Goal: Information Seeking & Learning: Learn about a topic

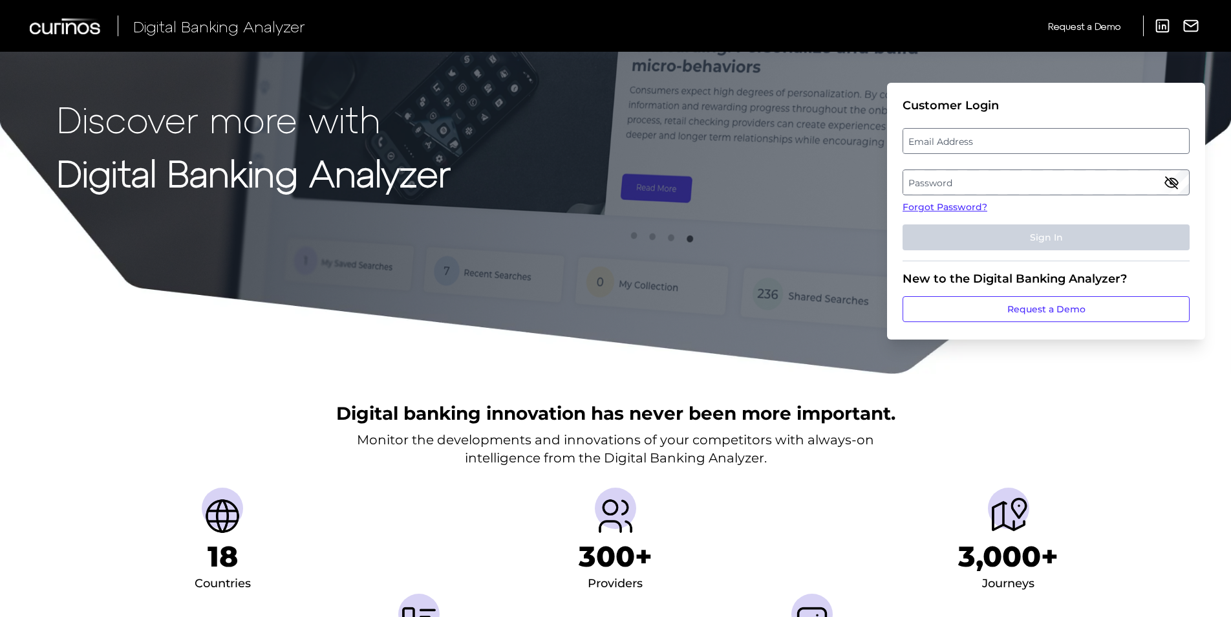
click at [956, 136] on label "Email Address" at bounding box center [1045, 140] width 285 height 23
click at [956, 136] on input "email" at bounding box center [1046, 141] width 287 height 26
type input "[PERSON_NAME][EMAIL_ADDRESS][PERSON_NAME][DOMAIN_NAME]"
click at [1068, 184] on label "Password" at bounding box center [1045, 182] width 285 height 23
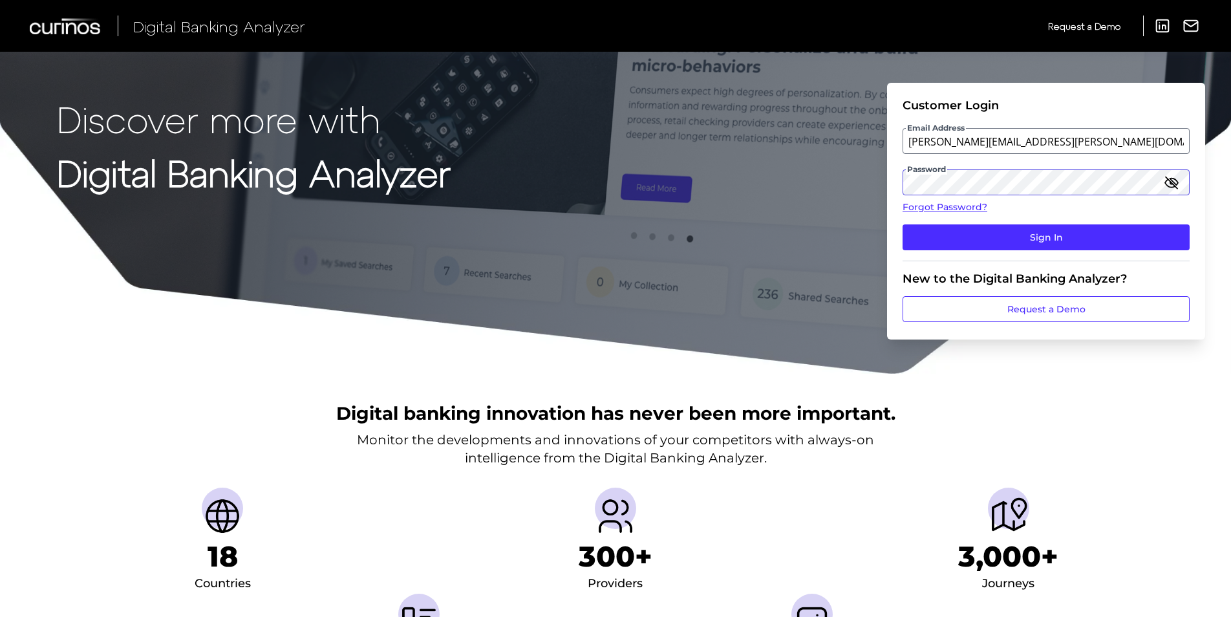
click at [903, 224] on button "Sign In" at bounding box center [1046, 237] width 287 height 26
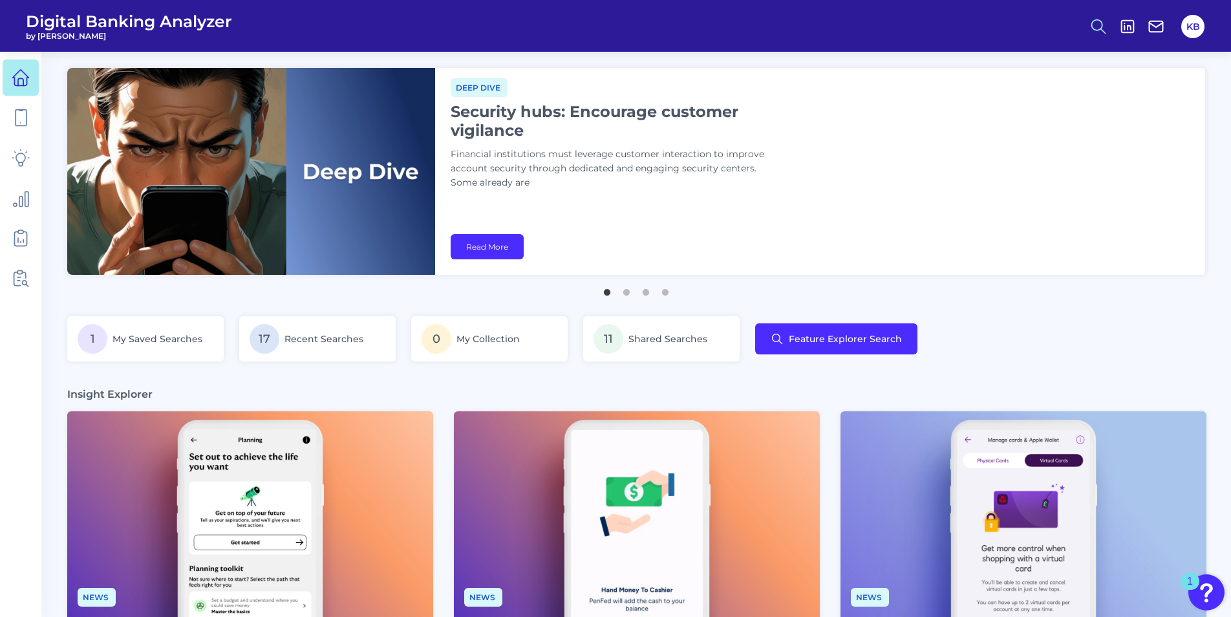
click at [1098, 34] on icon at bounding box center [1099, 26] width 18 height 18
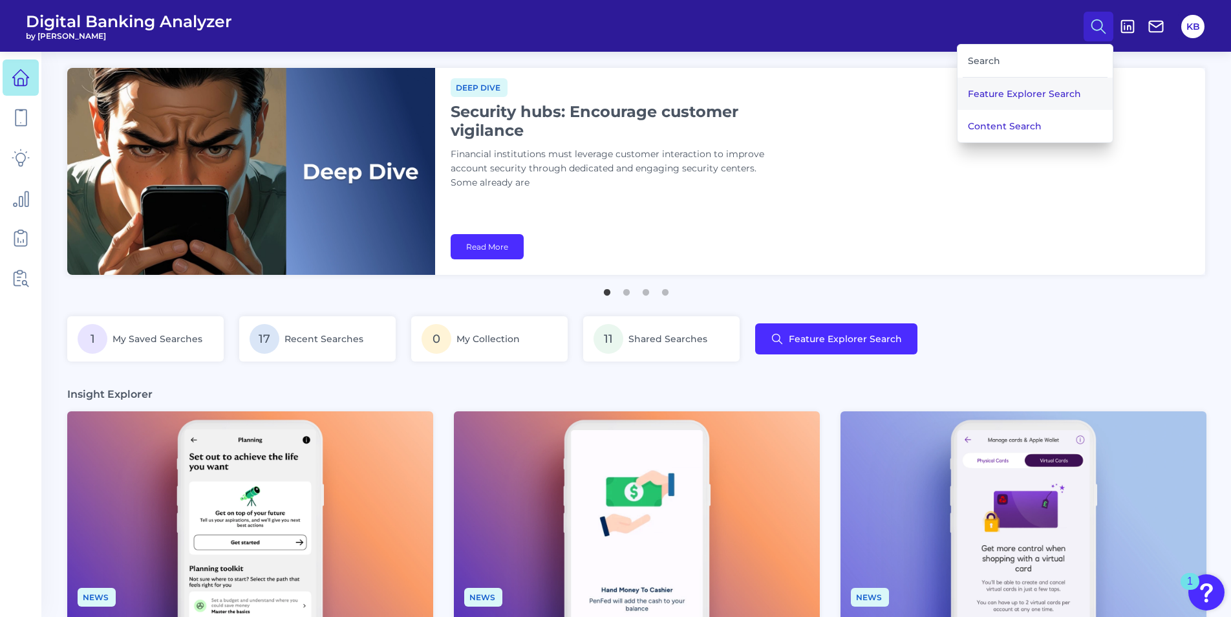
click at [1012, 92] on button "Feature Explorer Search" at bounding box center [1035, 94] width 155 height 32
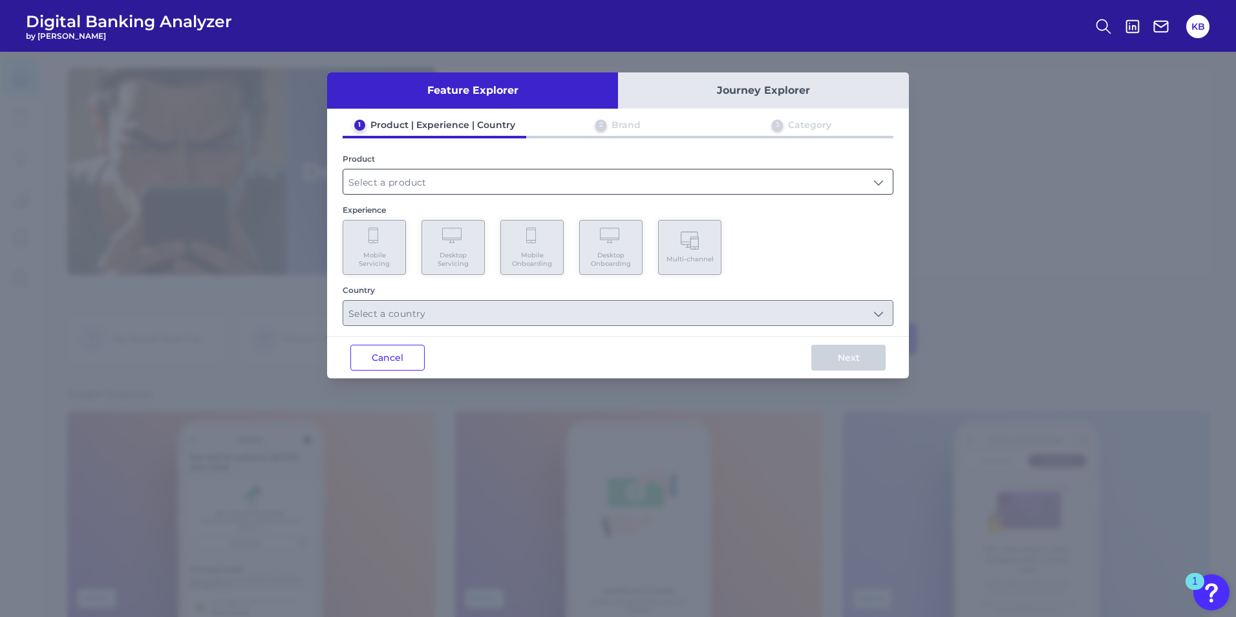
click at [442, 184] on input "text" at bounding box center [618, 181] width 550 height 25
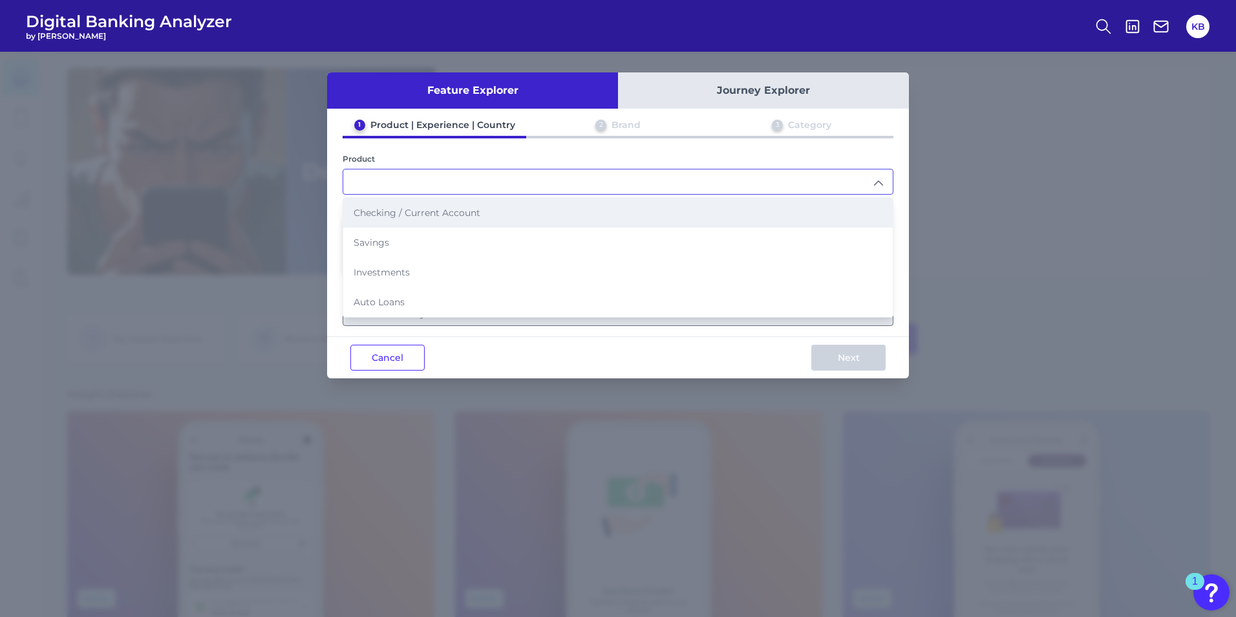
click at [429, 210] on span "Checking / Current Account" at bounding box center [417, 213] width 127 height 12
type input "Checking / Current Account"
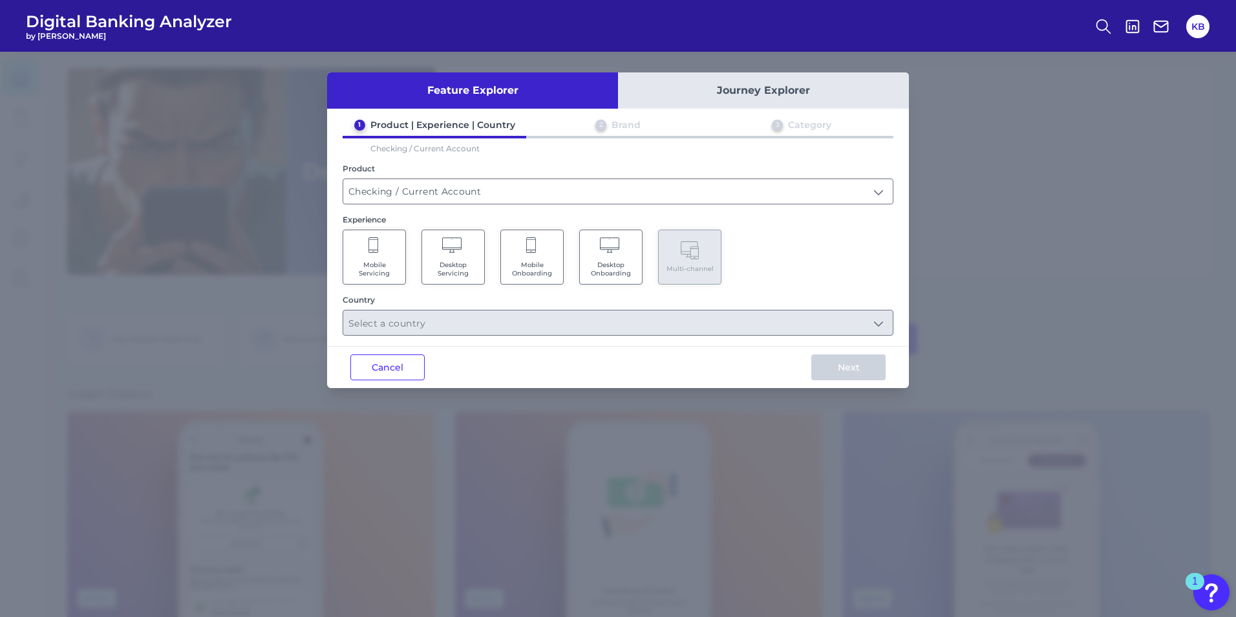
click at [387, 262] on span "Mobile Servicing" at bounding box center [374, 269] width 49 height 17
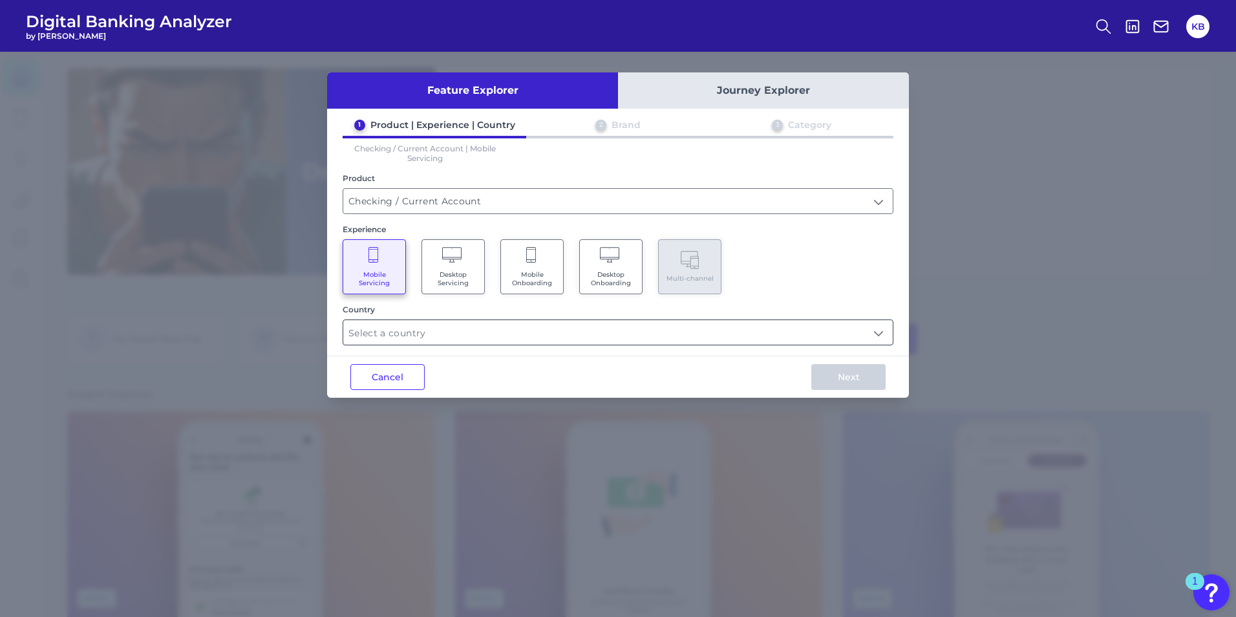
click at [819, 339] on input "text" at bounding box center [618, 332] width 550 height 25
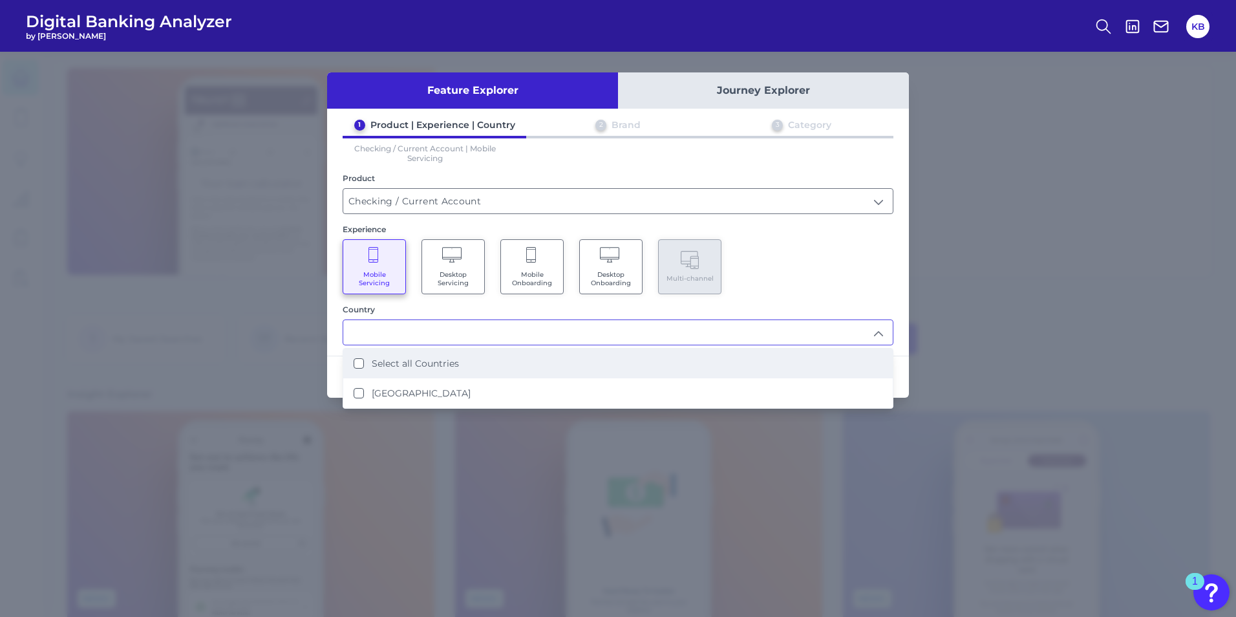
click at [351, 360] on li "Select all Countries" at bounding box center [618, 364] width 550 height 30
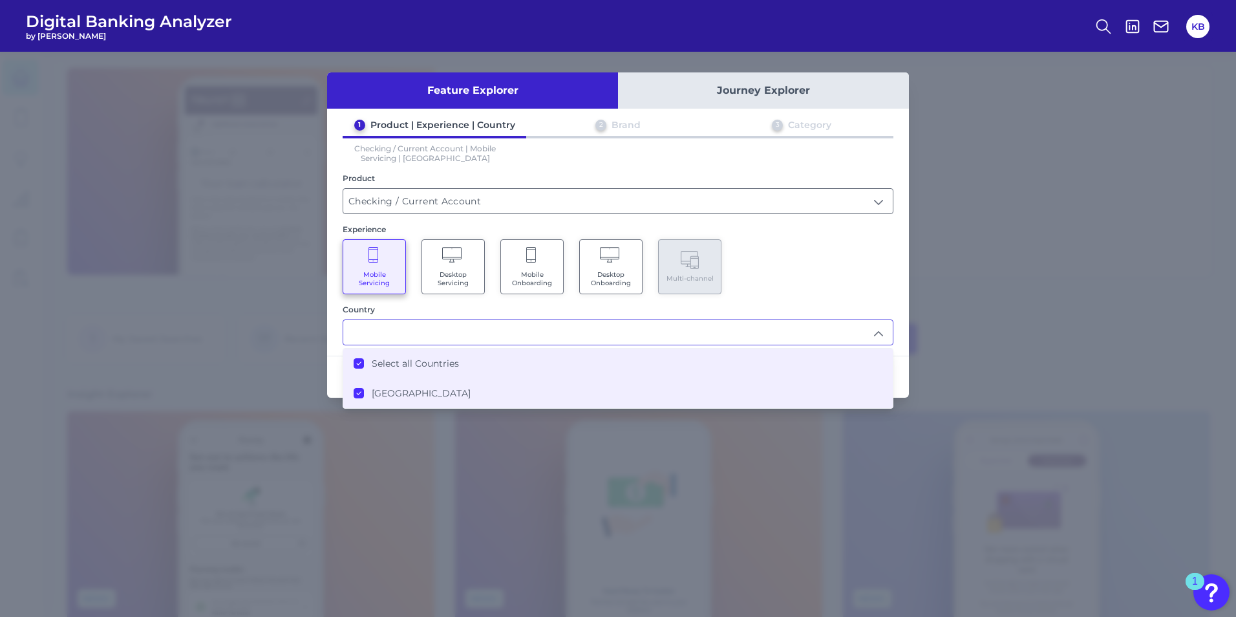
type input "Select all Countries"
click at [899, 363] on div "Next" at bounding box center [848, 376] width 121 height 41
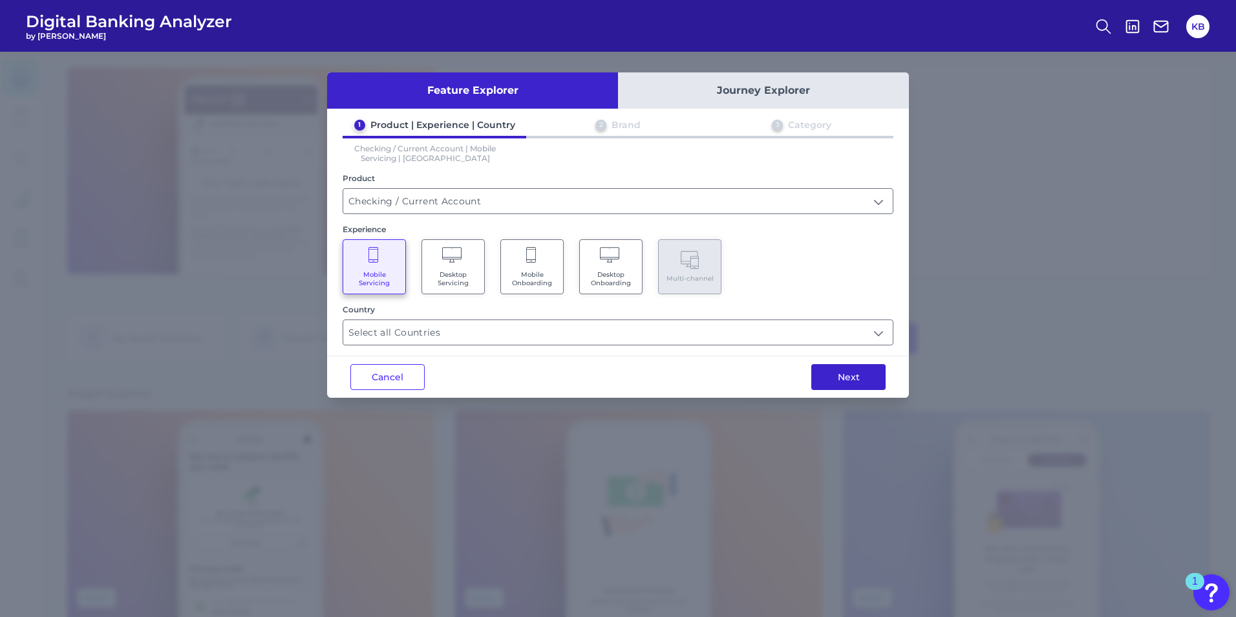
click at [859, 386] on button "Next" at bounding box center [849, 377] width 74 height 26
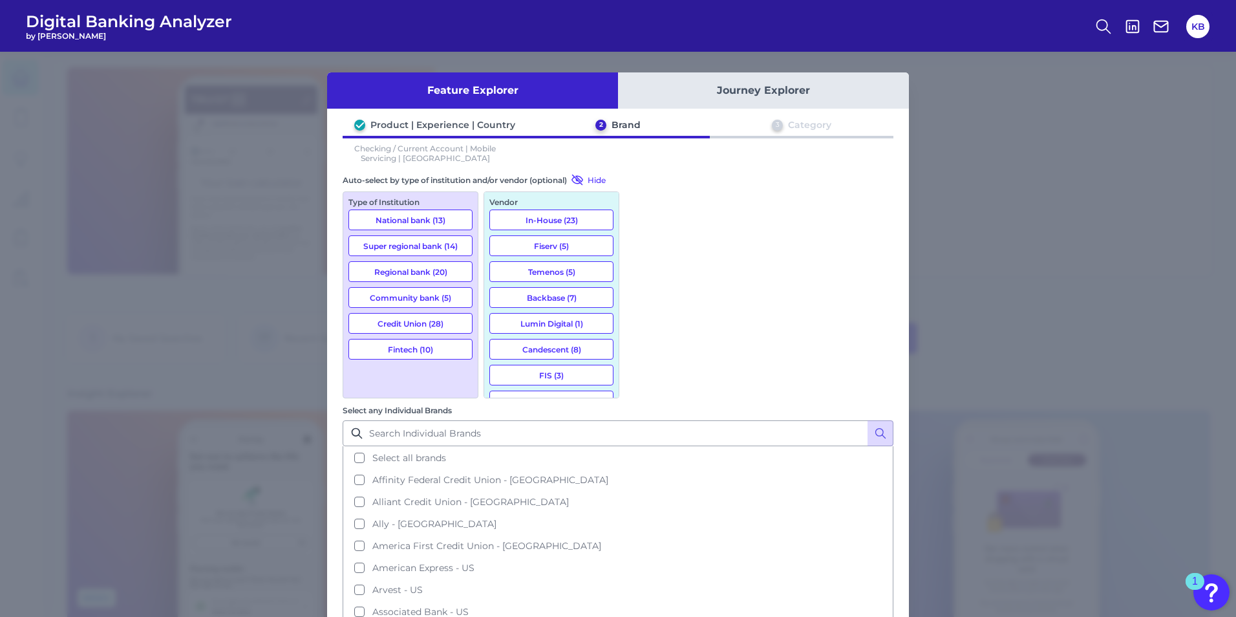
click at [445, 222] on button "National bank (13)" at bounding box center [411, 220] width 124 height 21
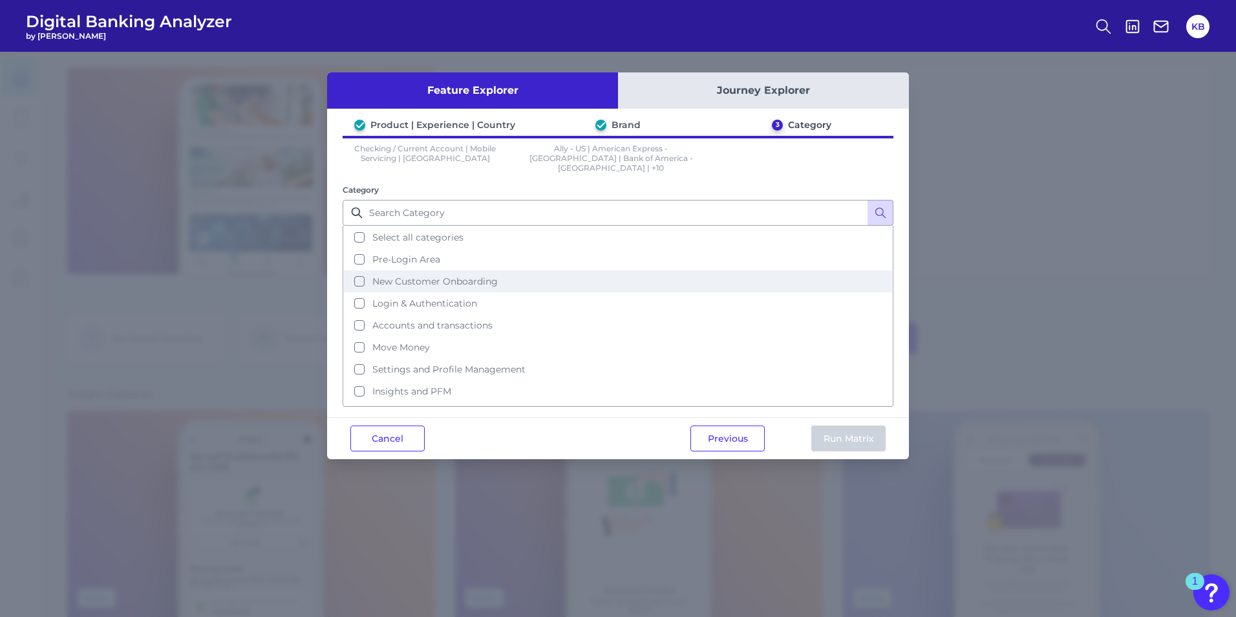
scroll to position [63, 0]
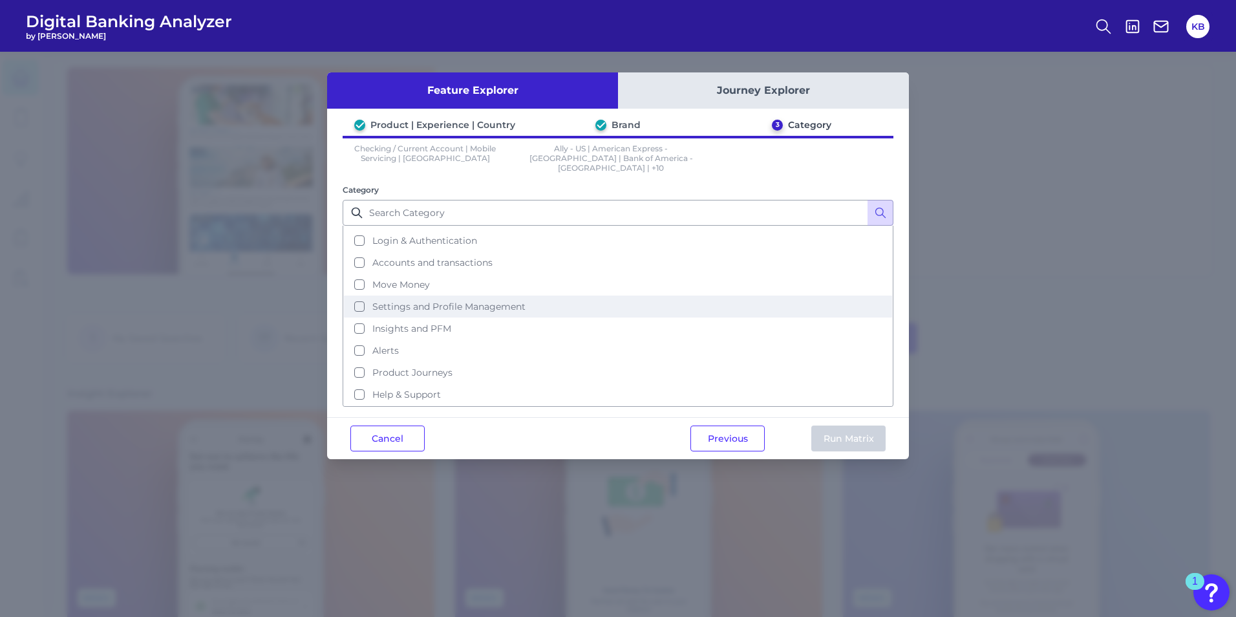
click at [492, 301] on span "Settings and Profile Management" at bounding box center [448, 307] width 153 height 12
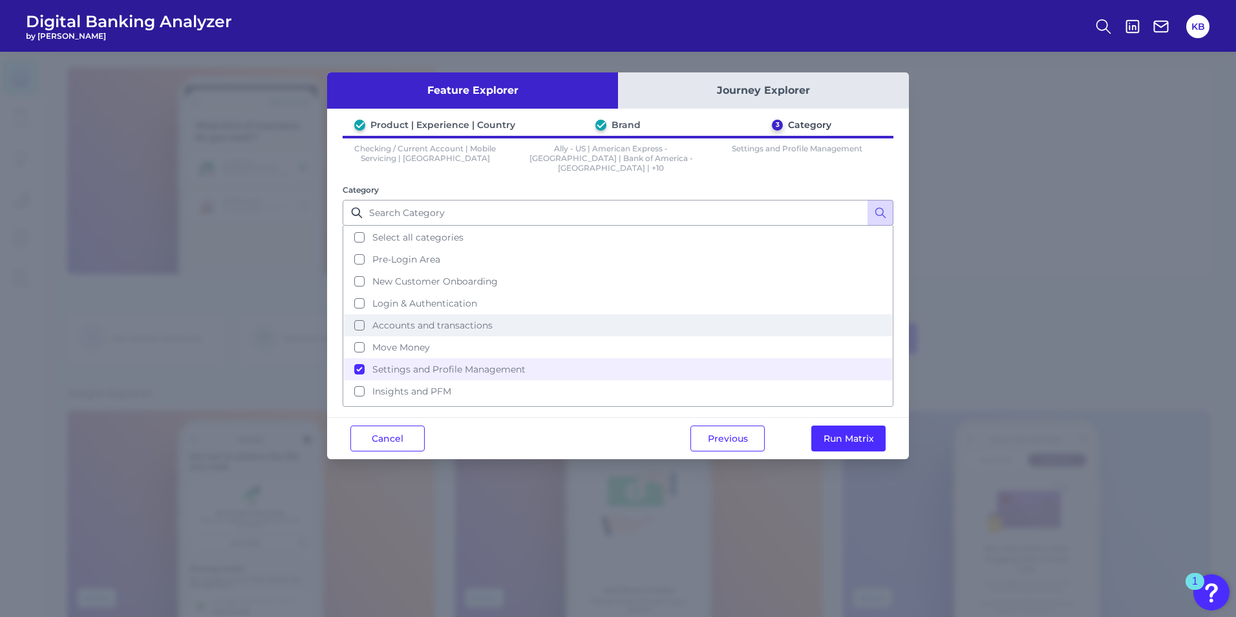
click at [455, 322] on button "Accounts and transactions" at bounding box center [618, 325] width 548 height 22
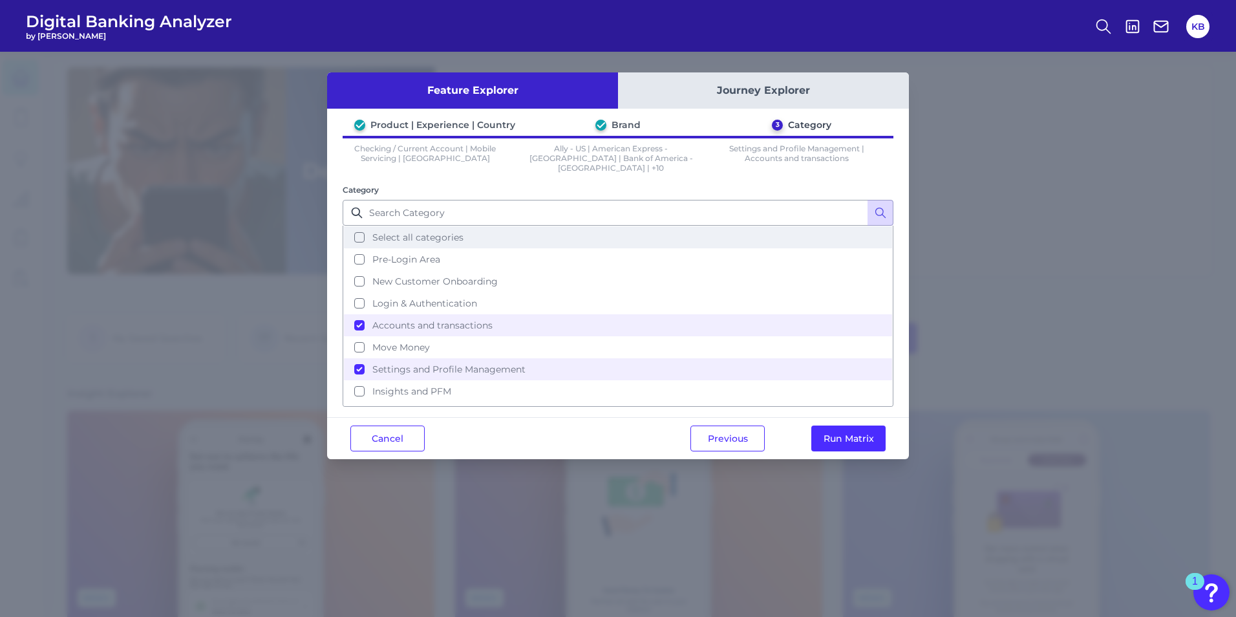
click at [446, 232] on span "Select all categories" at bounding box center [417, 238] width 91 height 12
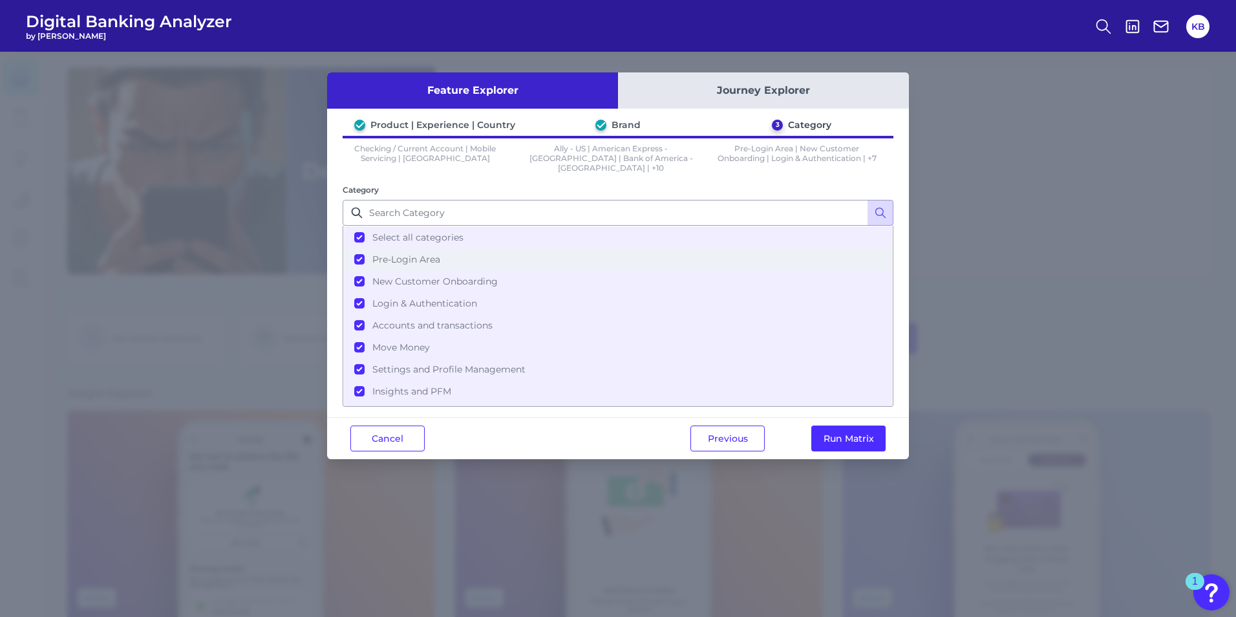
click at [404, 253] on span "Pre-Login Area" at bounding box center [406, 259] width 68 height 12
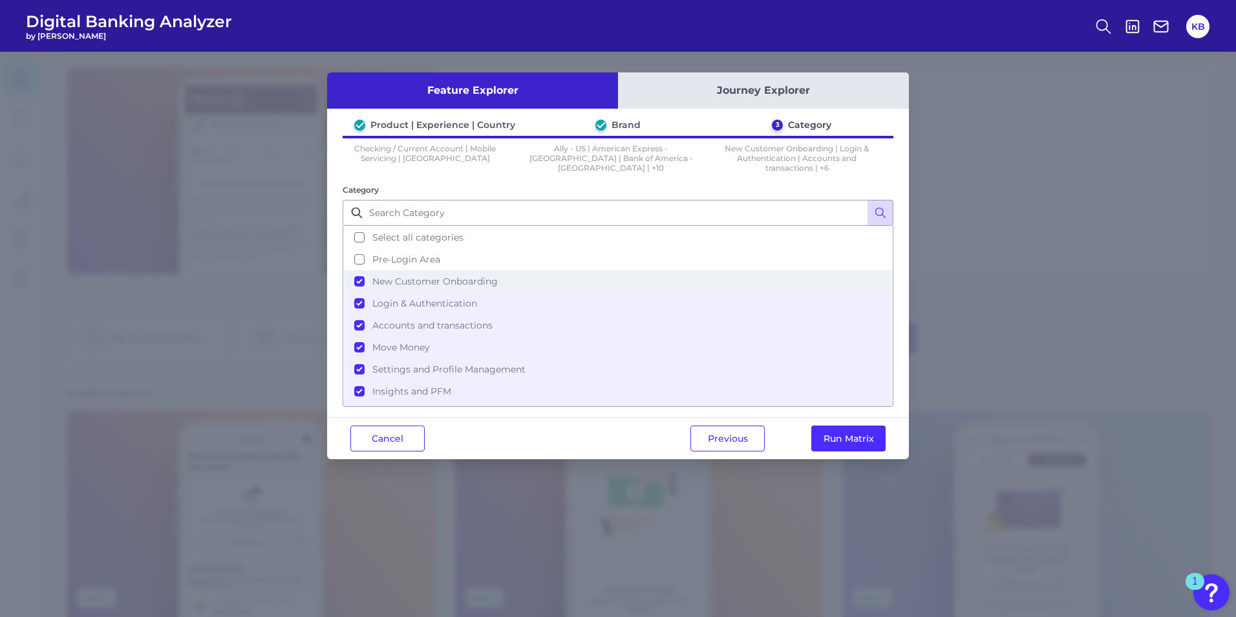
click at [397, 274] on button "New Customer Onboarding" at bounding box center [618, 281] width 548 height 22
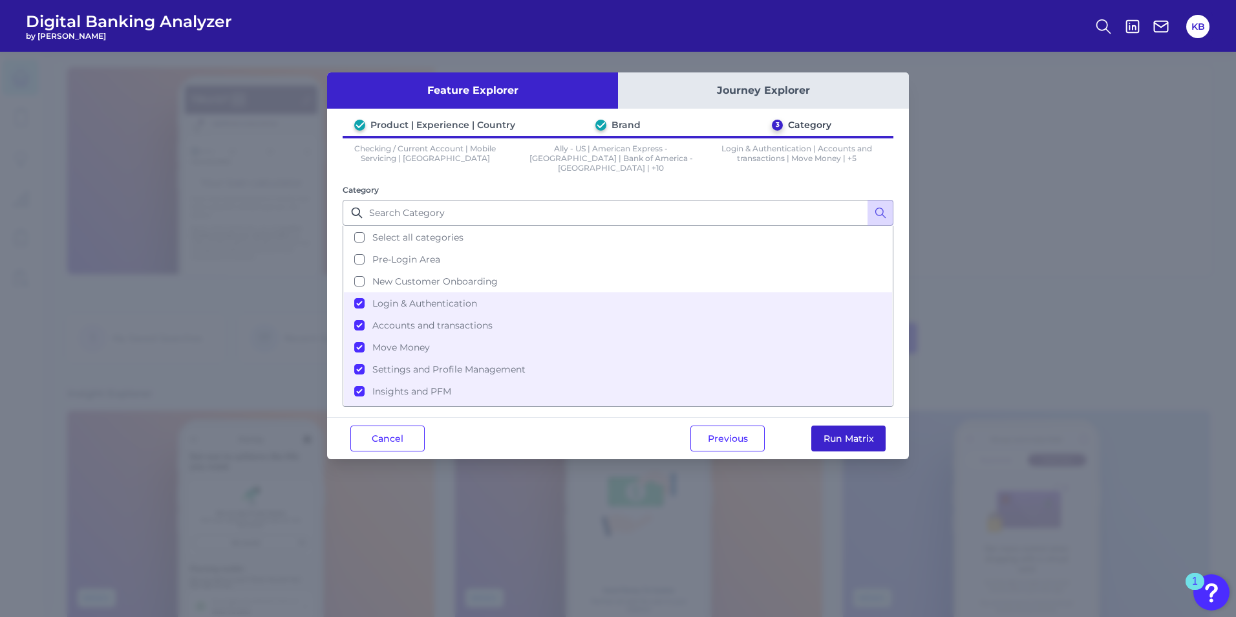
click at [870, 425] on button "Run Matrix" at bounding box center [849, 438] width 74 height 26
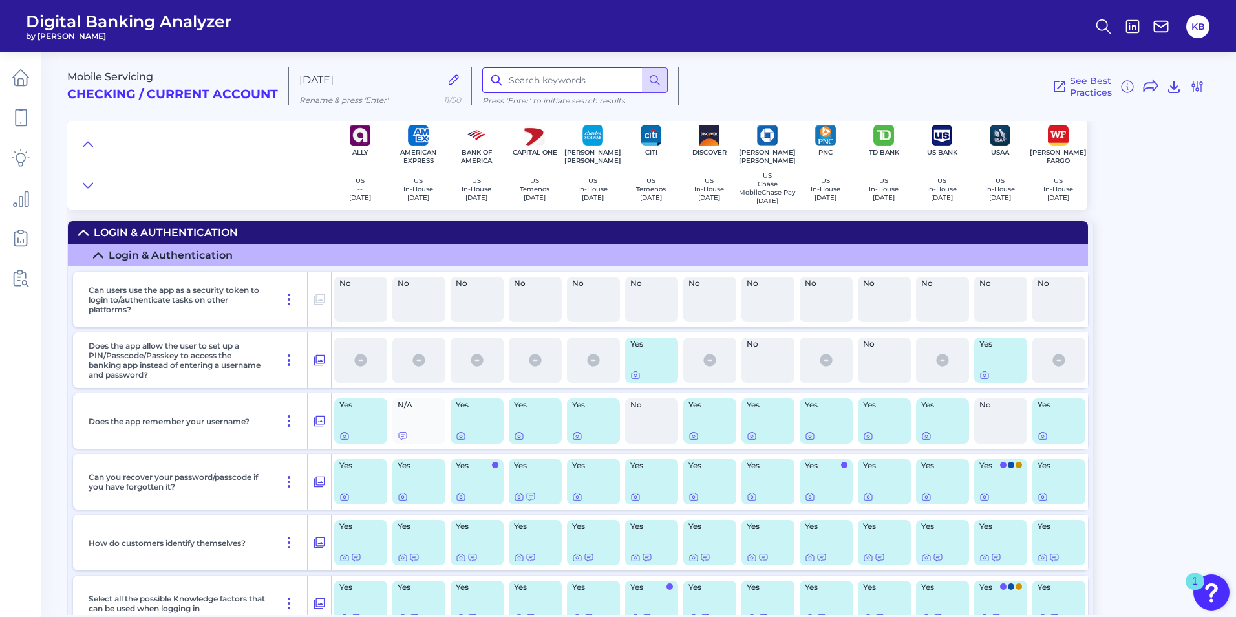
click at [594, 81] on input at bounding box center [575, 80] width 186 height 26
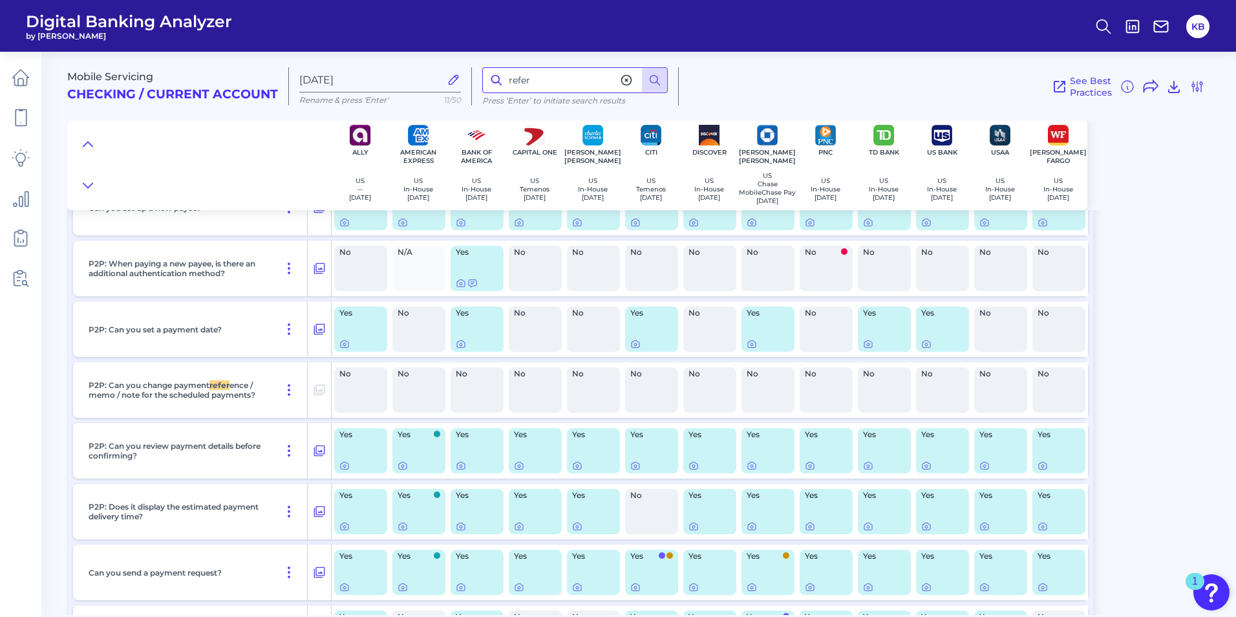
scroll to position [6675, 0]
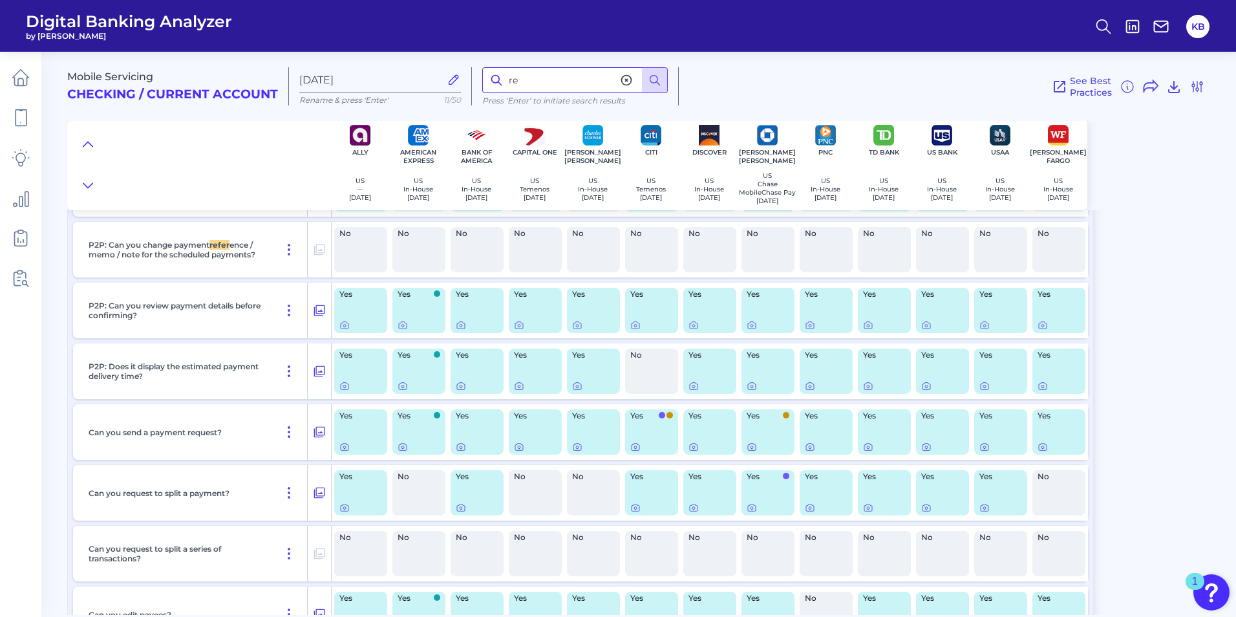
type input "r"
type input "friend"
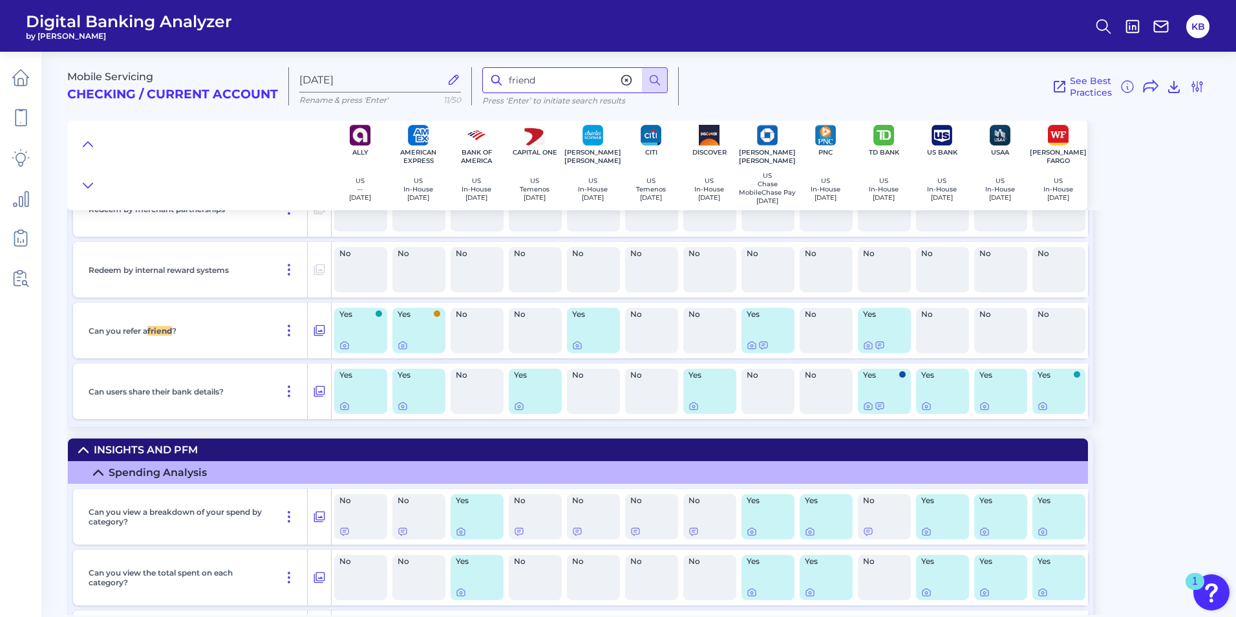
scroll to position [12965, 0]
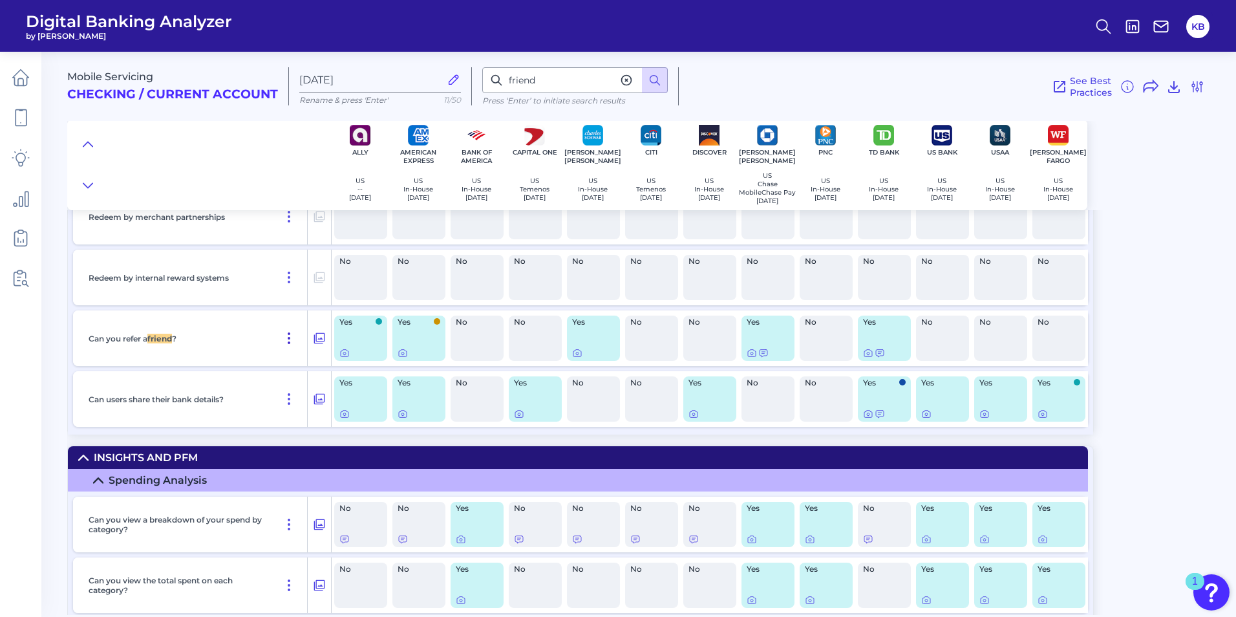
click at [294, 345] on icon at bounding box center [289, 338] width 16 height 16
click at [313, 346] on icon at bounding box center [319, 338] width 13 height 16
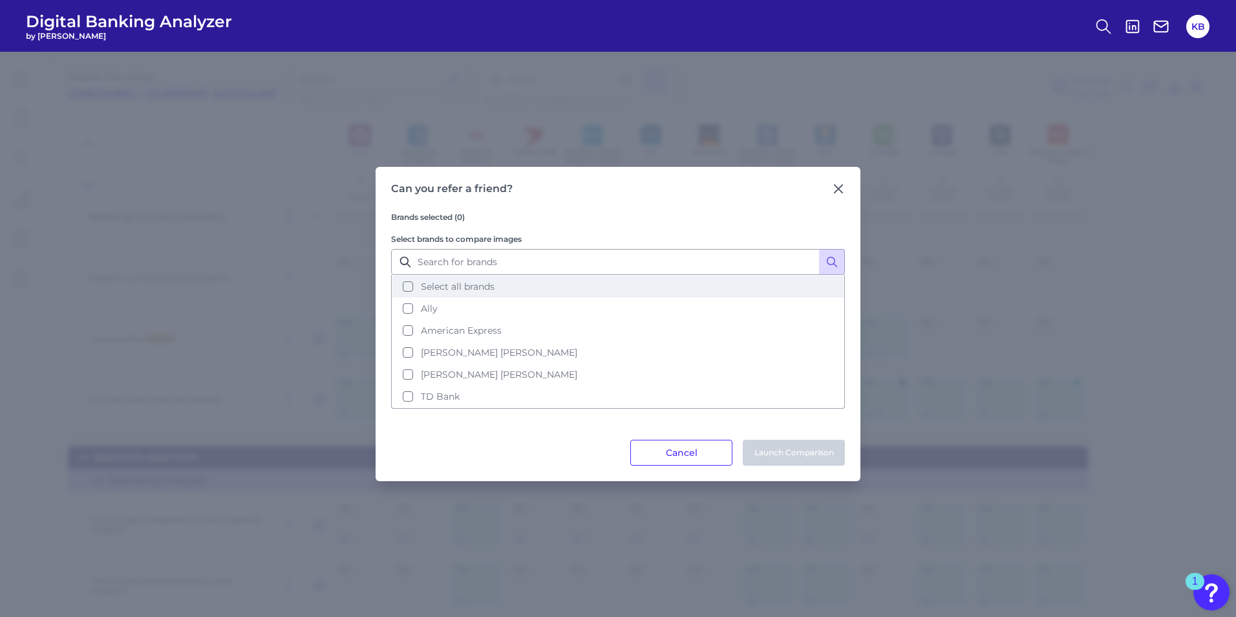
click at [409, 287] on button "Select all brands" at bounding box center [618, 286] width 451 height 22
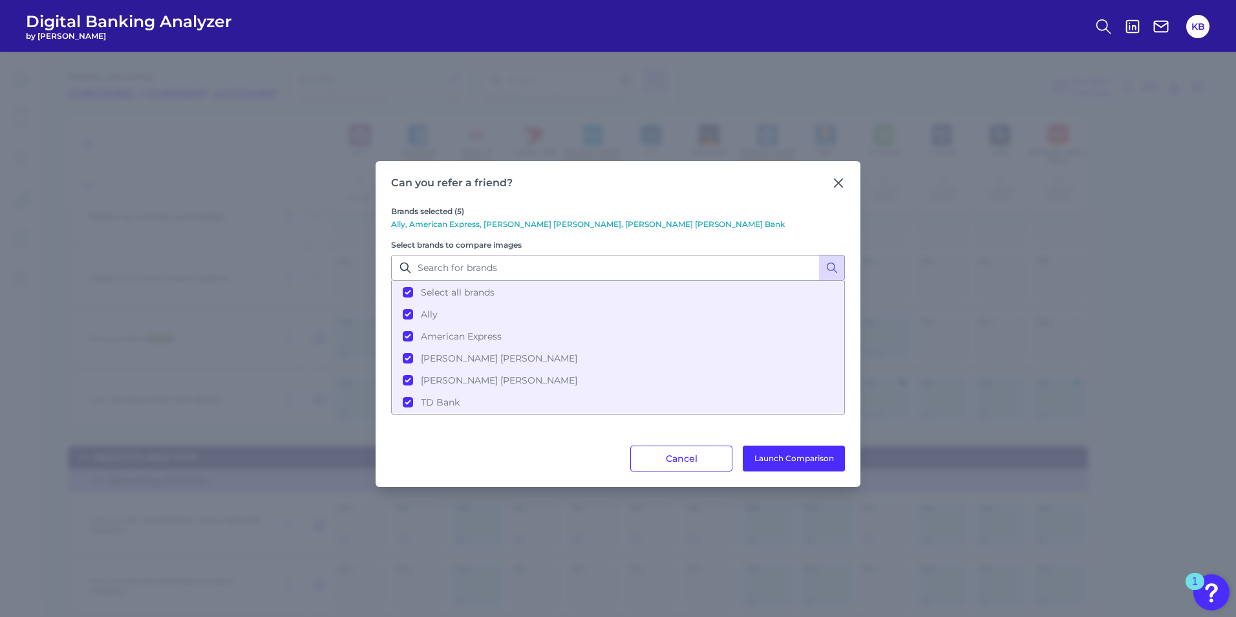
click at [846, 179] on div "Can you refer a friend? Brands selected (5) Ally, American Express, [PERSON_NAM…" at bounding box center [618, 324] width 485 height 326
click at [841, 184] on icon at bounding box center [838, 183] width 13 height 13
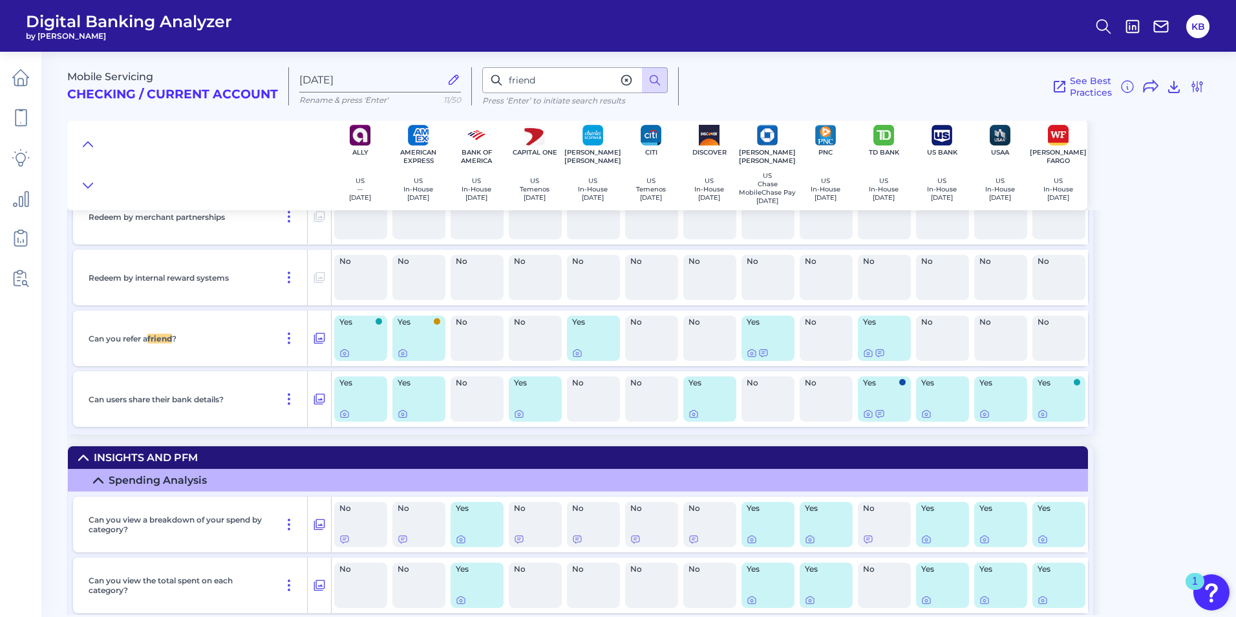
click at [70, 352] on div "Does the account provide retailer offers and discounts when using your debit ca…" at bounding box center [581, 127] width 1026 height 616
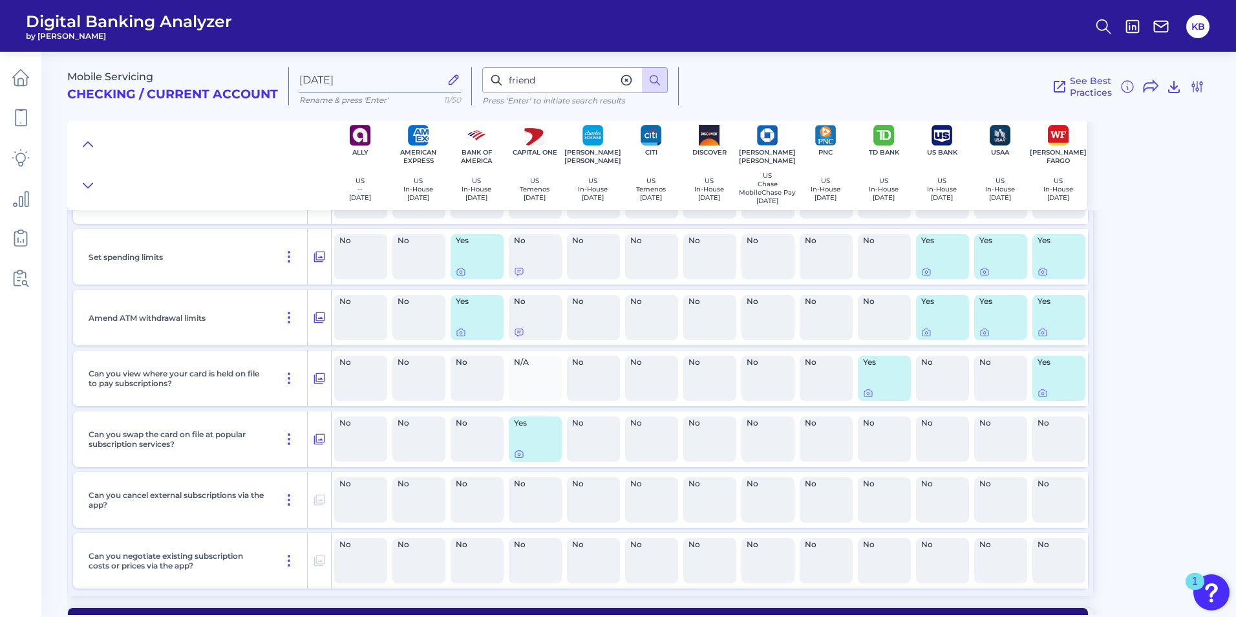
scroll to position [9667, 0]
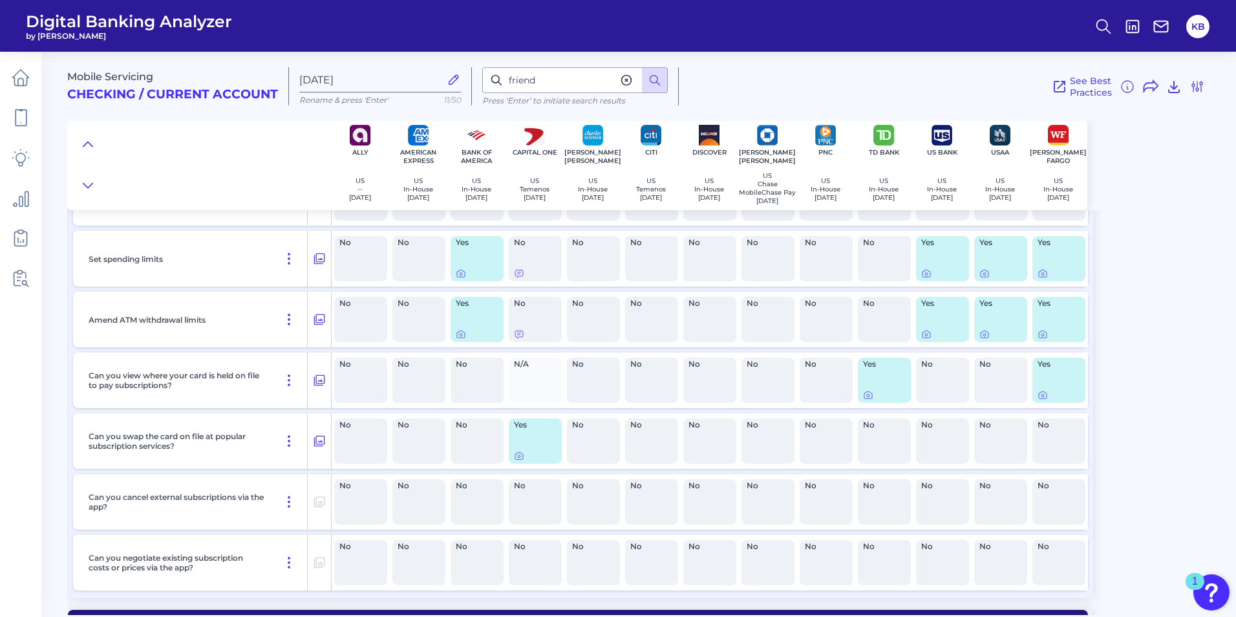
click at [103, 89] on h2 "Checking / Current Account" at bounding box center [172, 94] width 211 height 15
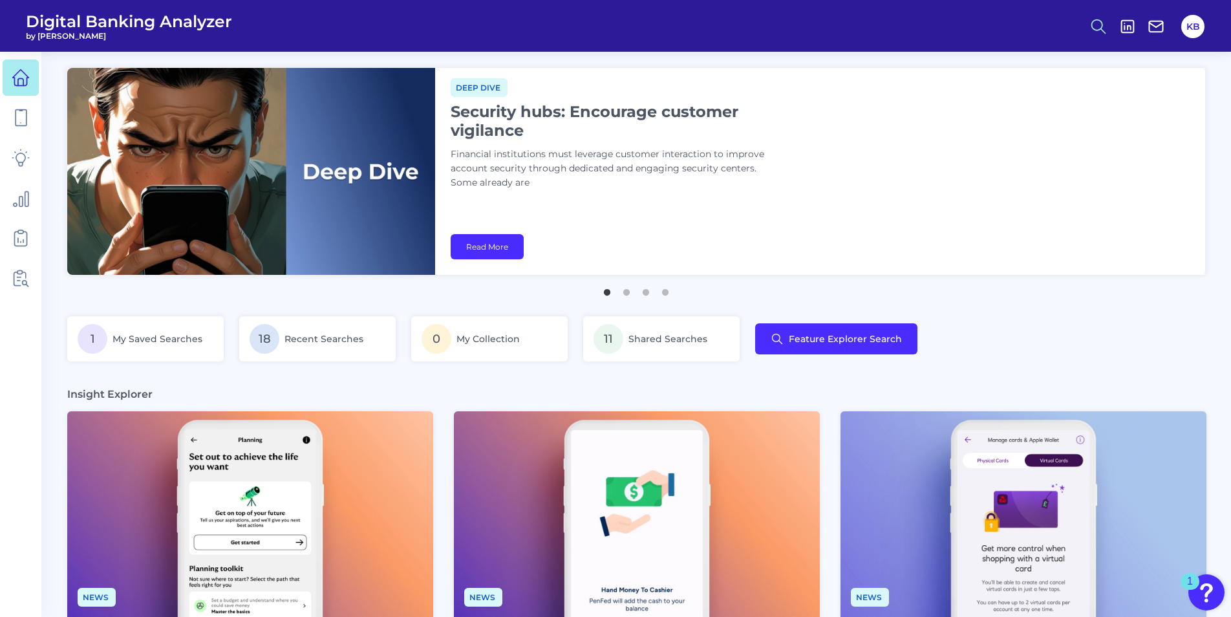
click at [1093, 24] on icon at bounding box center [1099, 26] width 18 height 18
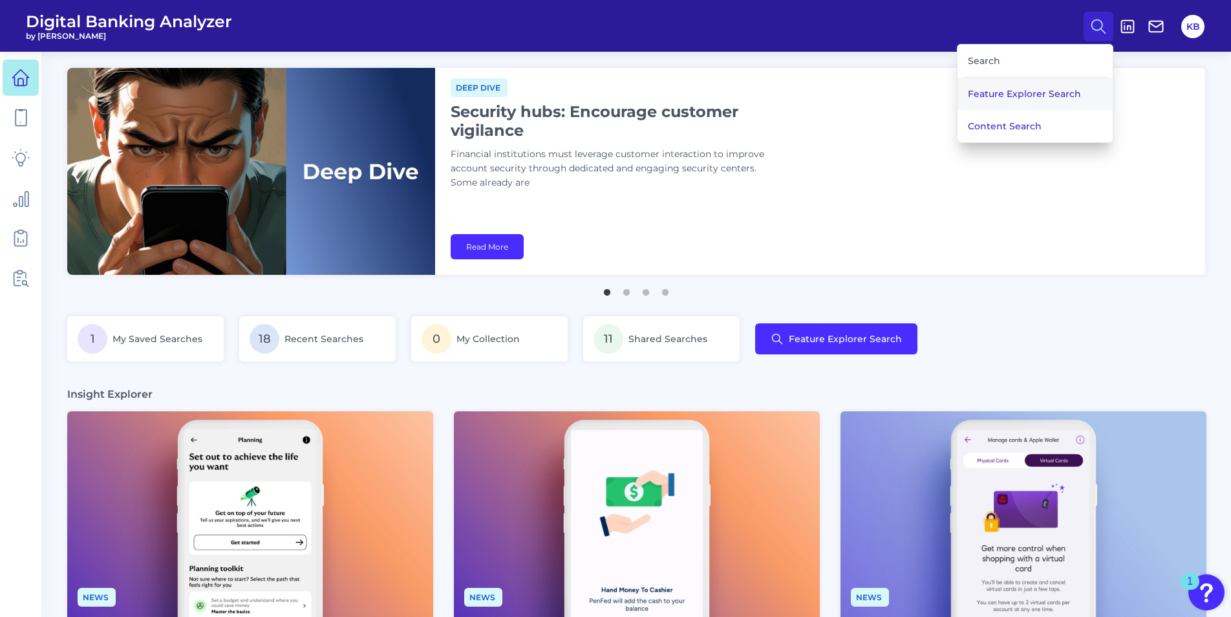
click at [991, 87] on button "Feature Explorer Search" at bounding box center [1035, 94] width 155 height 32
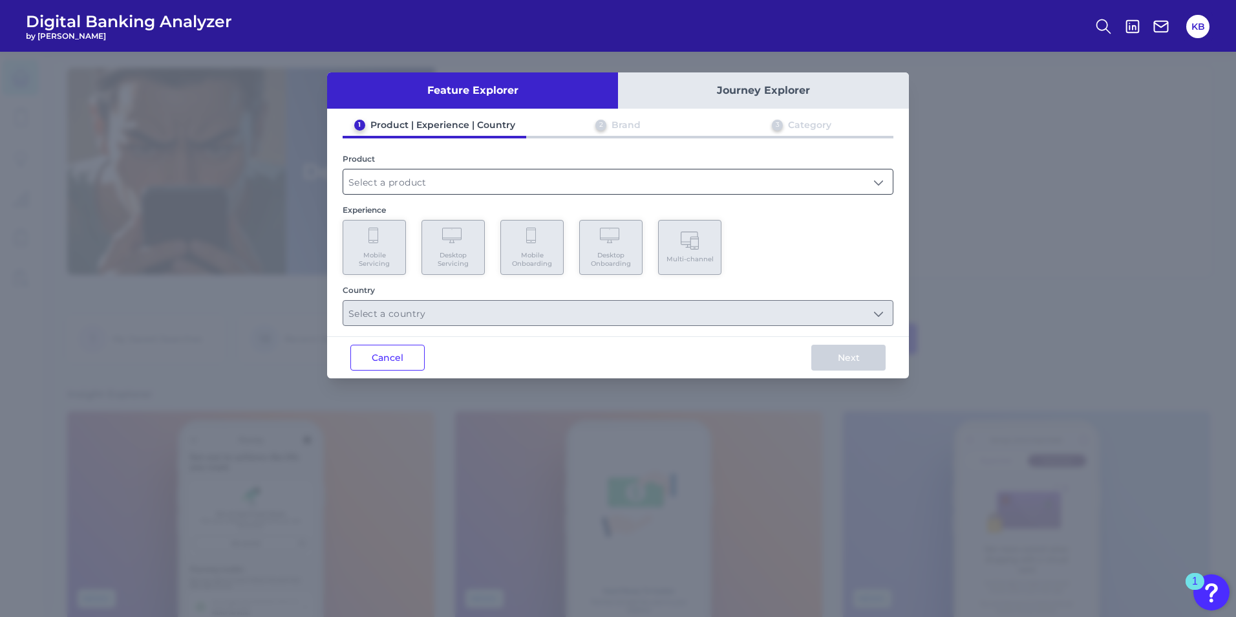
click at [396, 182] on input "text" at bounding box center [618, 181] width 550 height 25
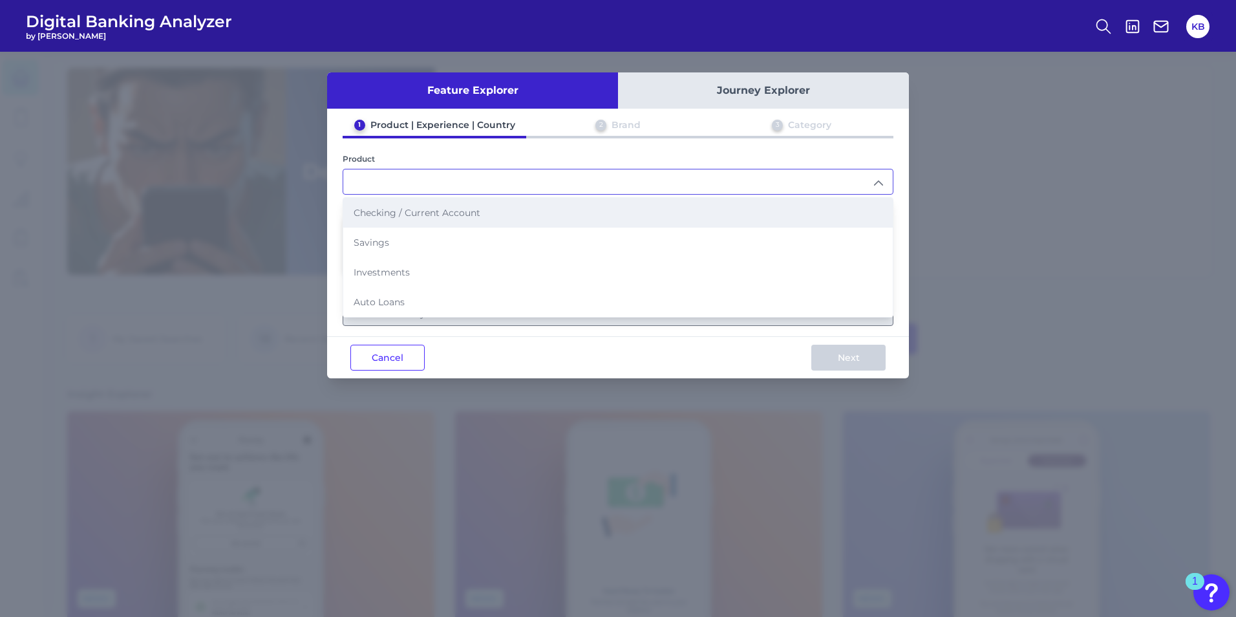
click at [388, 210] on span "Checking / Current Account" at bounding box center [417, 213] width 127 height 12
type input "Checking / Current Account"
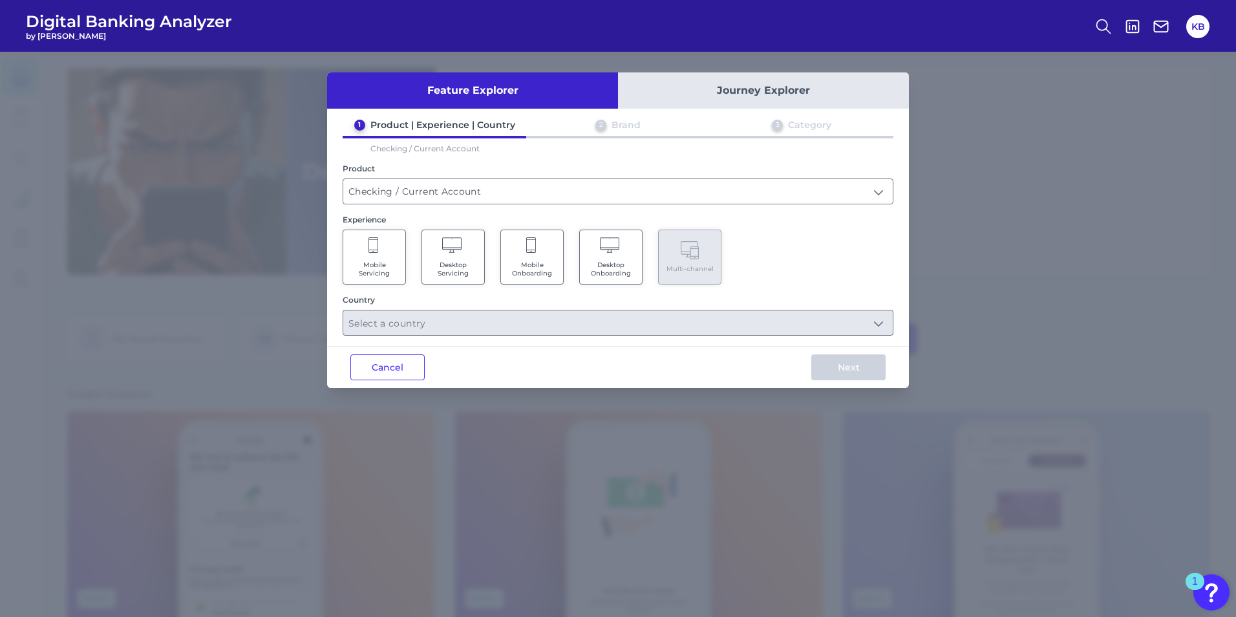
click at [386, 253] on Servicing "Mobile Servicing" at bounding box center [374, 257] width 63 height 55
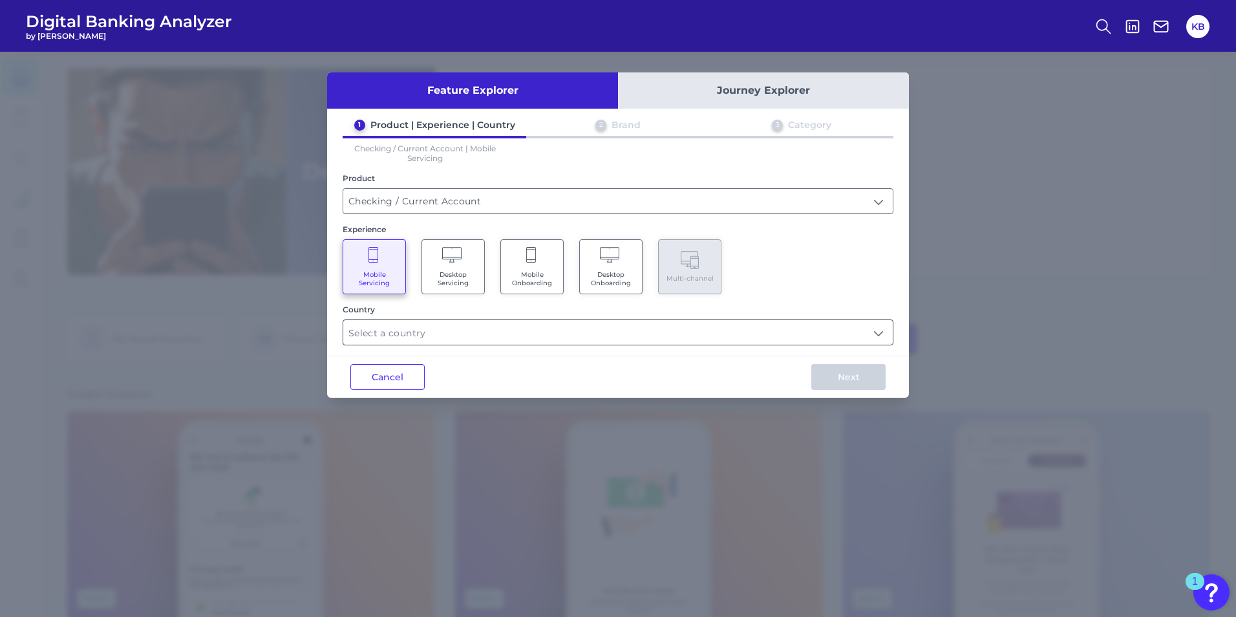
click at [396, 335] on input "text" at bounding box center [618, 332] width 550 height 25
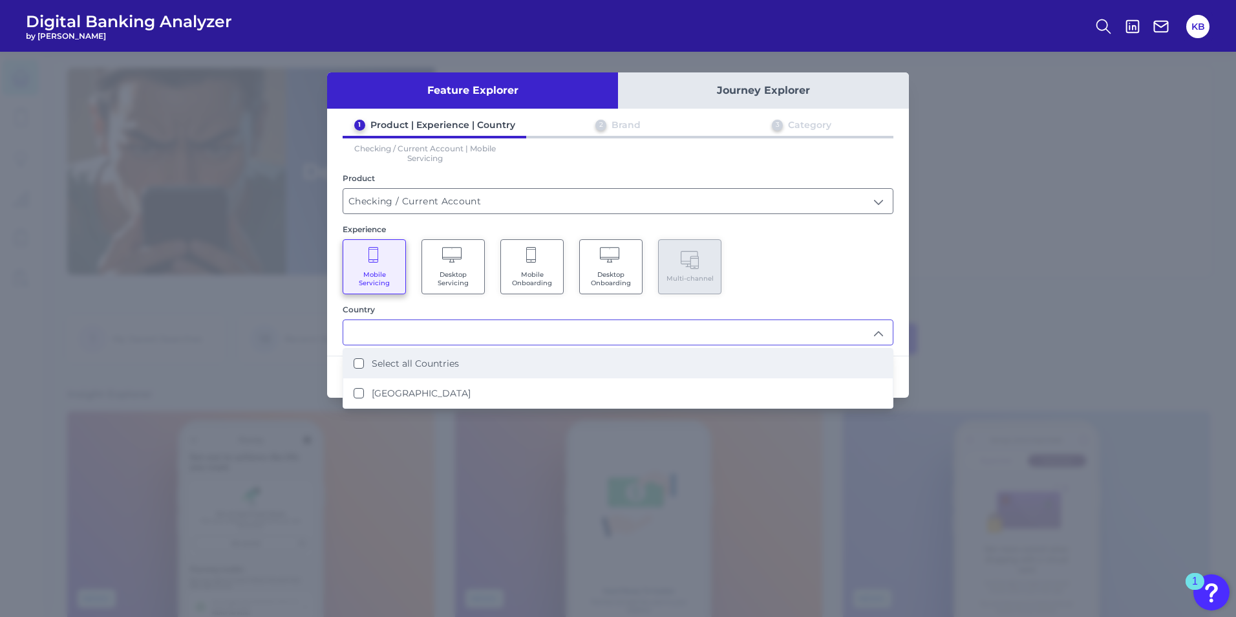
click at [350, 361] on li "Select all Countries" at bounding box center [618, 364] width 550 height 30
type input "Select all Countries"
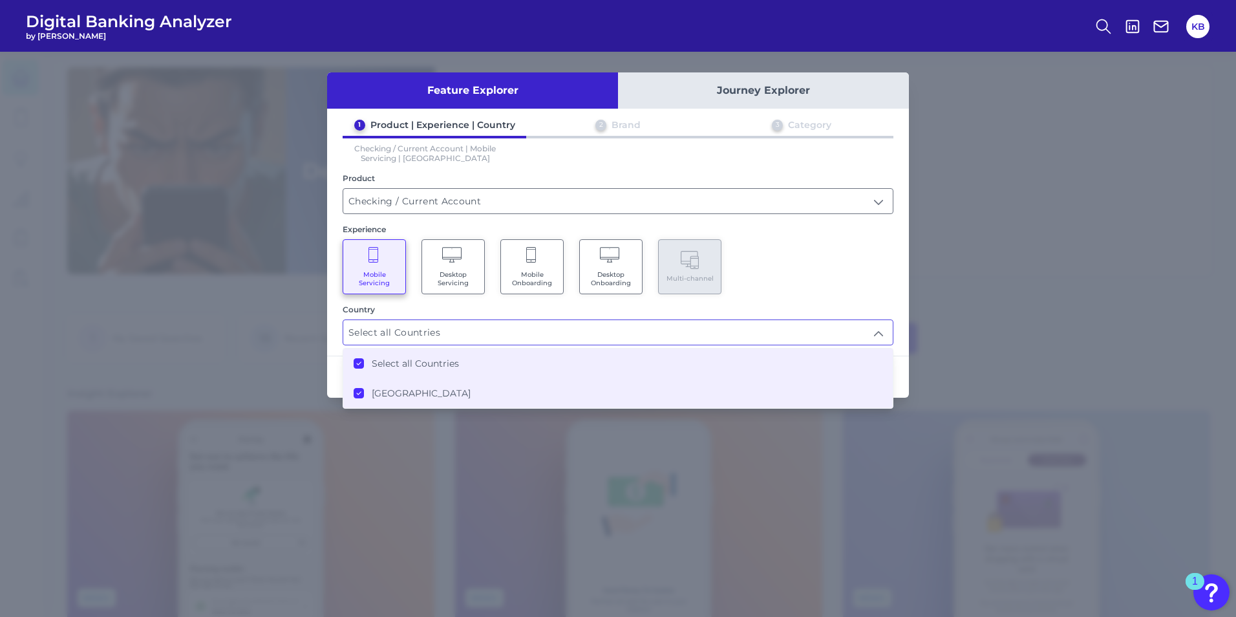
drag, startPoint x: 879, startPoint y: 288, endPoint x: 877, endPoint y: 299, distance: 11.3
click at [879, 288] on div "Mobile Servicing Desktop Servicing Mobile Onboarding Desktop Onboarding Multi-c…" at bounding box center [618, 266] width 551 height 55
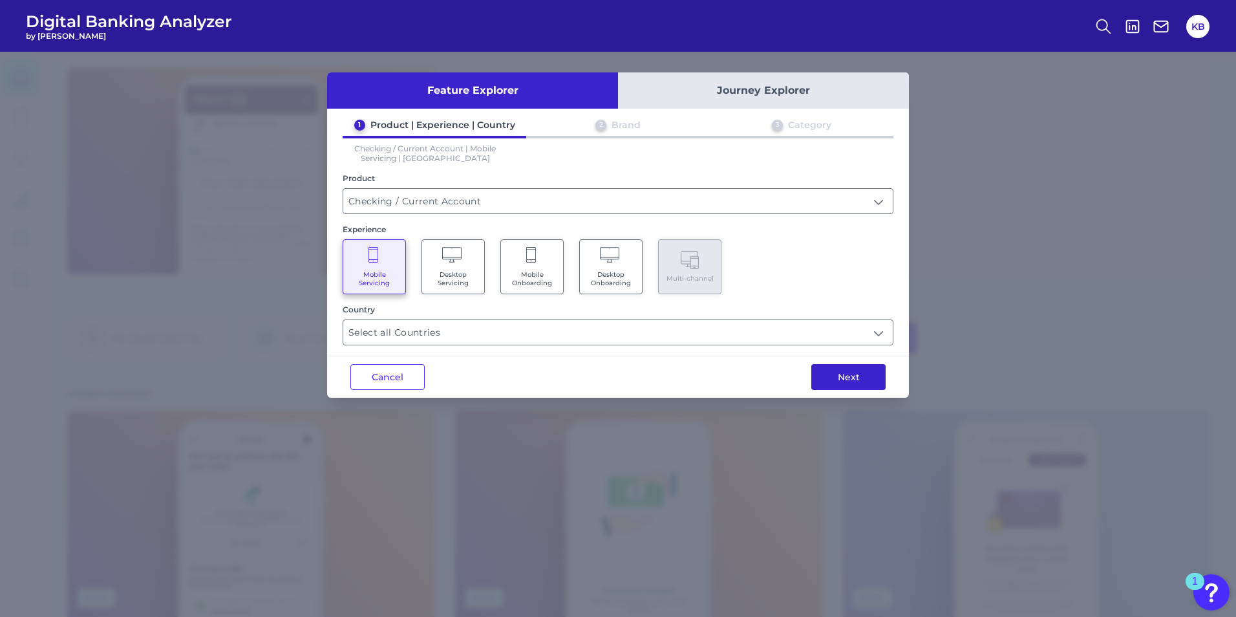
click at [867, 381] on button "Next" at bounding box center [849, 377] width 74 height 26
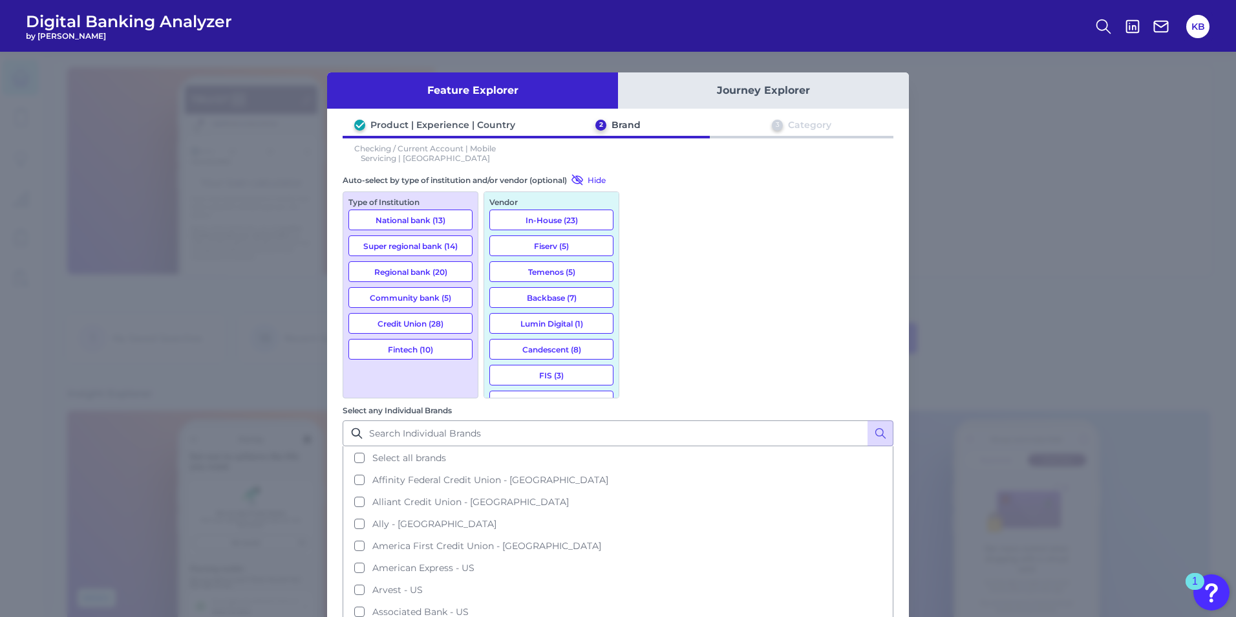
click at [413, 213] on button "National bank (13)" at bounding box center [411, 220] width 124 height 21
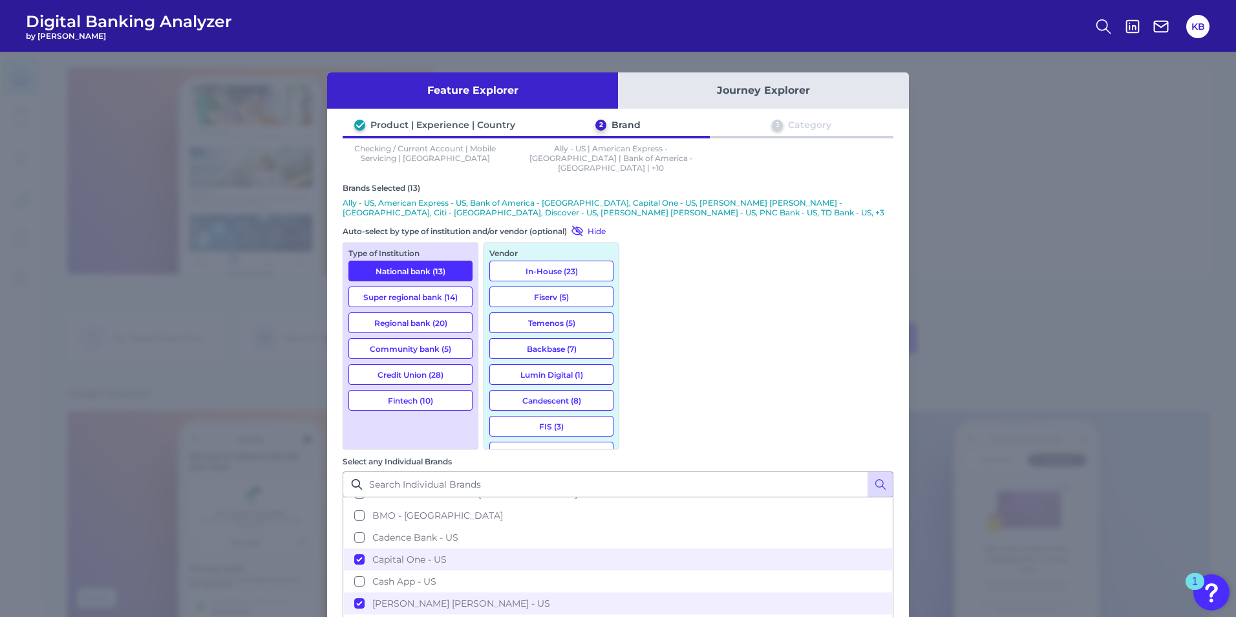
scroll to position [388, 0]
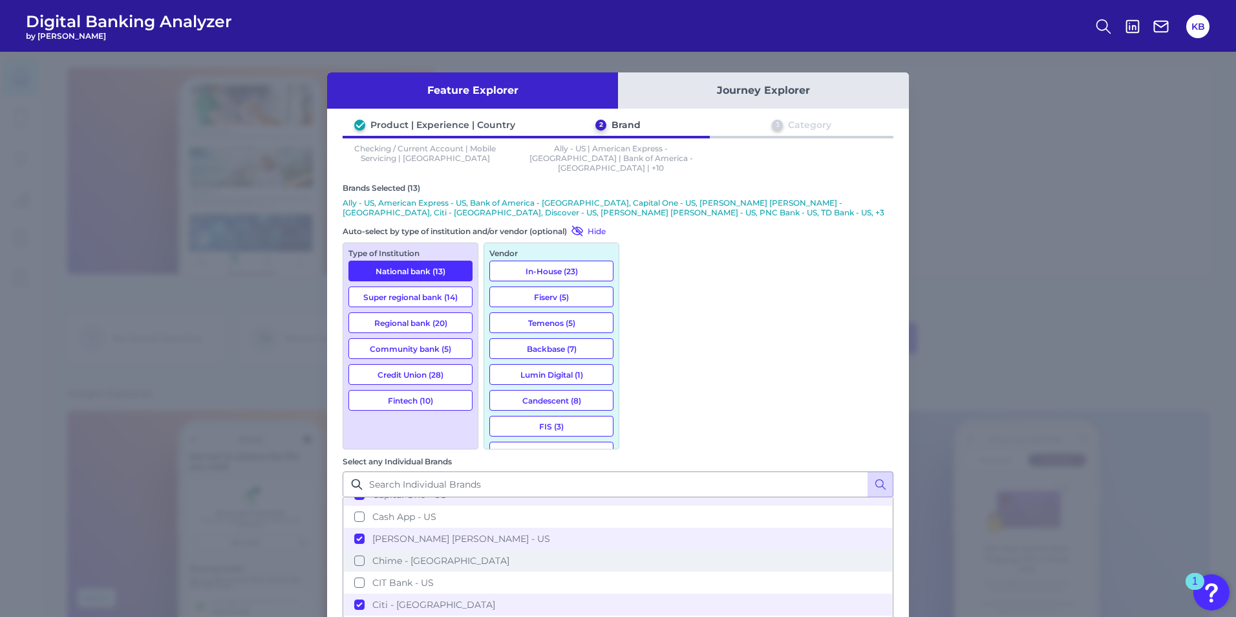
click at [680, 550] on button "Chime - [GEOGRAPHIC_DATA]" at bounding box center [618, 561] width 548 height 22
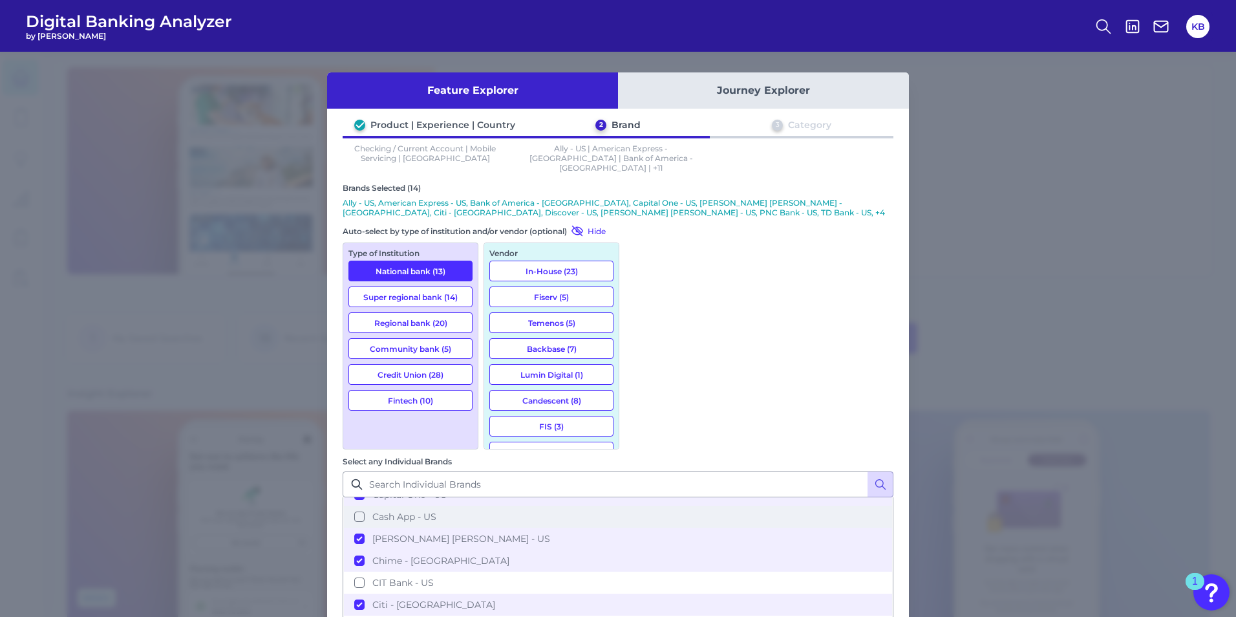
click at [436, 511] on span "Cash App - US" at bounding box center [404, 517] width 64 height 12
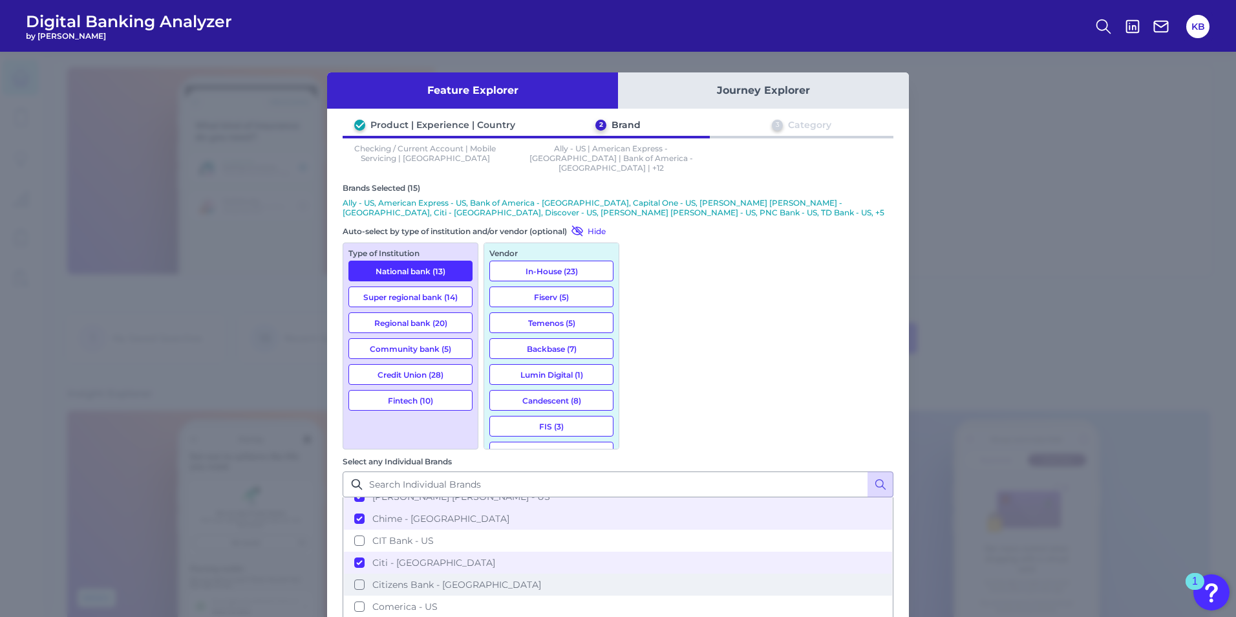
scroll to position [453, 0]
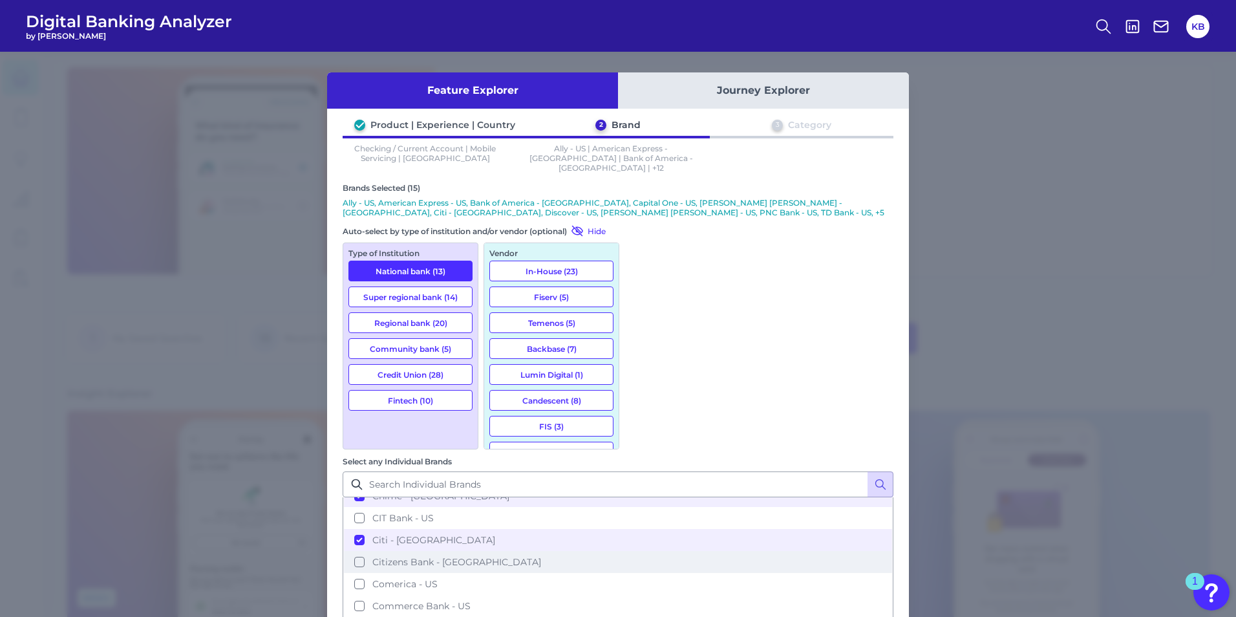
click at [541, 556] on span "Citizens Bank - [GEOGRAPHIC_DATA]" at bounding box center [456, 562] width 169 height 12
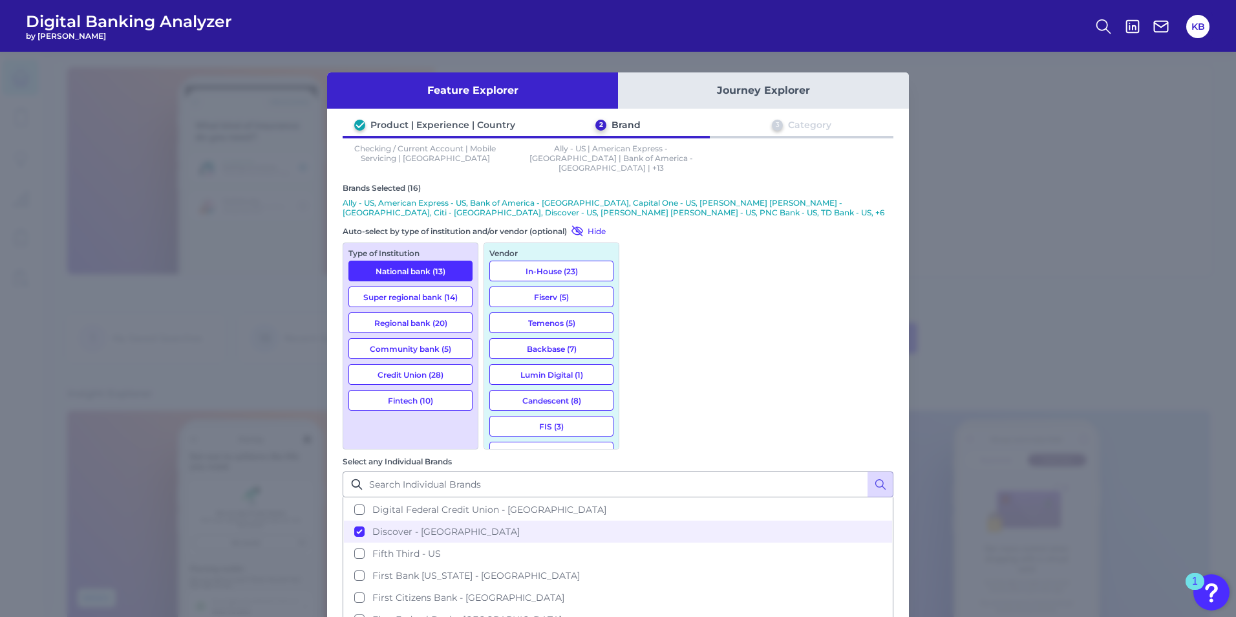
scroll to position [711, 0]
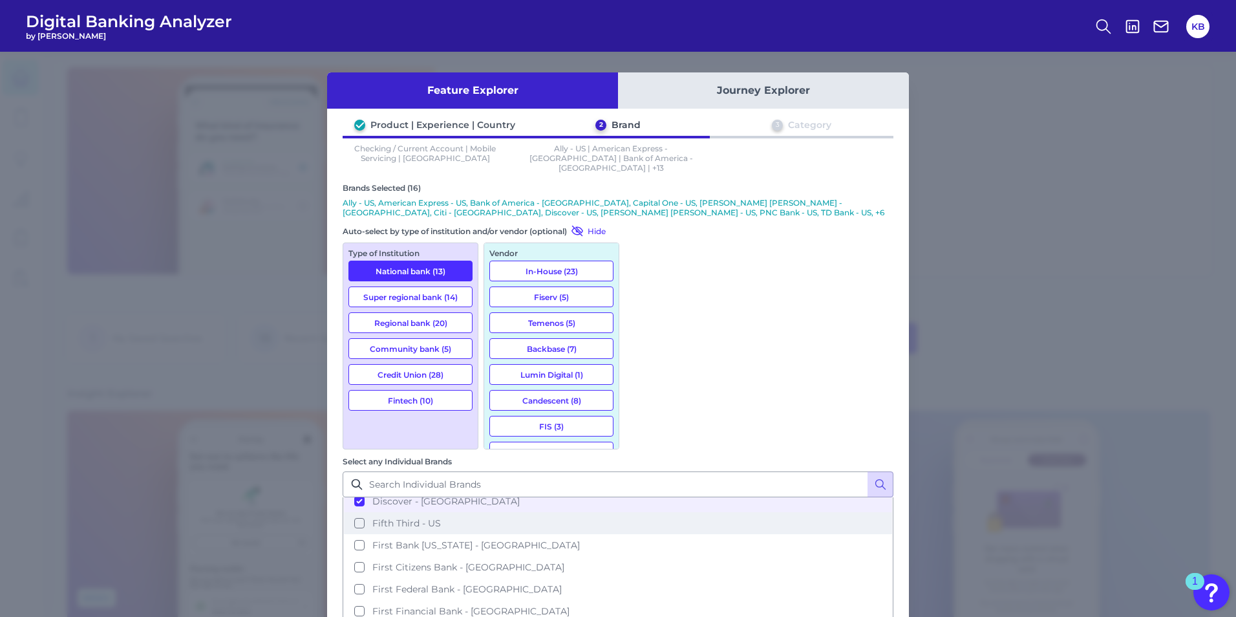
click at [441, 517] on span "Fifth Third - US" at bounding box center [406, 523] width 69 height 12
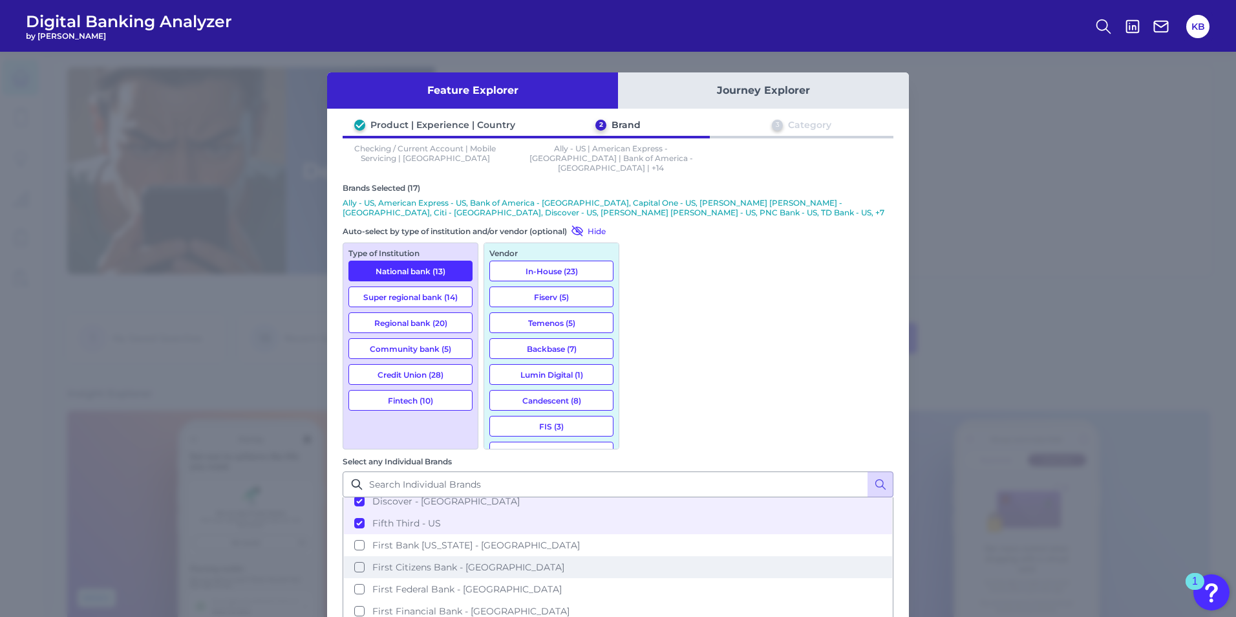
click at [565, 561] on span "First Citizens Bank - [GEOGRAPHIC_DATA]" at bounding box center [468, 567] width 192 height 12
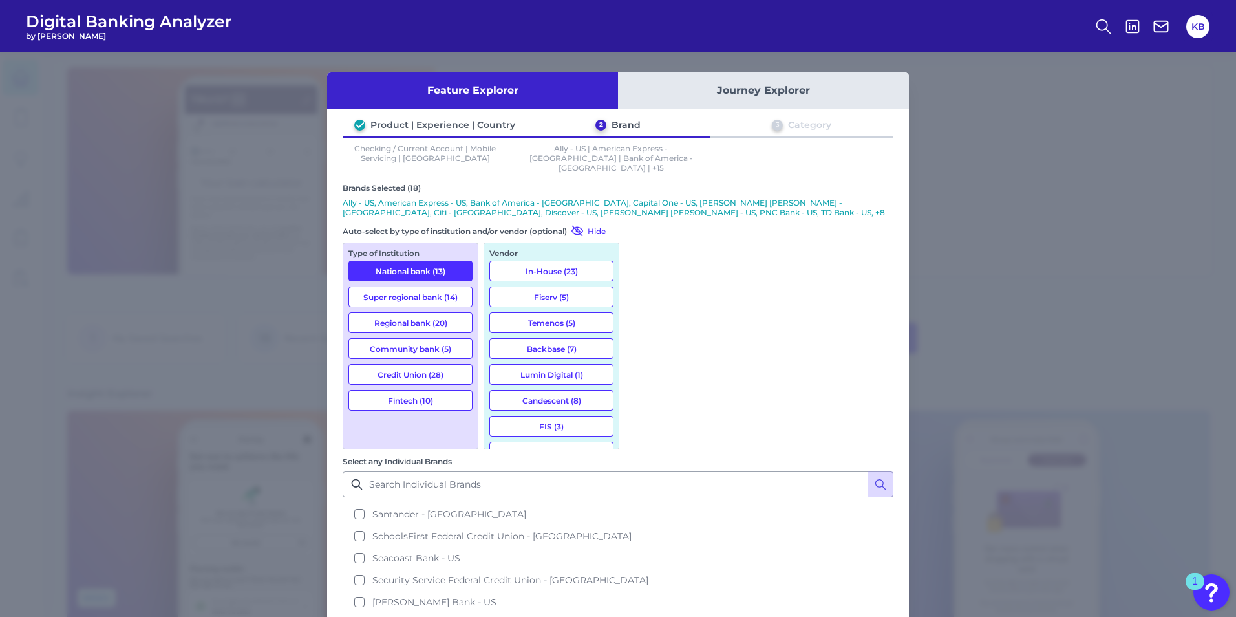
scroll to position [1487, 0]
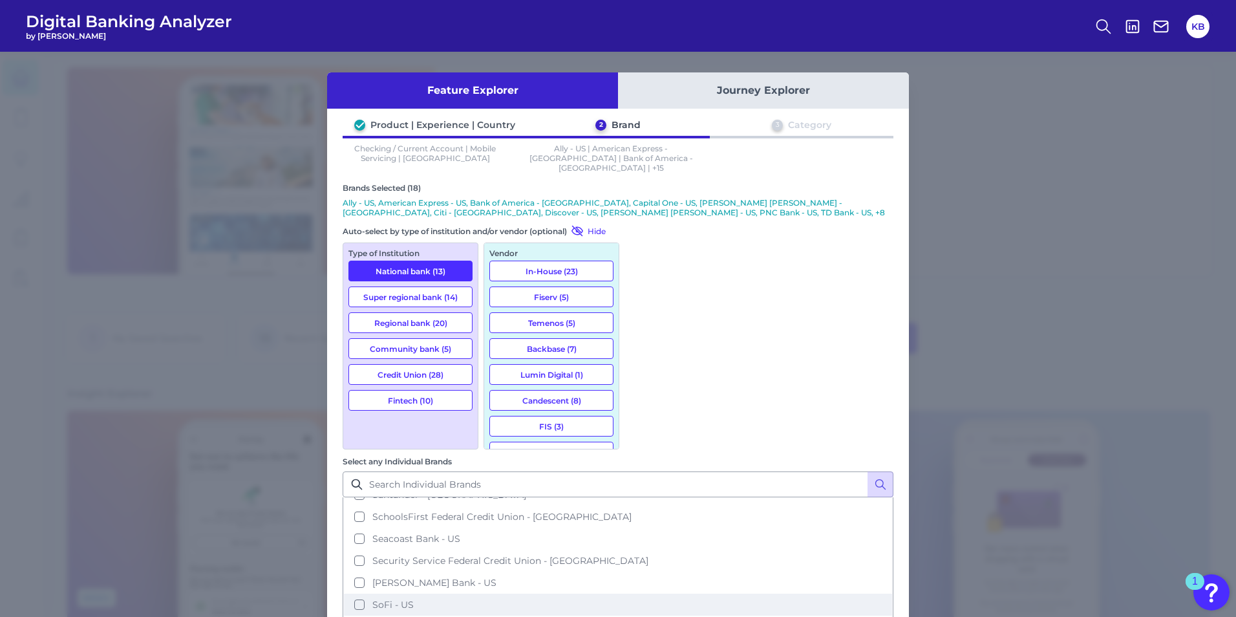
click at [695, 594] on button "SoFi - US" at bounding box center [618, 605] width 548 height 22
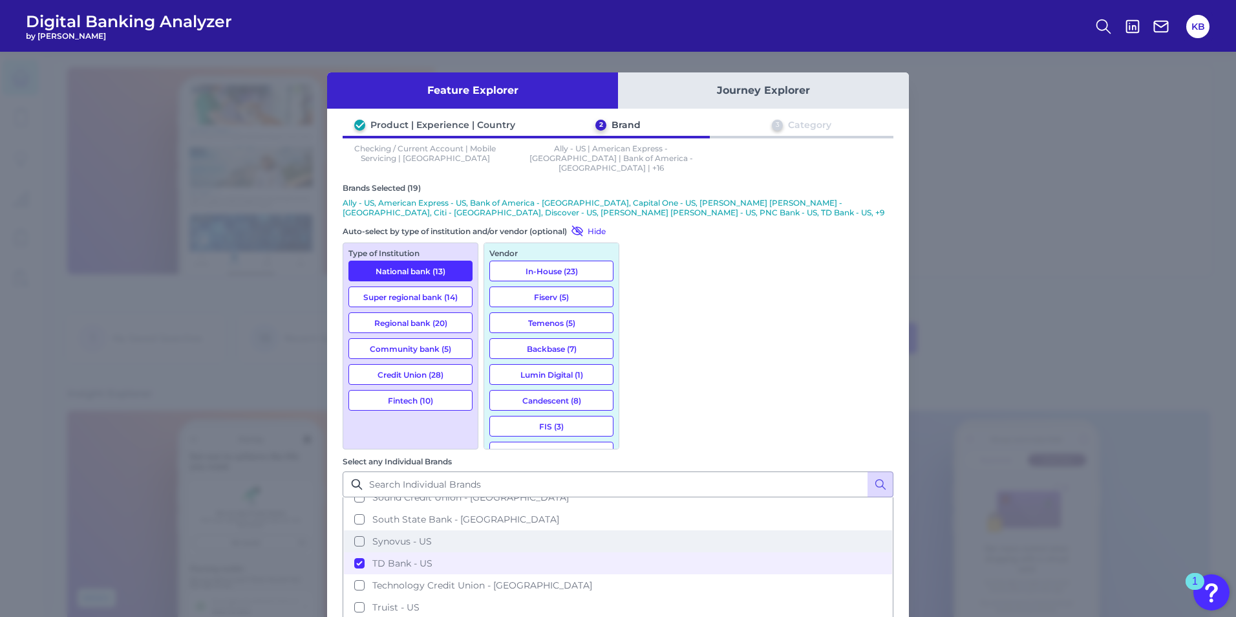
scroll to position [1681, 0]
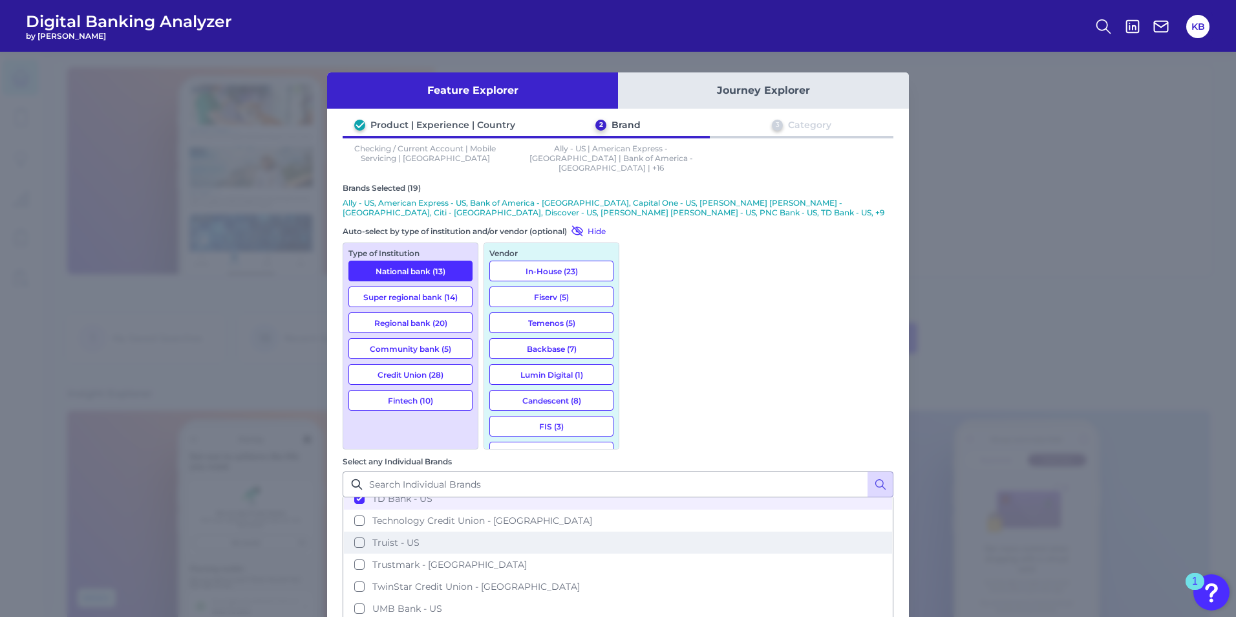
click at [420, 537] on span "Truist - US" at bounding box center [395, 543] width 47 height 12
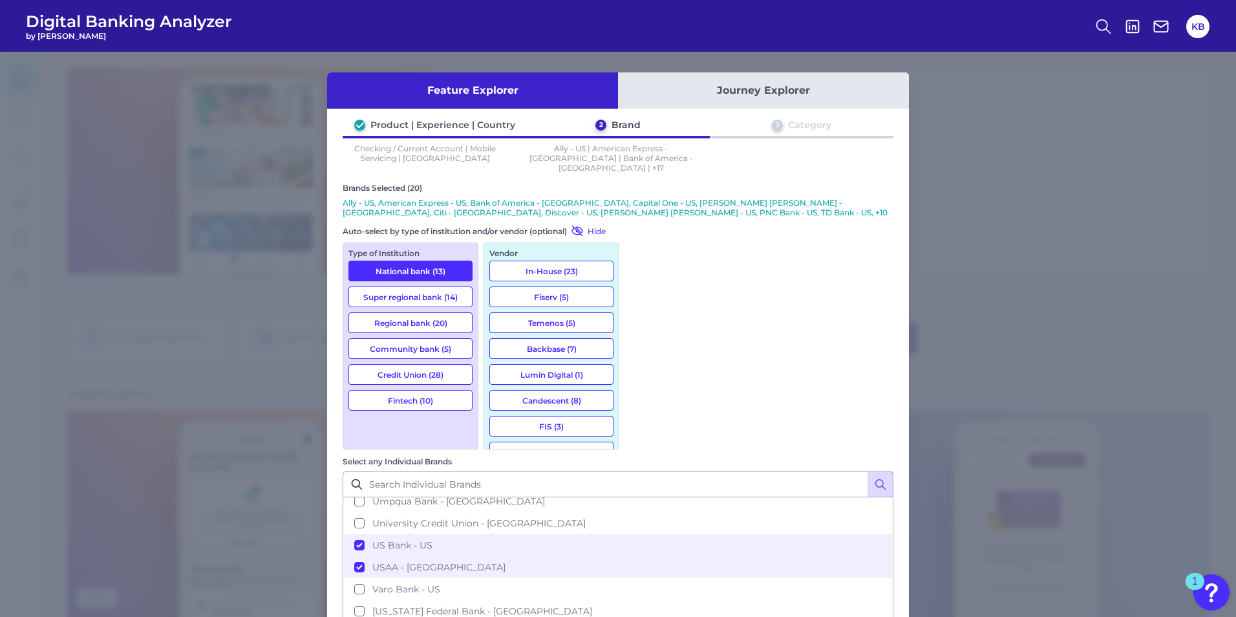
scroll to position [1866, 0]
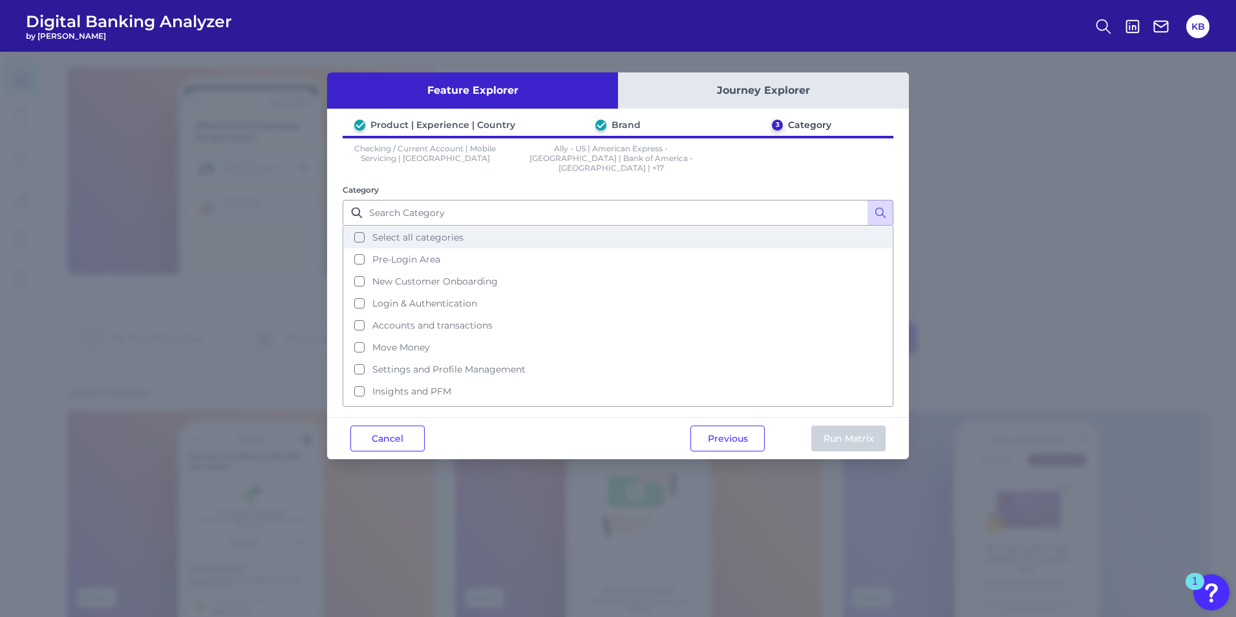
click at [427, 234] on button "Select all categories" at bounding box center [618, 237] width 548 height 22
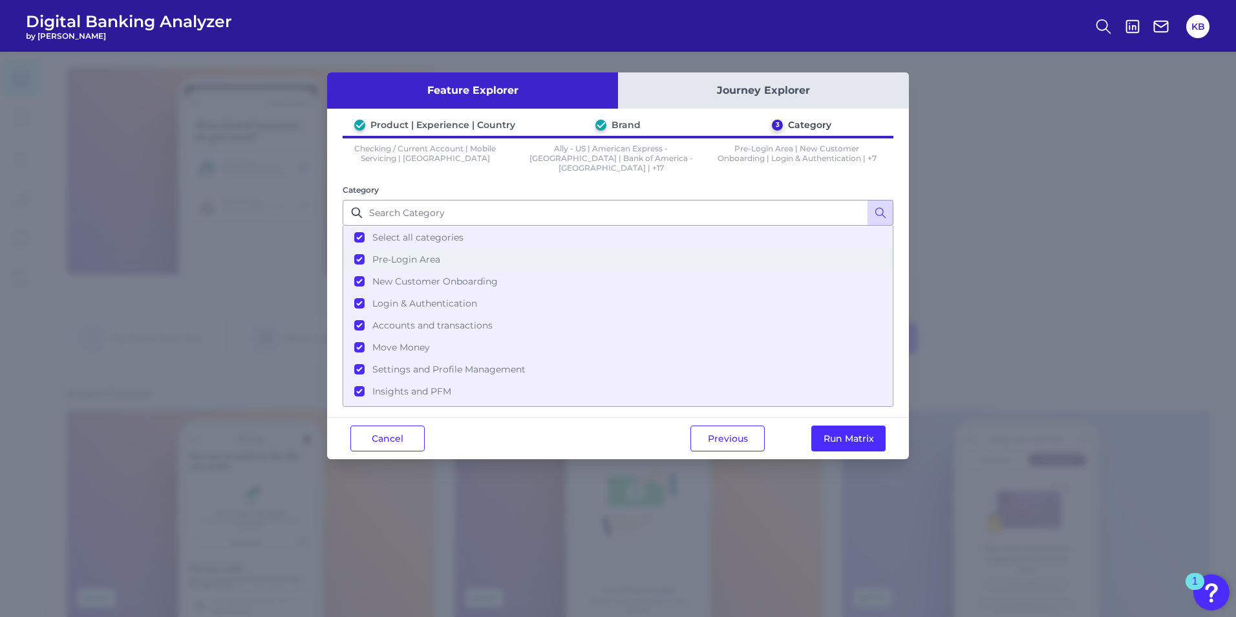
click at [366, 251] on button "Pre-Login Area" at bounding box center [618, 259] width 548 height 22
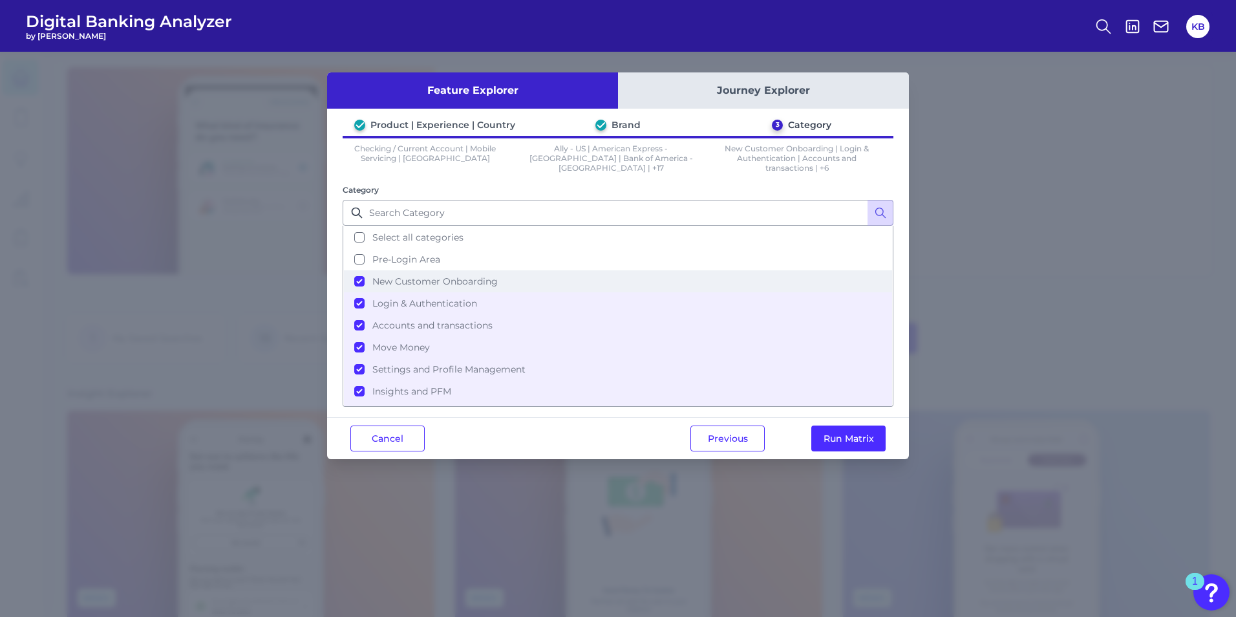
click at [358, 280] on button "New Customer Onboarding" at bounding box center [618, 281] width 548 height 22
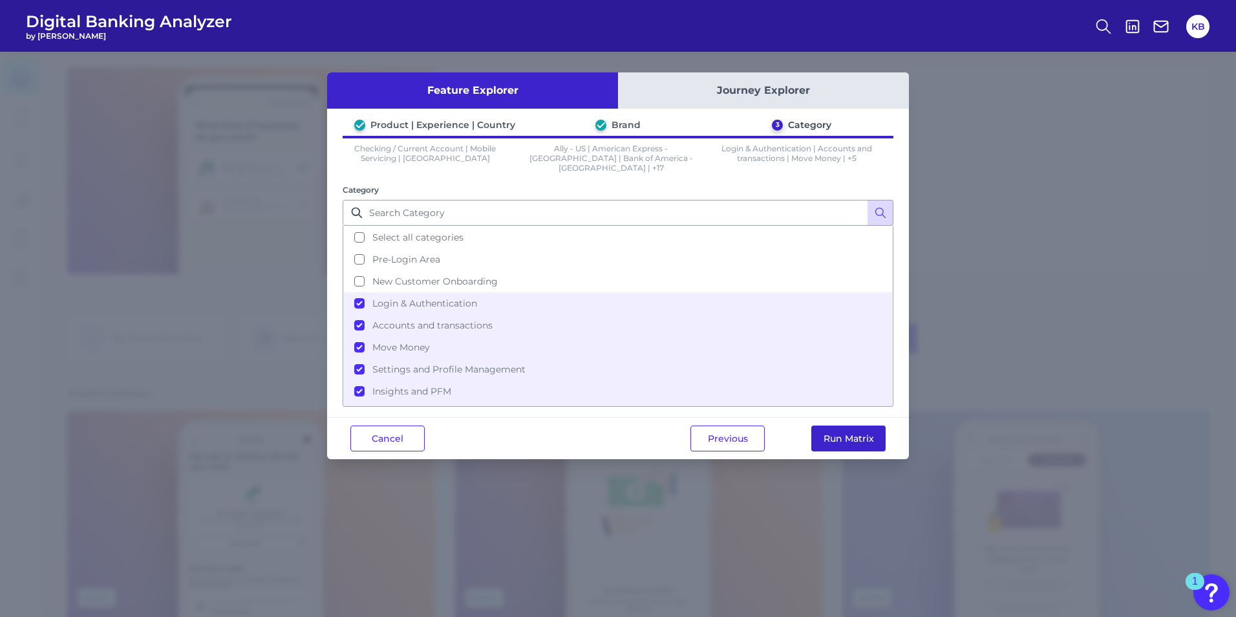
click at [876, 427] on button "Run Matrix" at bounding box center [849, 438] width 74 height 26
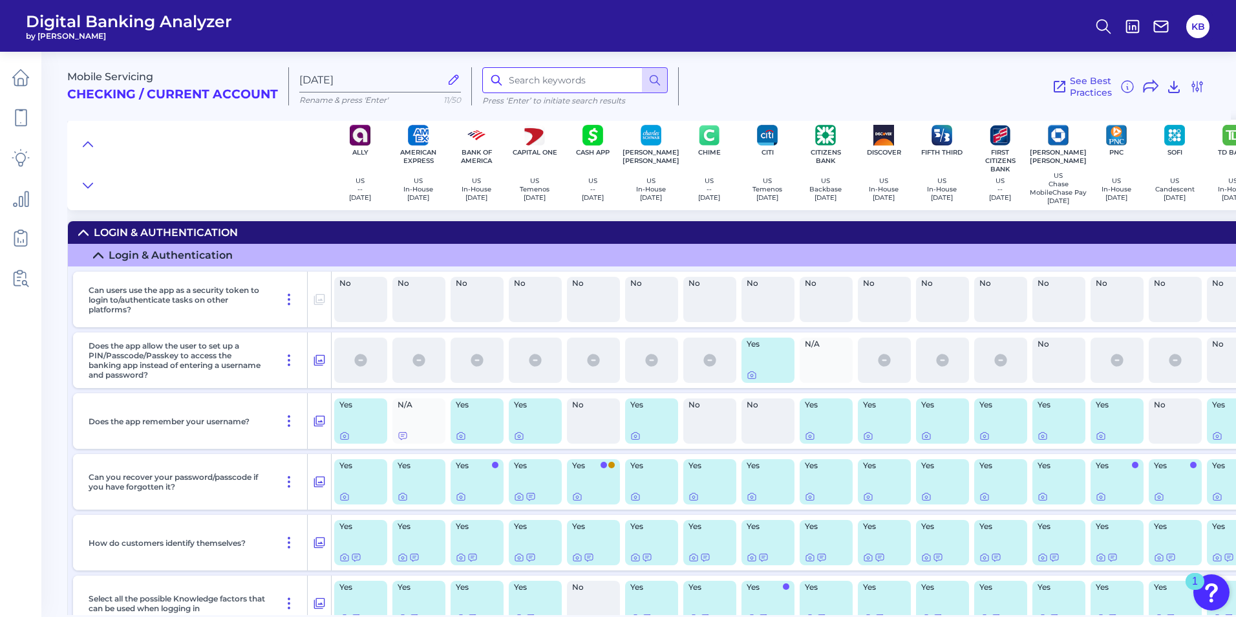
click at [560, 79] on input at bounding box center [575, 80] width 186 height 26
type input "friend"
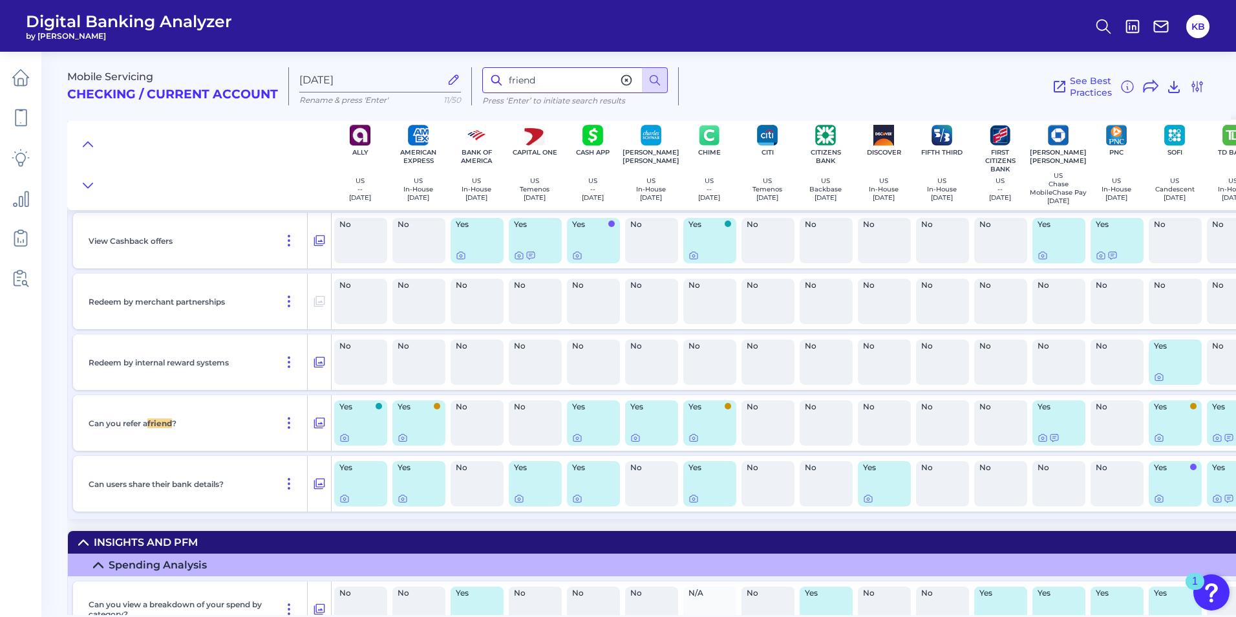
scroll to position [12903, 0]
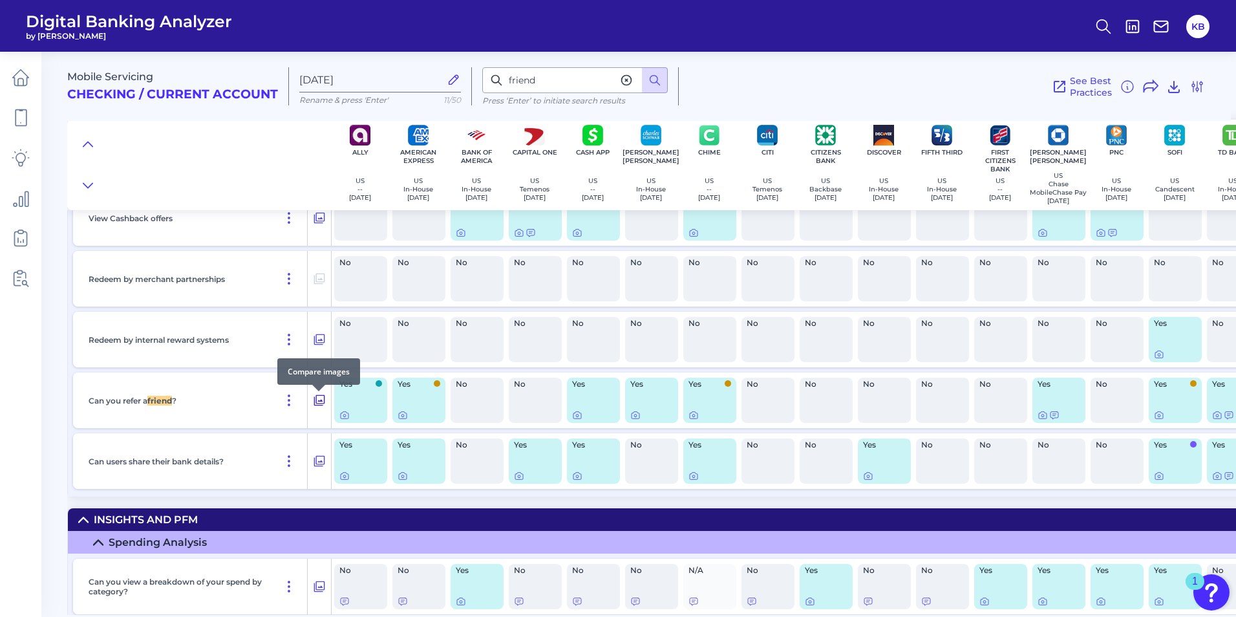
click at [321, 408] on icon at bounding box center [319, 401] width 13 height 16
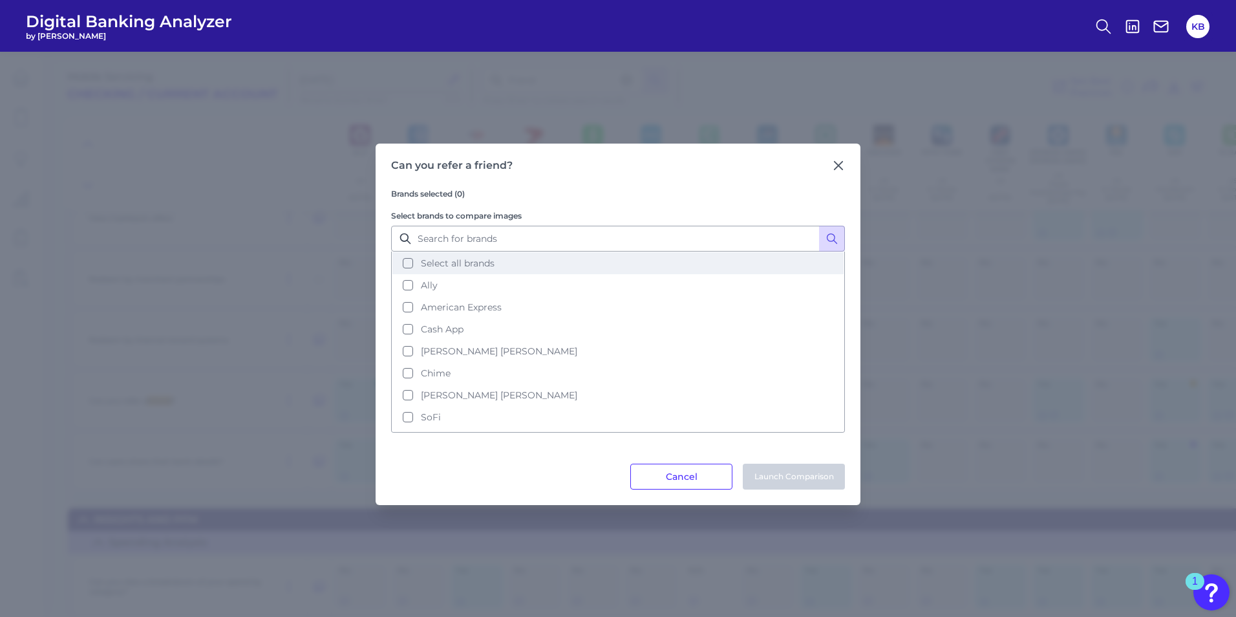
click at [415, 262] on button "Select all brands" at bounding box center [618, 263] width 451 height 22
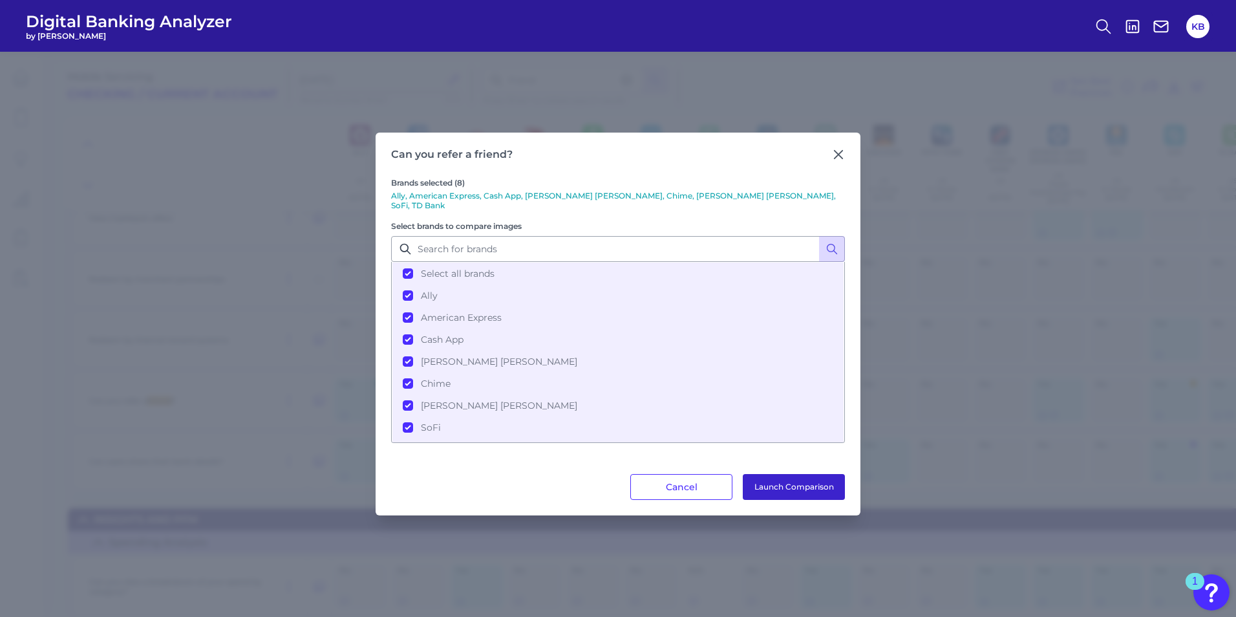
click at [802, 483] on button "Launch Comparison" at bounding box center [794, 487] width 102 height 26
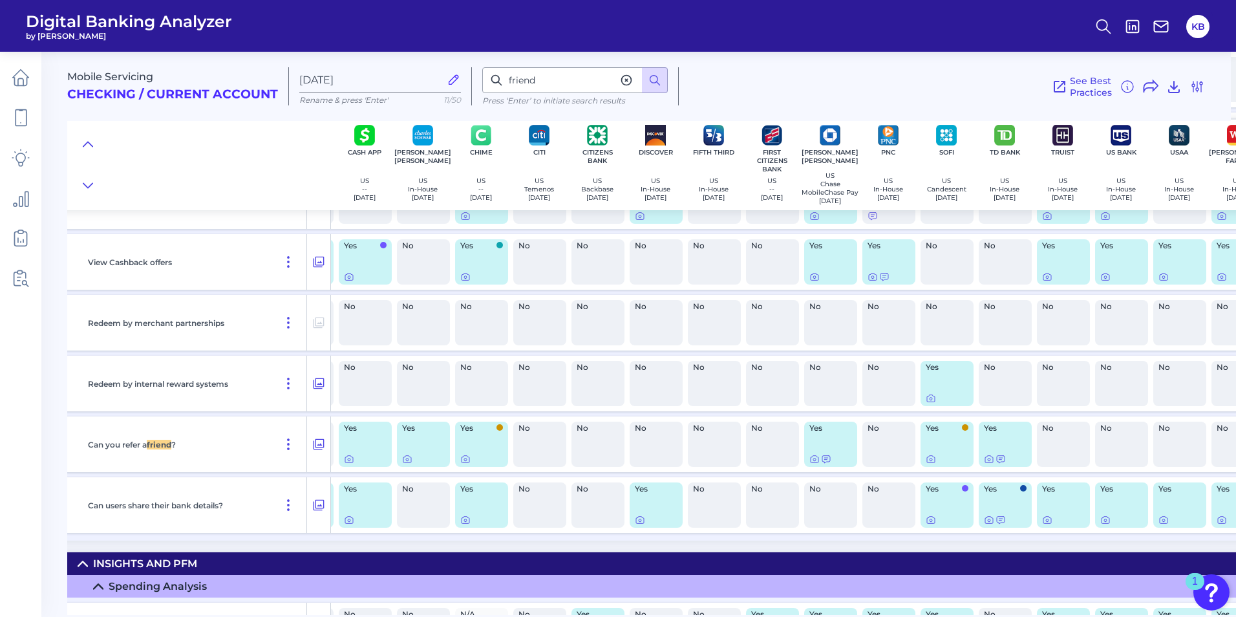
scroll to position [12859, 270]
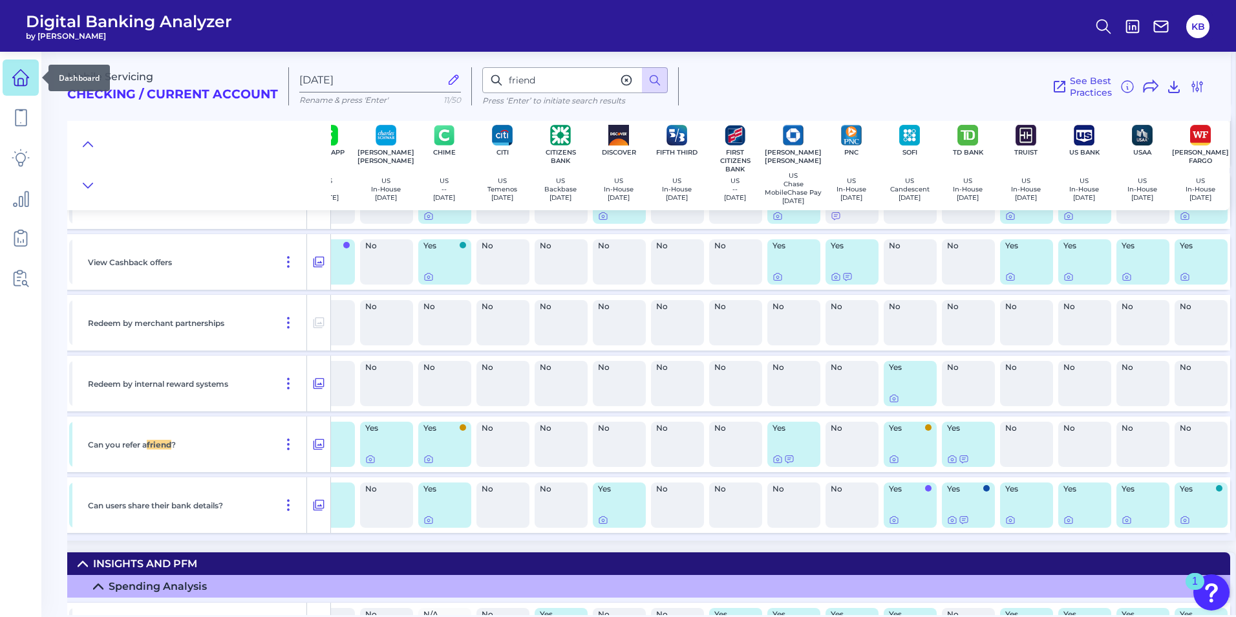
click at [25, 78] on icon at bounding box center [21, 78] width 18 height 18
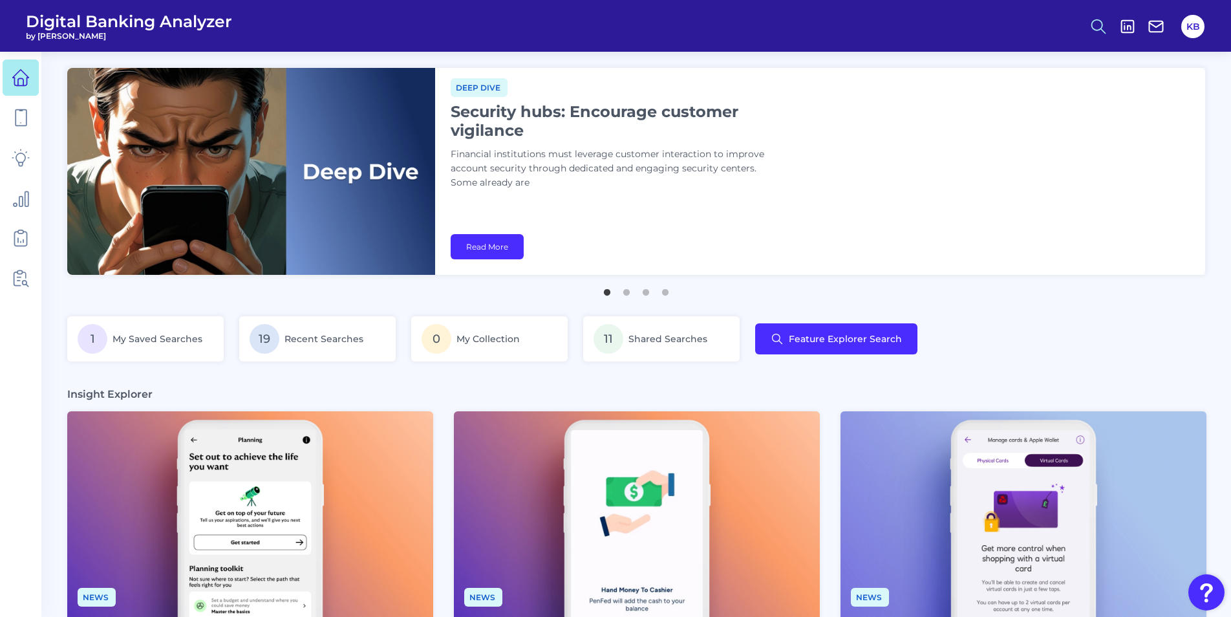
click at [1108, 28] on button at bounding box center [1099, 27] width 30 height 30
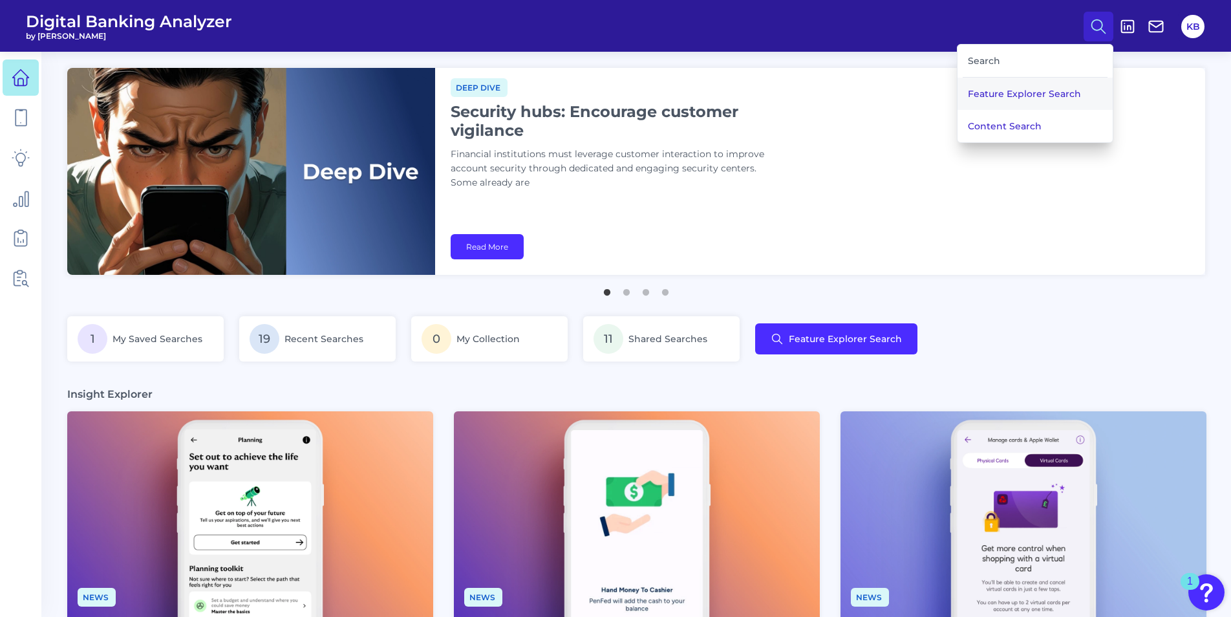
click at [1036, 87] on button "Feature Explorer Search" at bounding box center [1035, 94] width 155 height 32
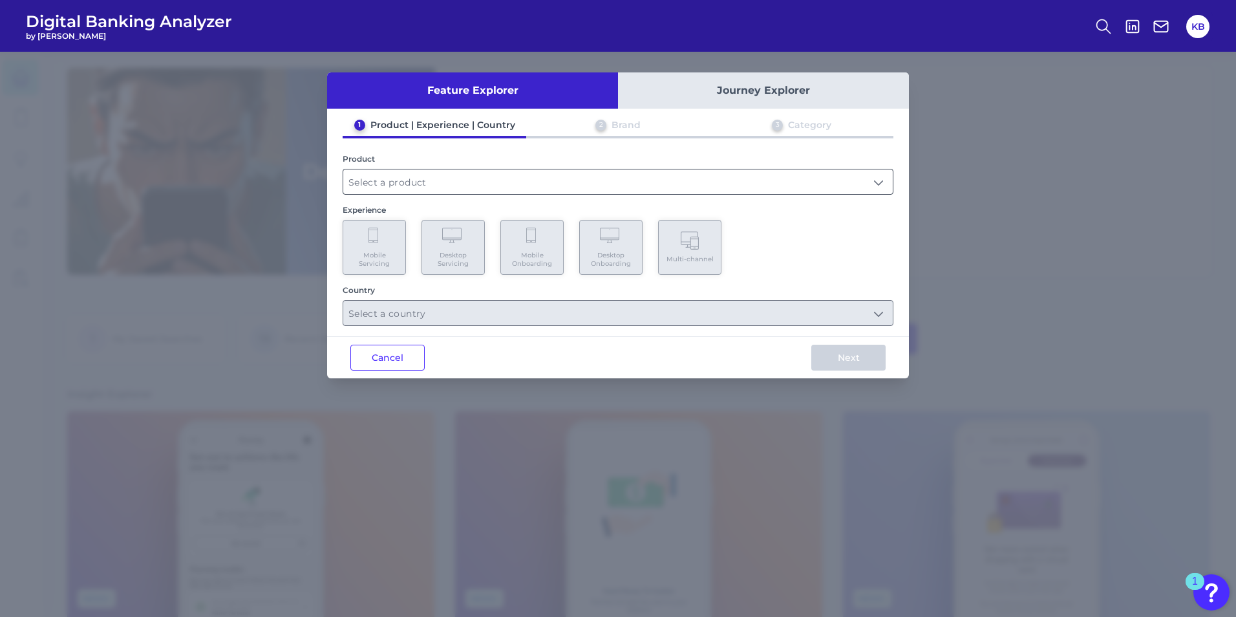
click at [411, 171] on input "text" at bounding box center [618, 181] width 550 height 25
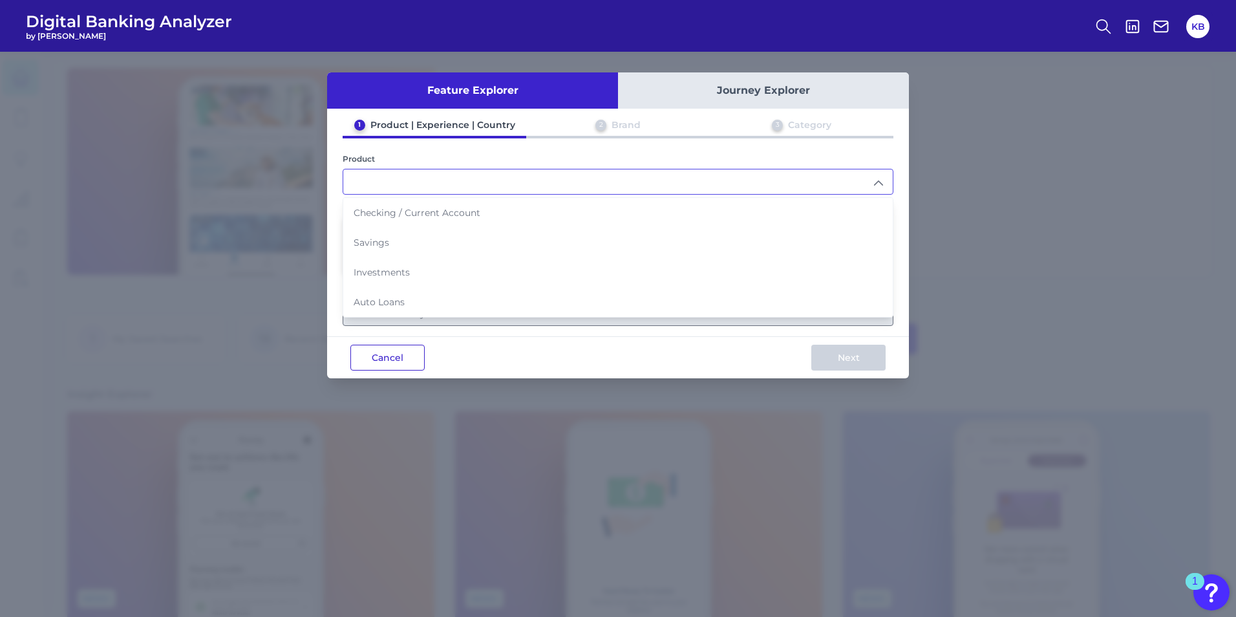
click at [378, 361] on button "Cancel" at bounding box center [387, 358] width 74 height 26
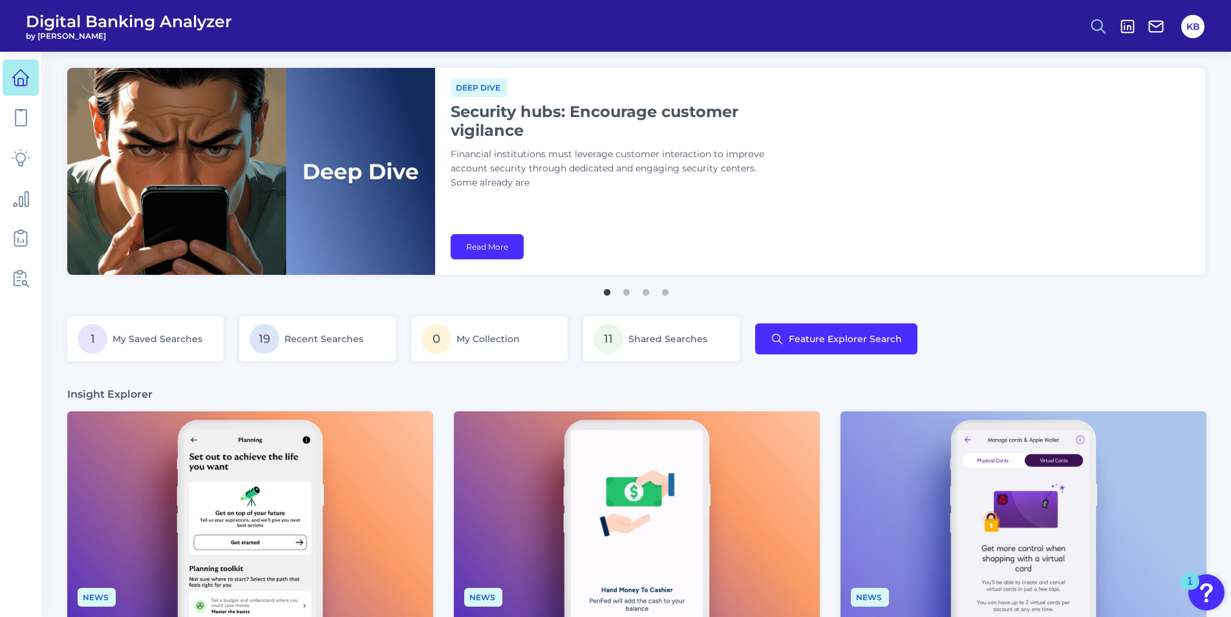
click at [1101, 27] on icon at bounding box center [1099, 26] width 18 height 18
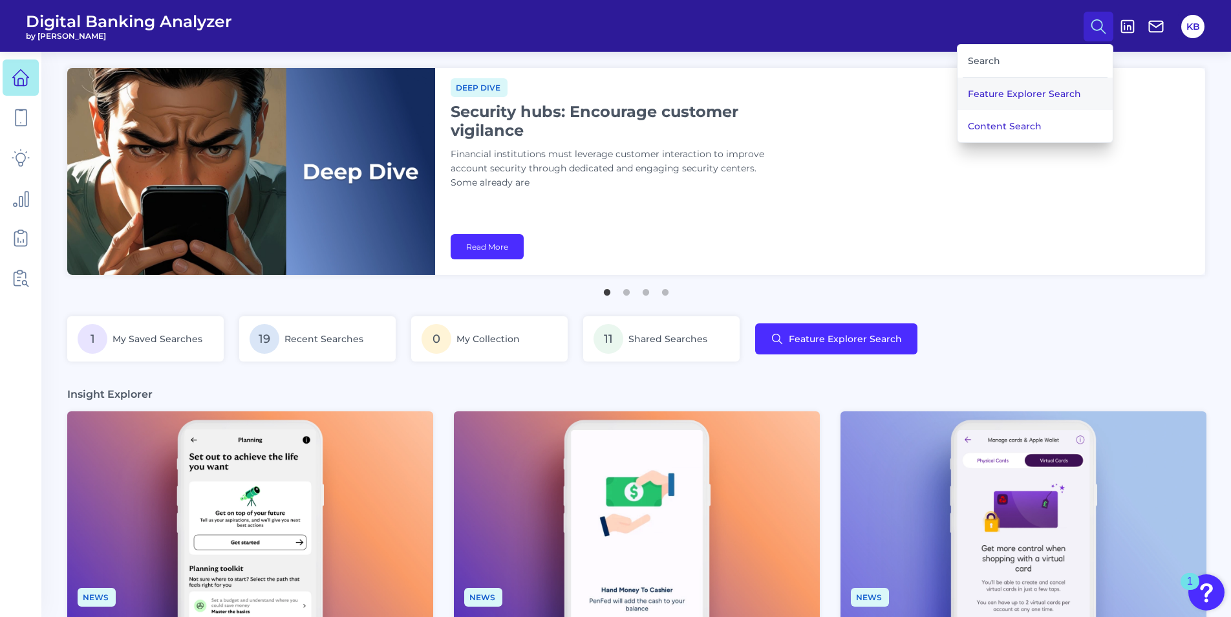
click at [1020, 87] on button "Feature Explorer Search" at bounding box center [1035, 94] width 155 height 32
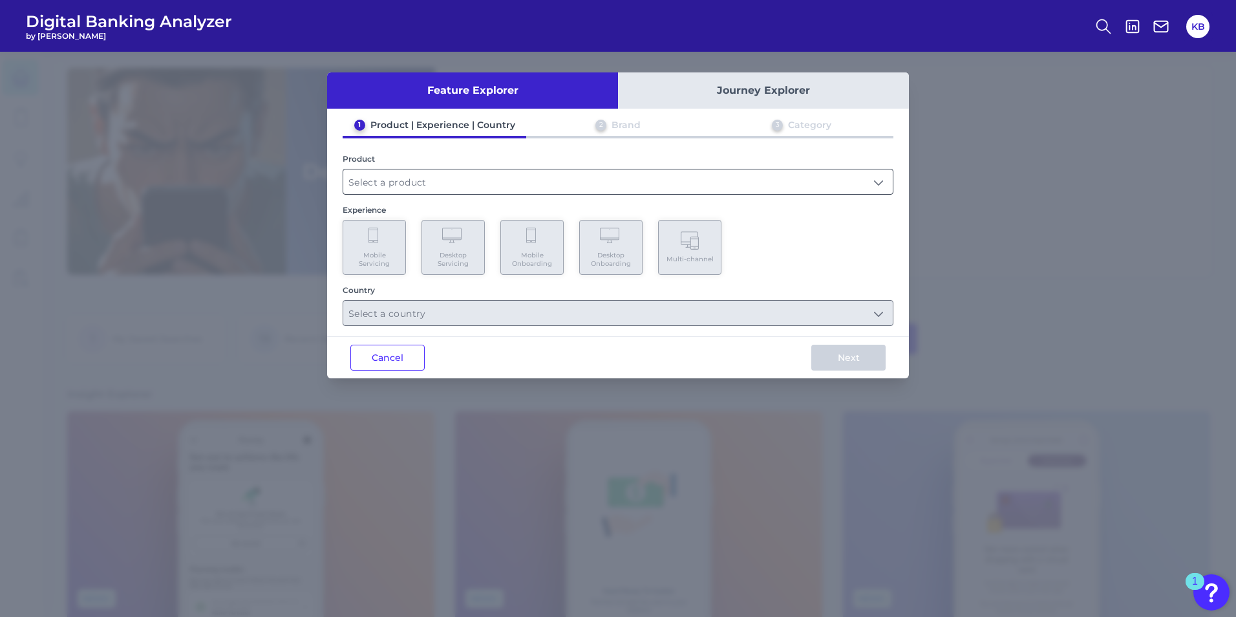
click at [435, 180] on input "text" at bounding box center [618, 181] width 550 height 25
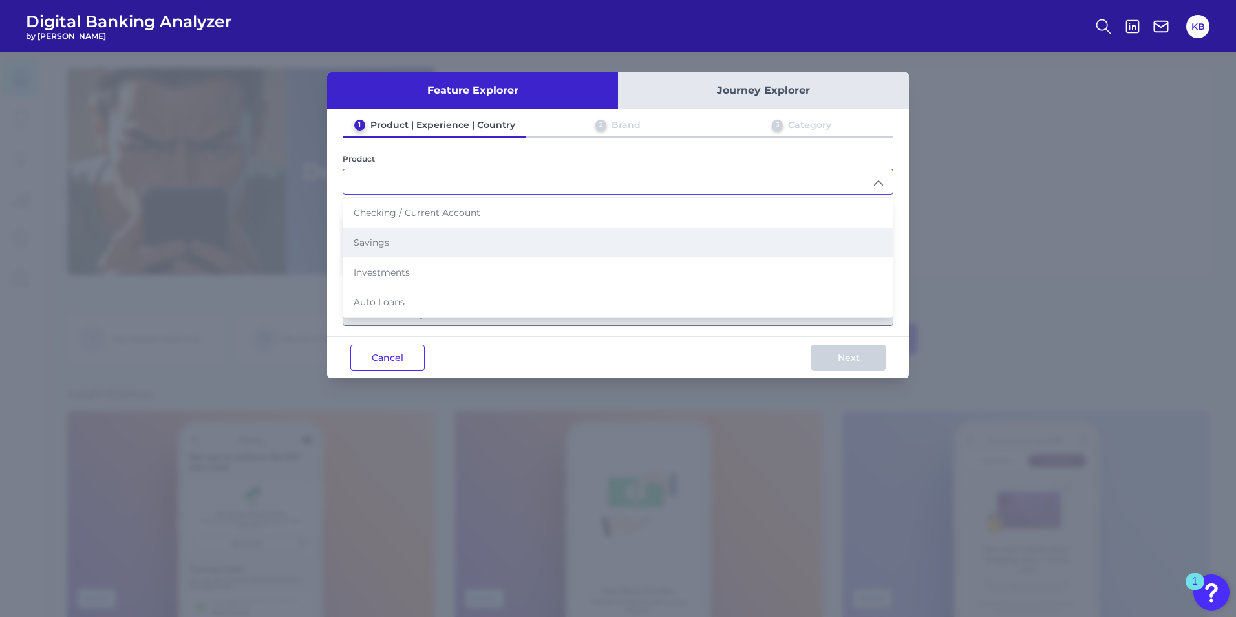
click at [402, 240] on li "Savings" at bounding box center [618, 243] width 550 height 30
type input "Savings"
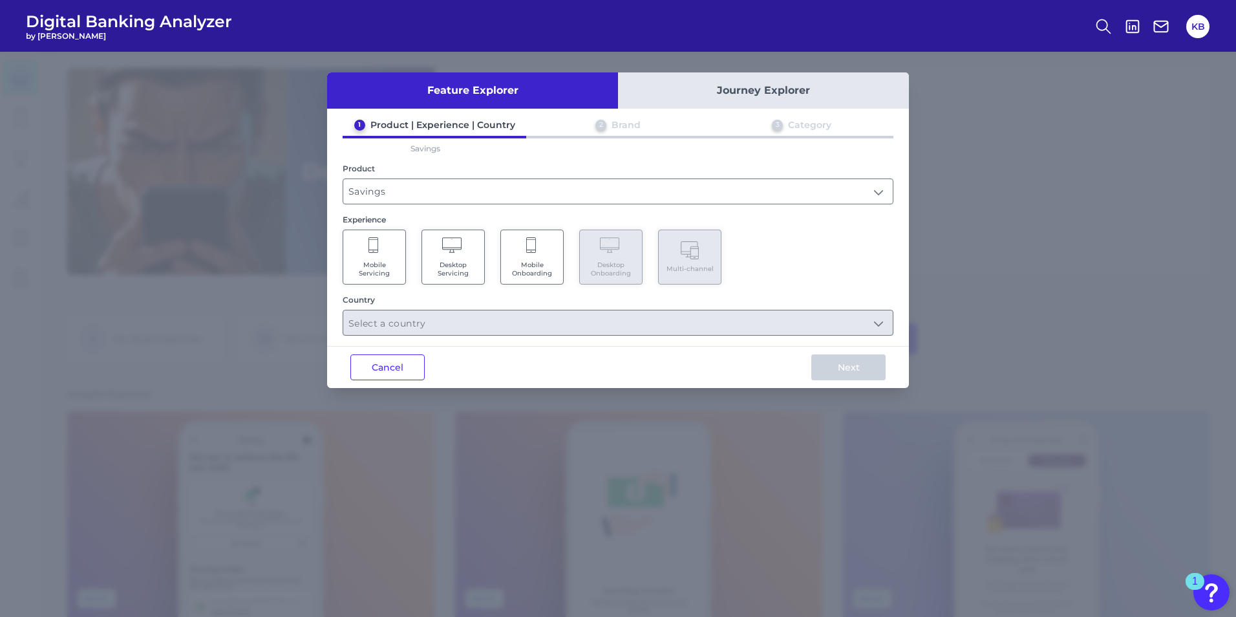
click at [385, 270] on span "Mobile Servicing" at bounding box center [374, 269] width 49 height 17
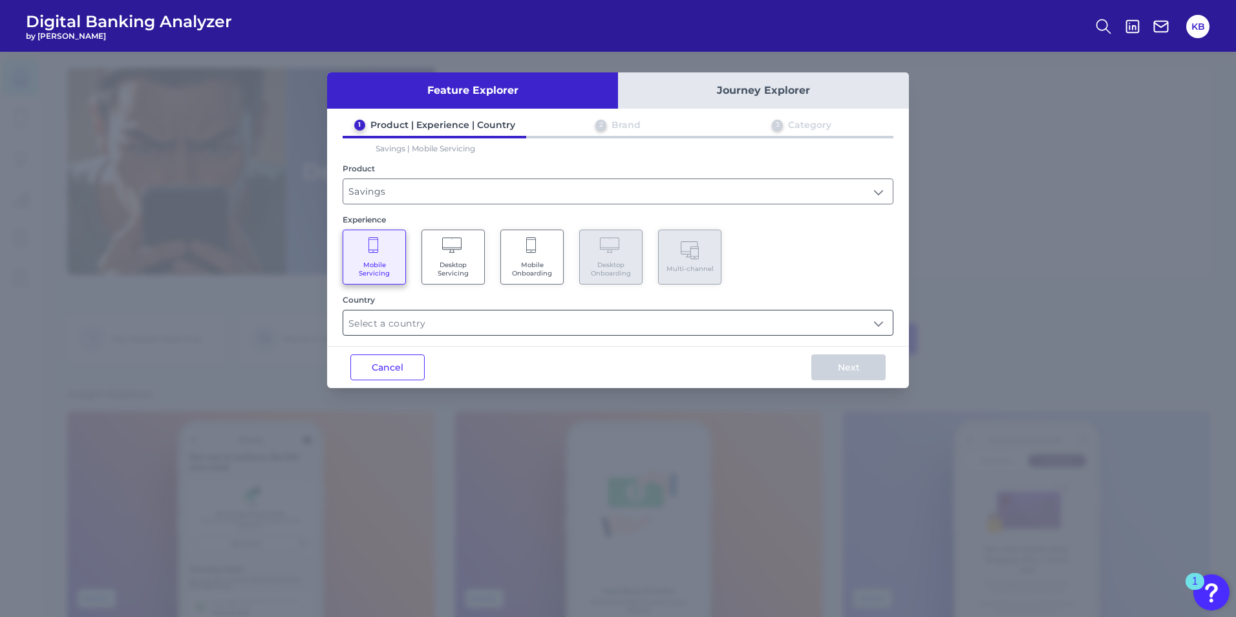
click at [406, 327] on input "text" at bounding box center [618, 322] width 550 height 25
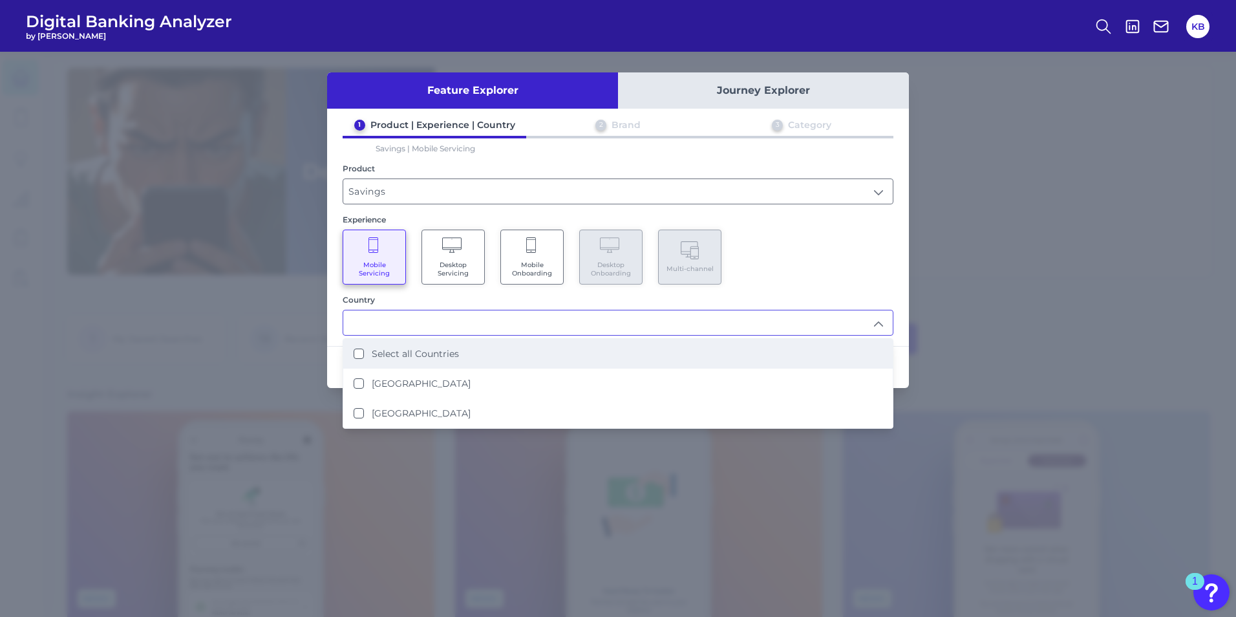
click at [438, 356] on label "Select all Countries" at bounding box center [415, 354] width 87 height 12
type input "Select all Countries"
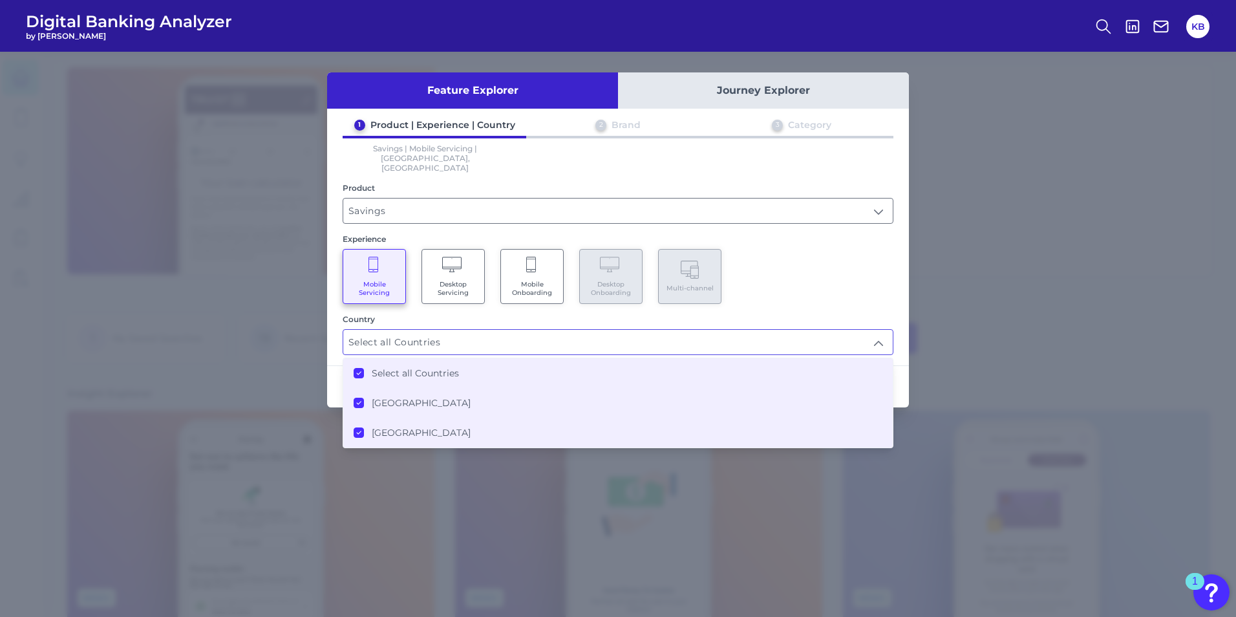
click at [882, 292] on div "1 Product | Experience | Country 2 Brand 3 Category Savings | Mobile Servicing …" at bounding box center [618, 237] width 582 height 236
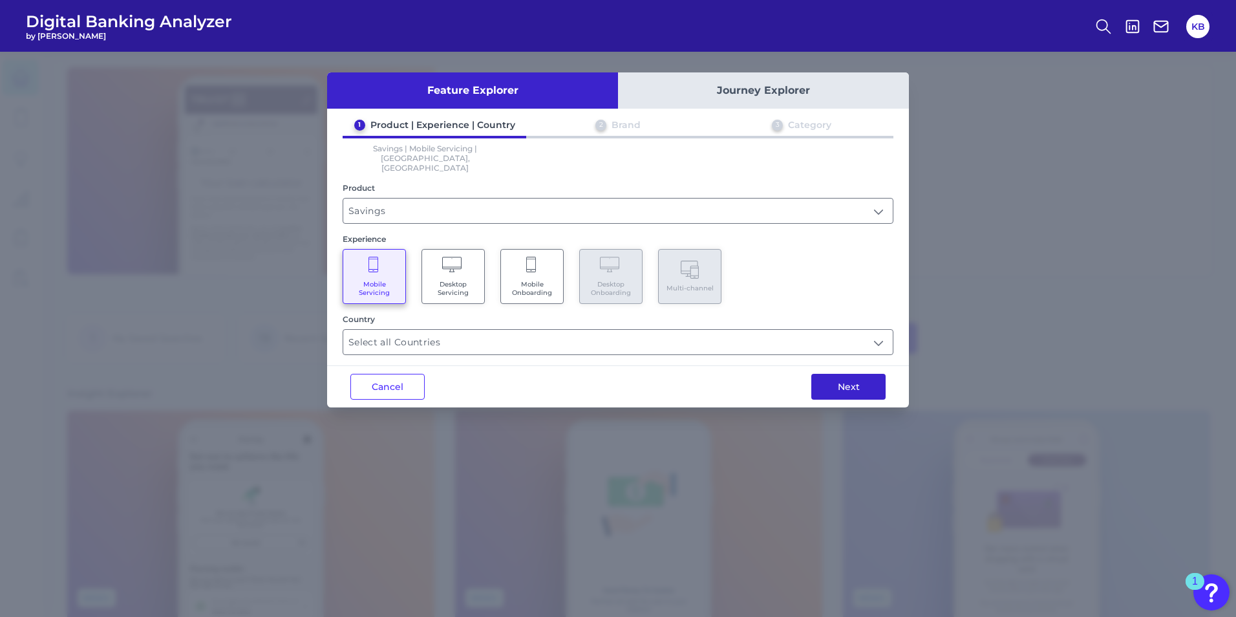
click at [854, 374] on button "Next" at bounding box center [849, 387] width 74 height 26
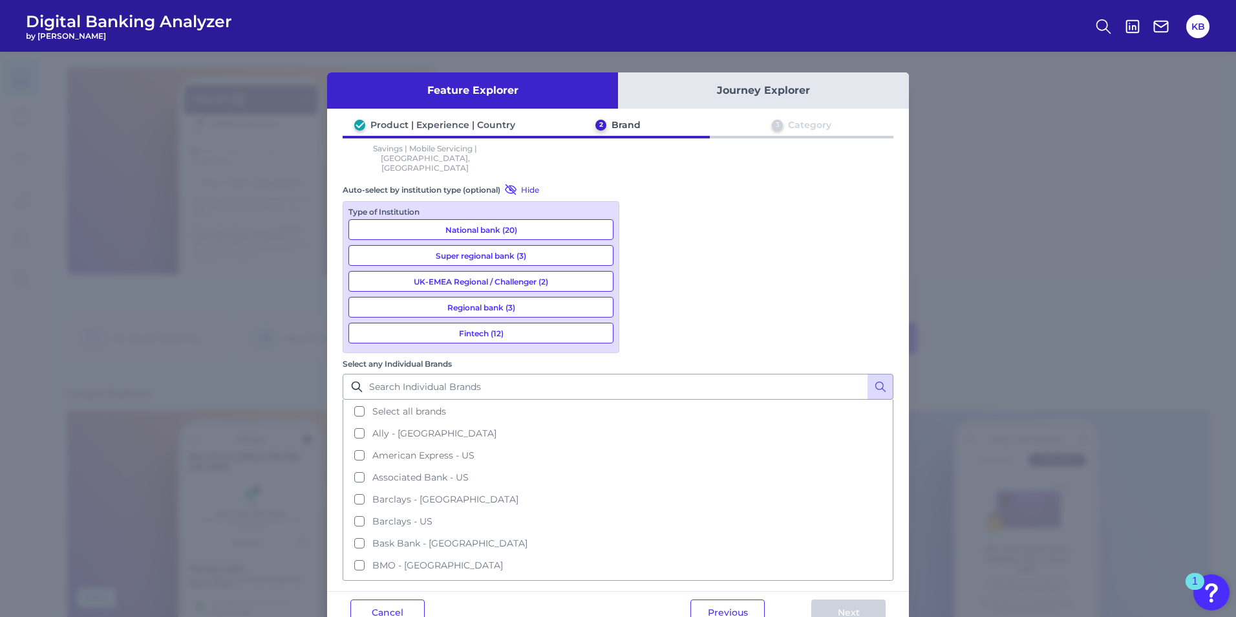
click at [504, 219] on button "National bank (20)" at bounding box center [481, 229] width 265 height 21
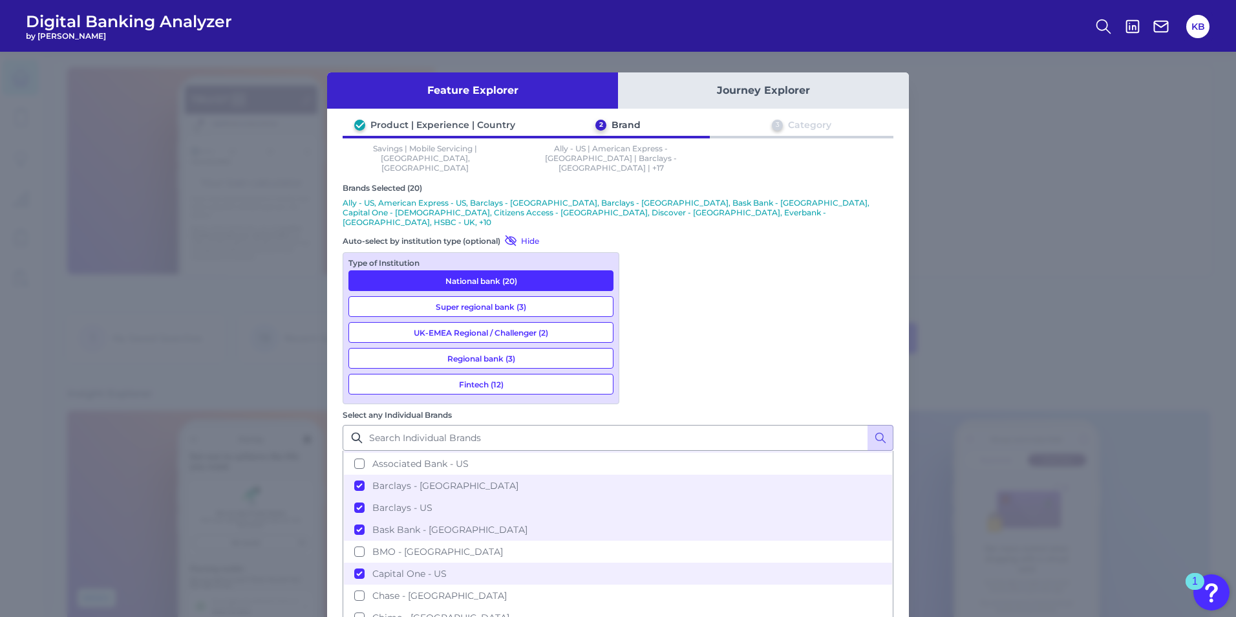
scroll to position [129, 0]
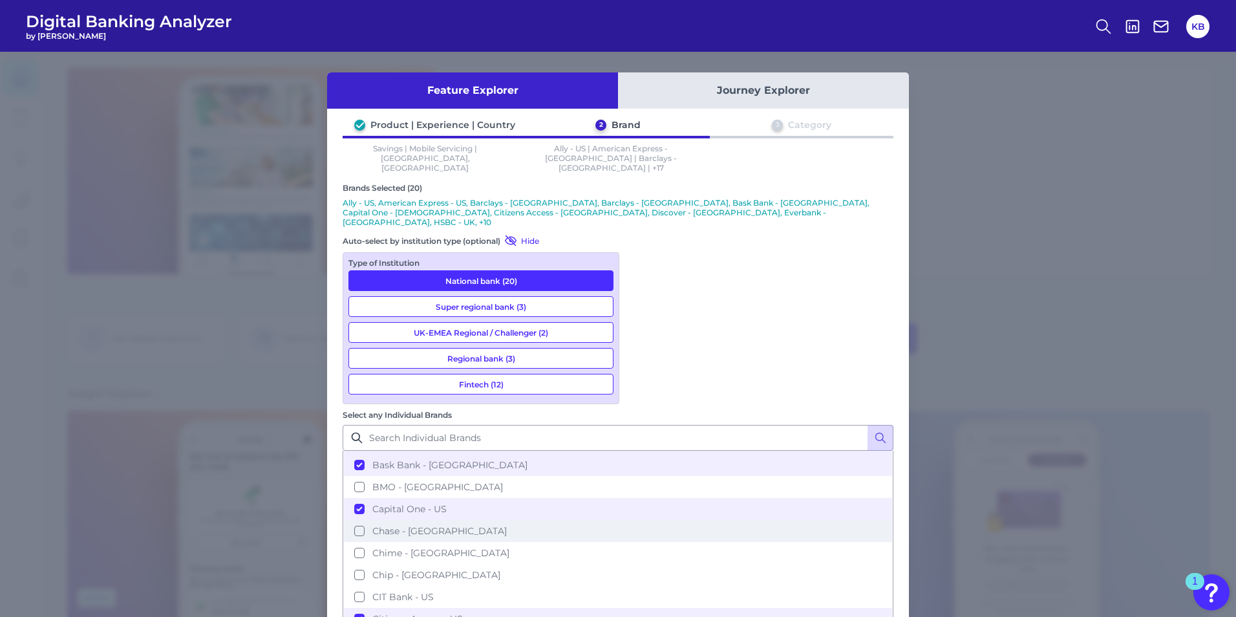
click at [507, 525] on span "Chase - [GEOGRAPHIC_DATA]" at bounding box center [439, 531] width 135 height 12
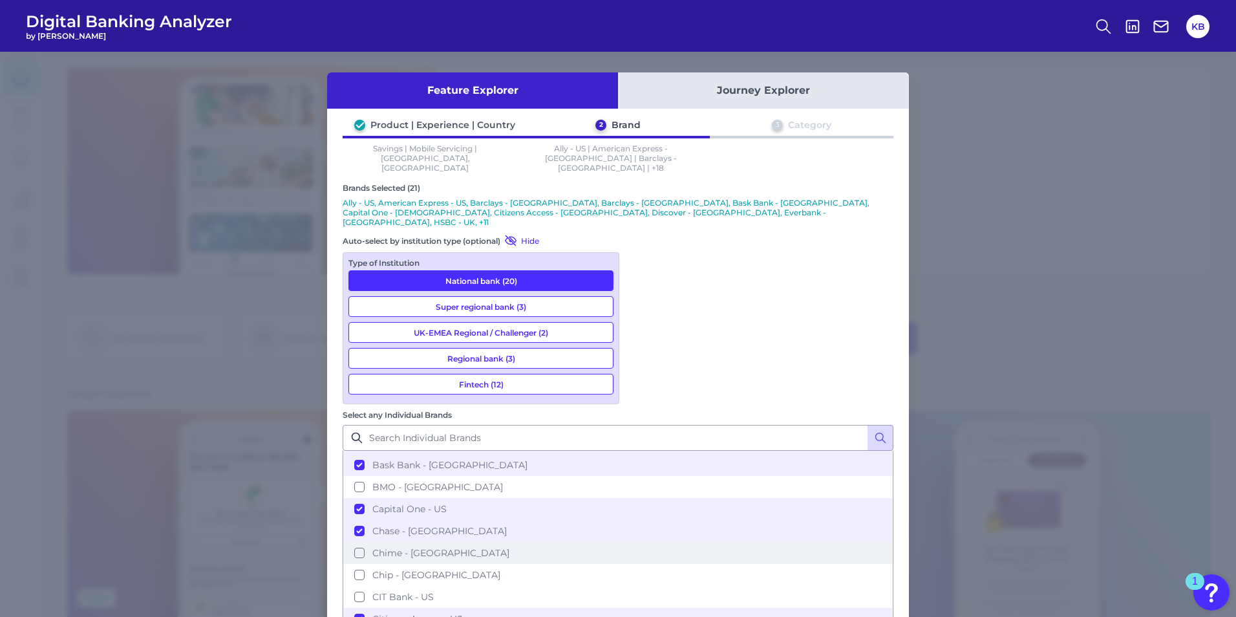
click at [510, 547] on span "Chime - [GEOGRAPHIC_DATA]" at bounding box center [440, 553] width 137 height 12
click at [507, 525] on span "Chase - [GEOGRAPHIC_DATA]" at bounding box center [439, 531] width 135 height 12
click at [707, 520] on button "Chase - [GEOGRAPHIC_DATA]" at bounding box center [618, 531] width 548 height 22
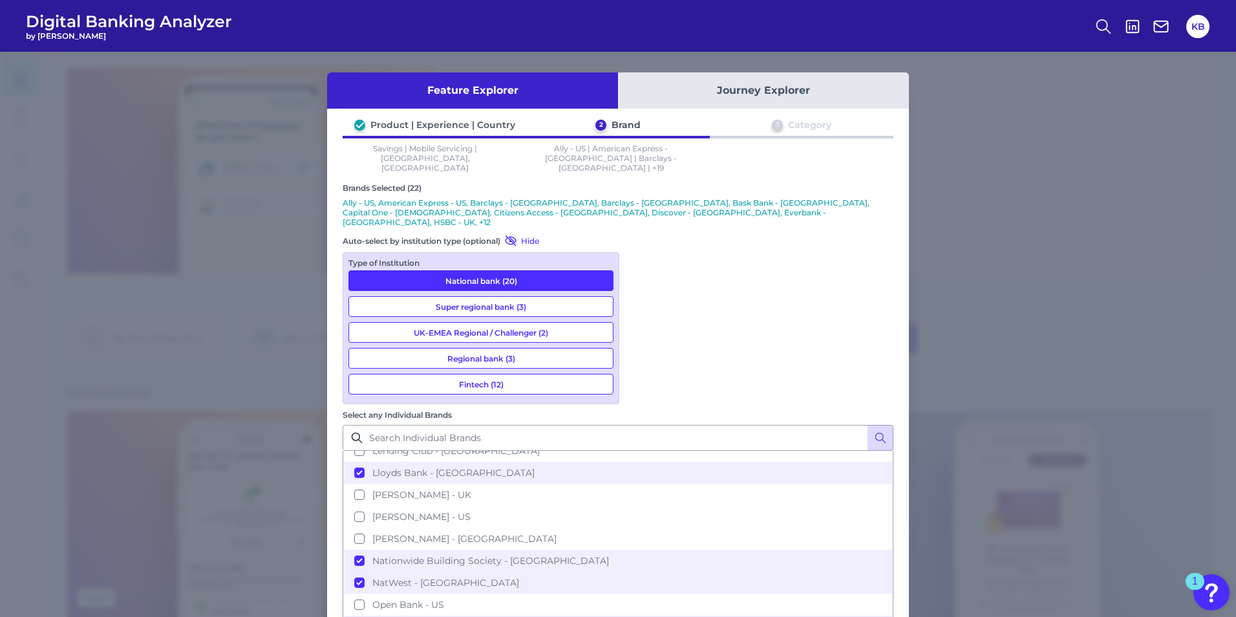
scroll to position [517, 0]
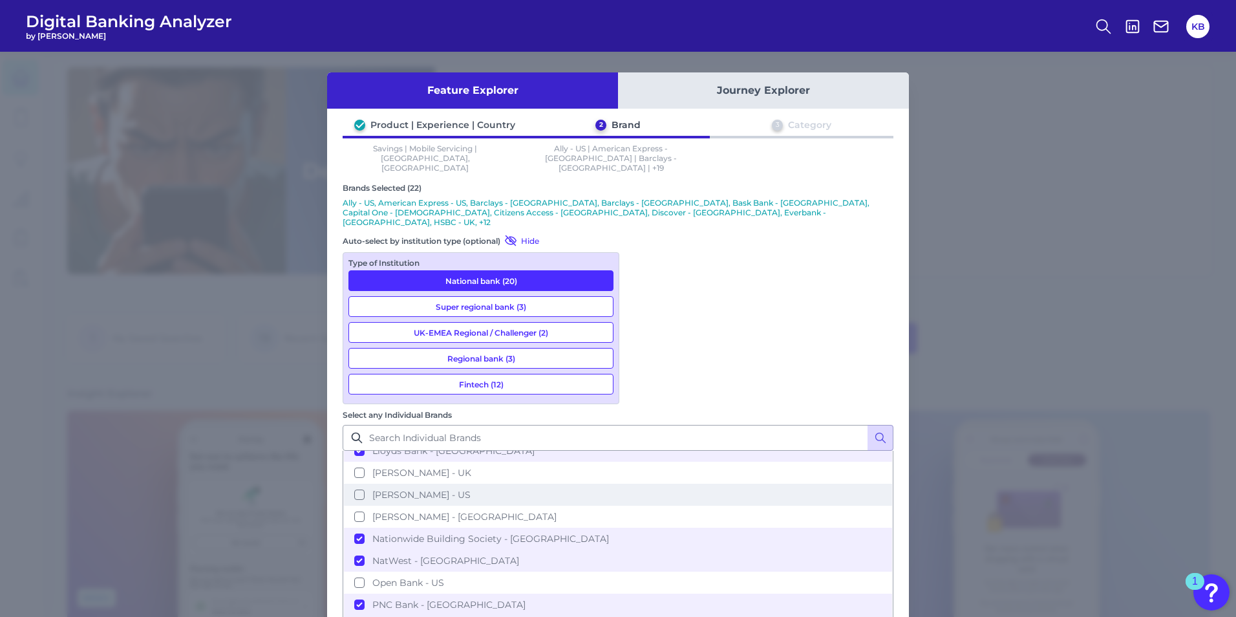
click at [711, 484] on button "[PERSON_NAME] - US" at bounding box center [618, 495] width 548 height 22
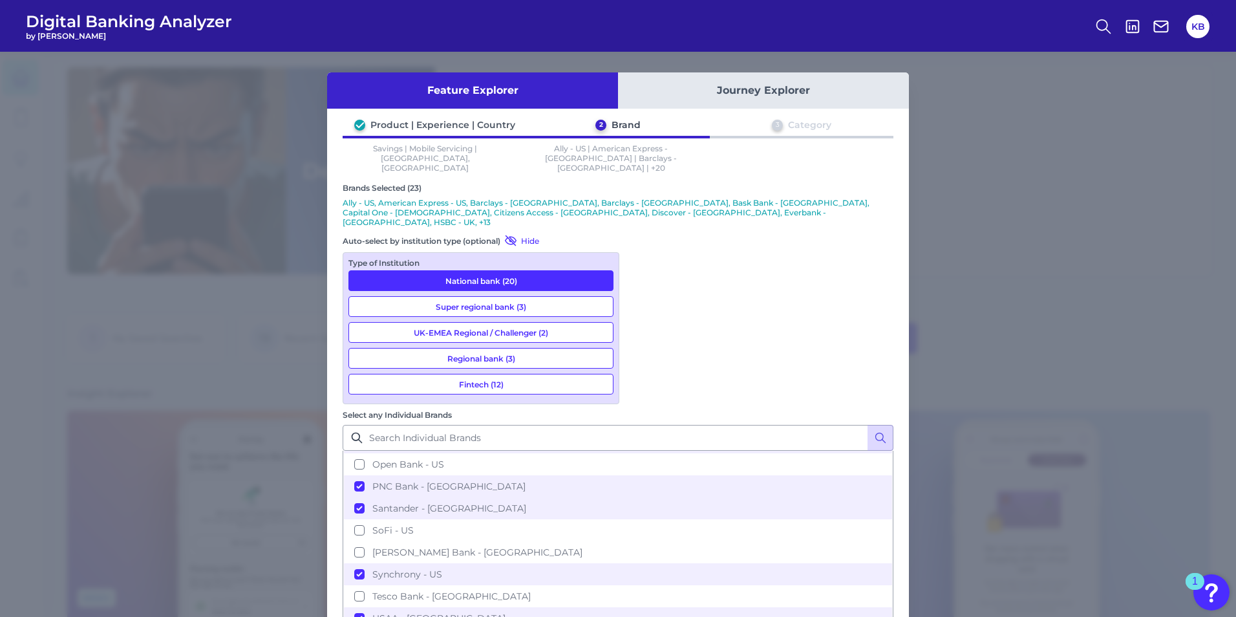
scroll to position [647, 0]
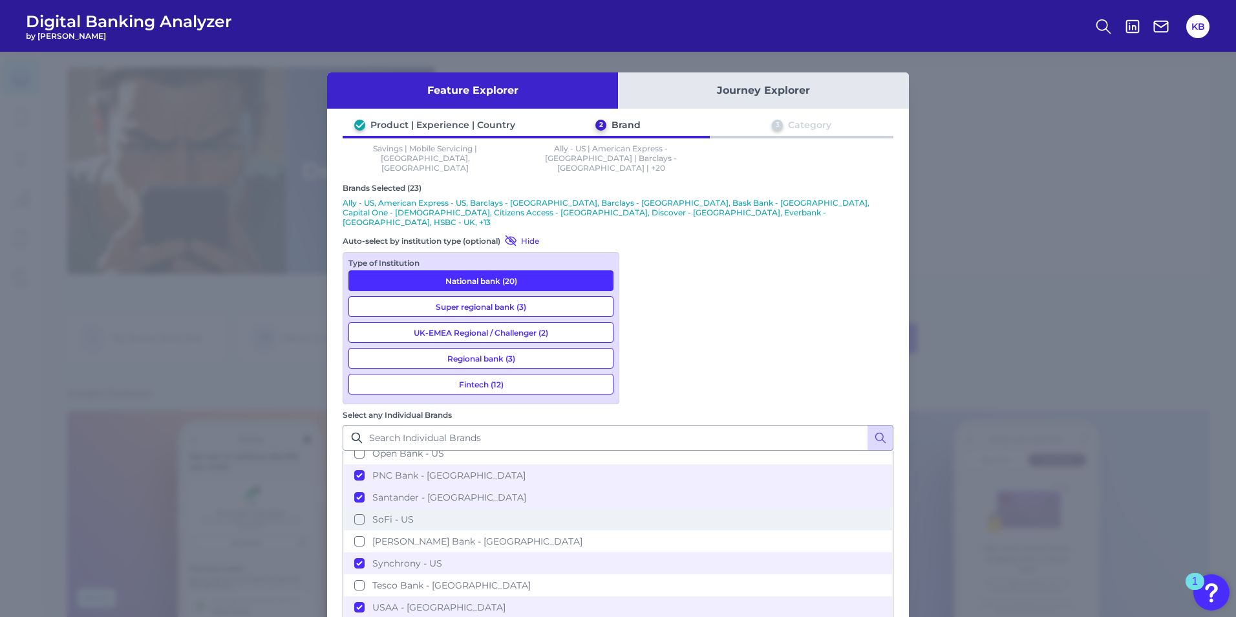
click at [414, 513] on span "SoFi - US" at bounding box center [392, 519] width 41 height 12
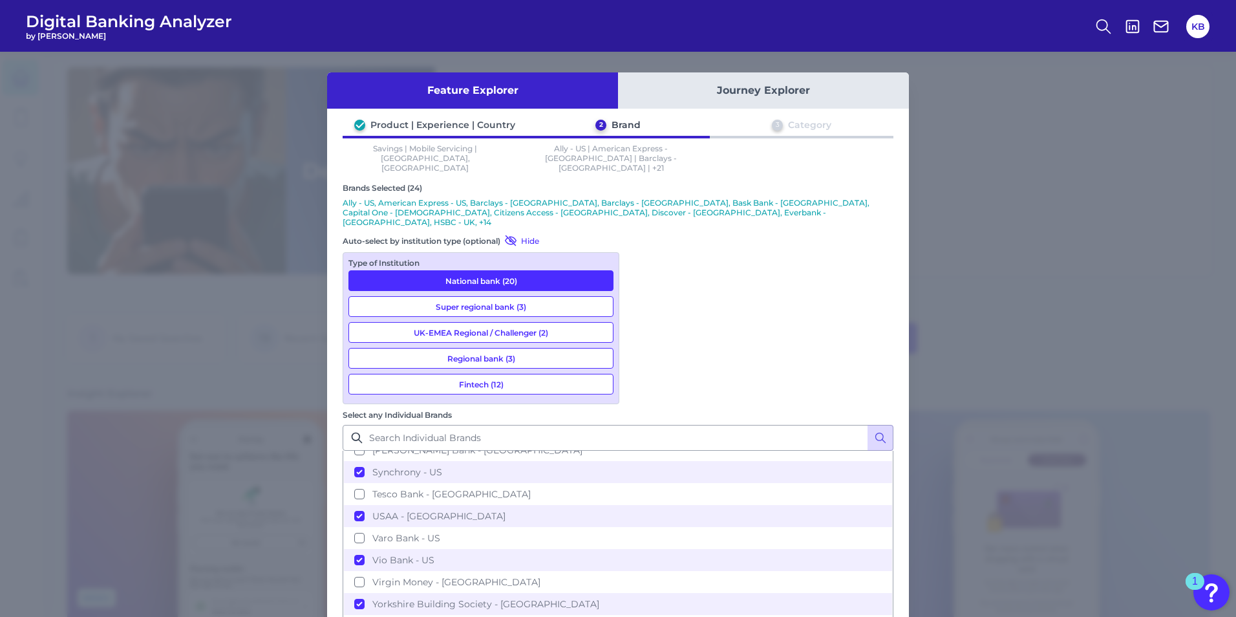
scroll to position [744, 0]
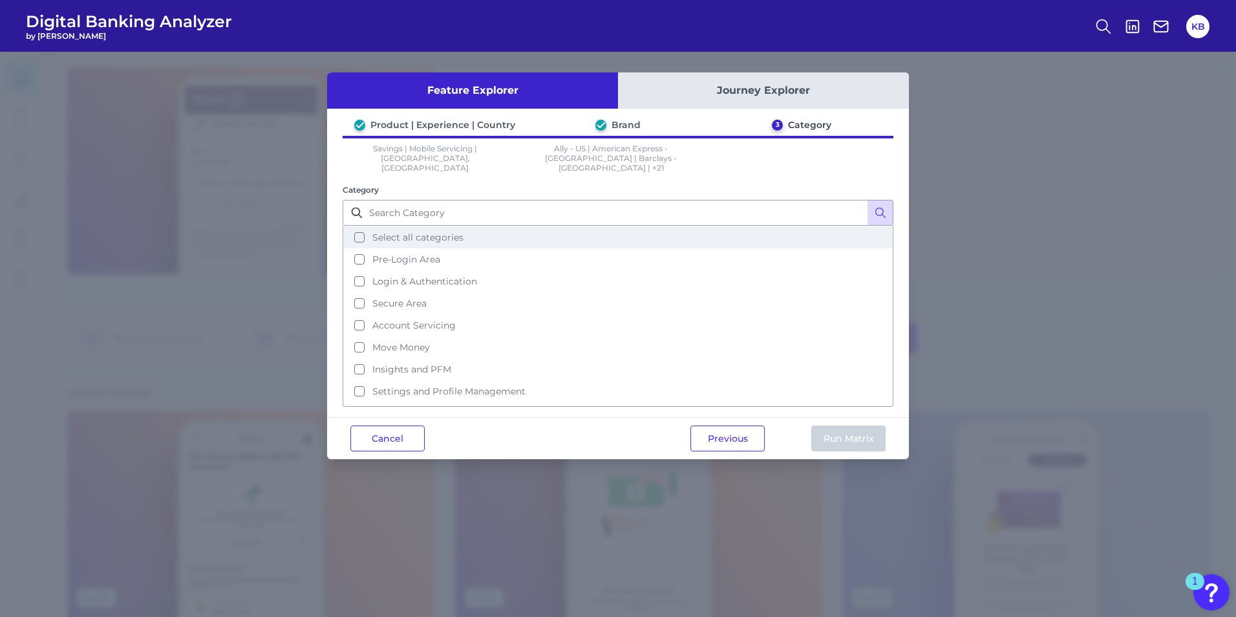
click at [442, 234] on button "Select all categories" at bounding box center [618, 237] width 548 height 22
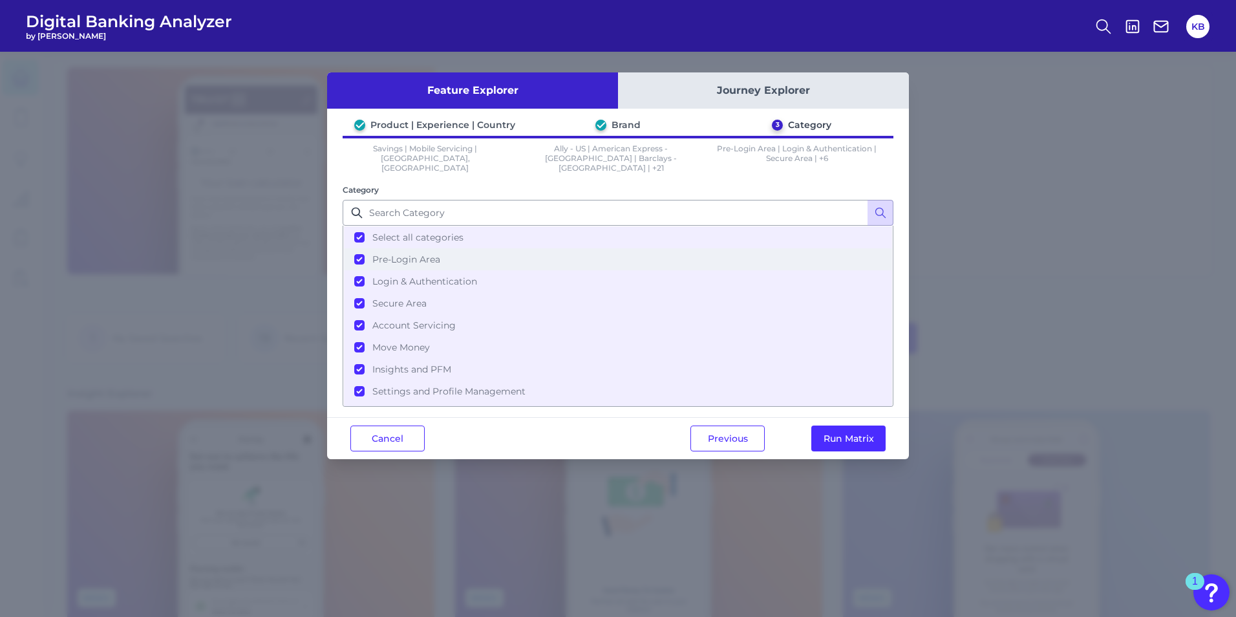
click at [426, 253] on span "Pre-Login Area" at bounding box center [406, 259] width 68 height 12
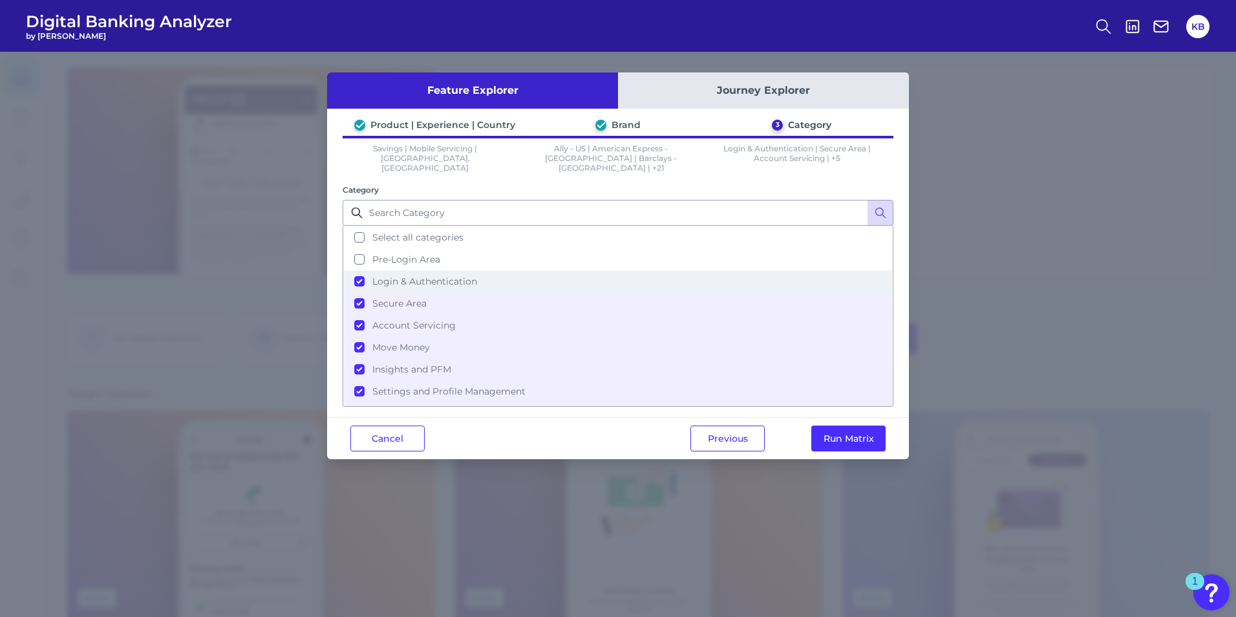
click at [434, 275] on span "Login & Authentication" at bounding box center [424, 281] width 105 height 12
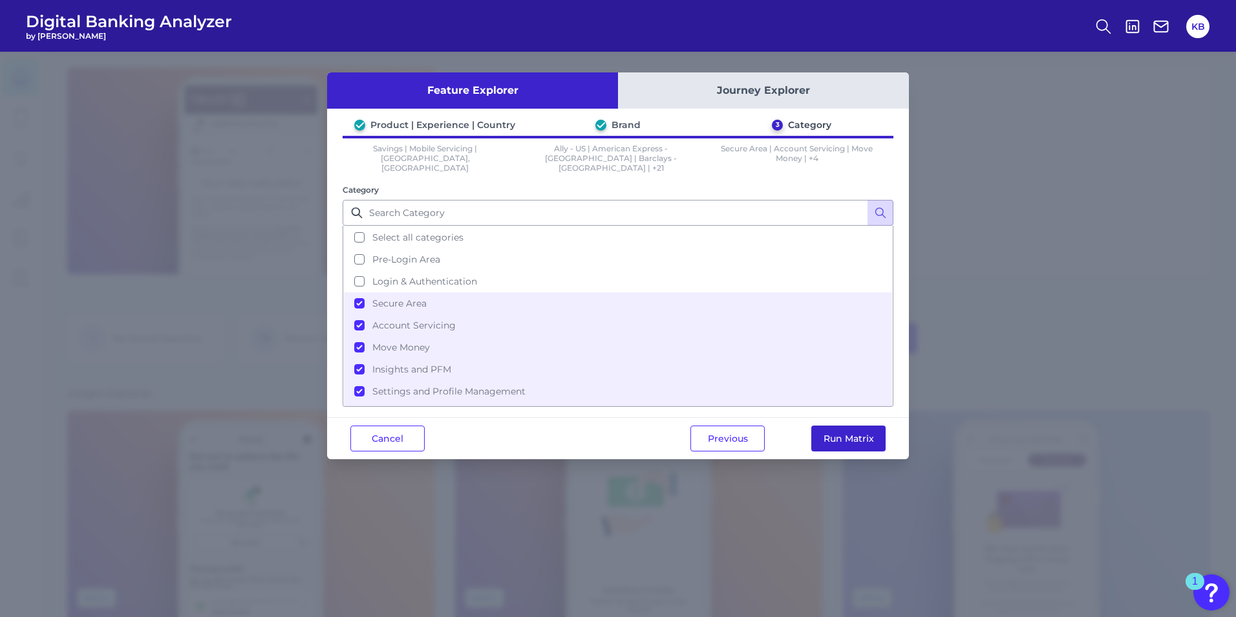
click at [832, 431] on button "Run Matrix" at bounding box center [849, 438] width 74 height 26
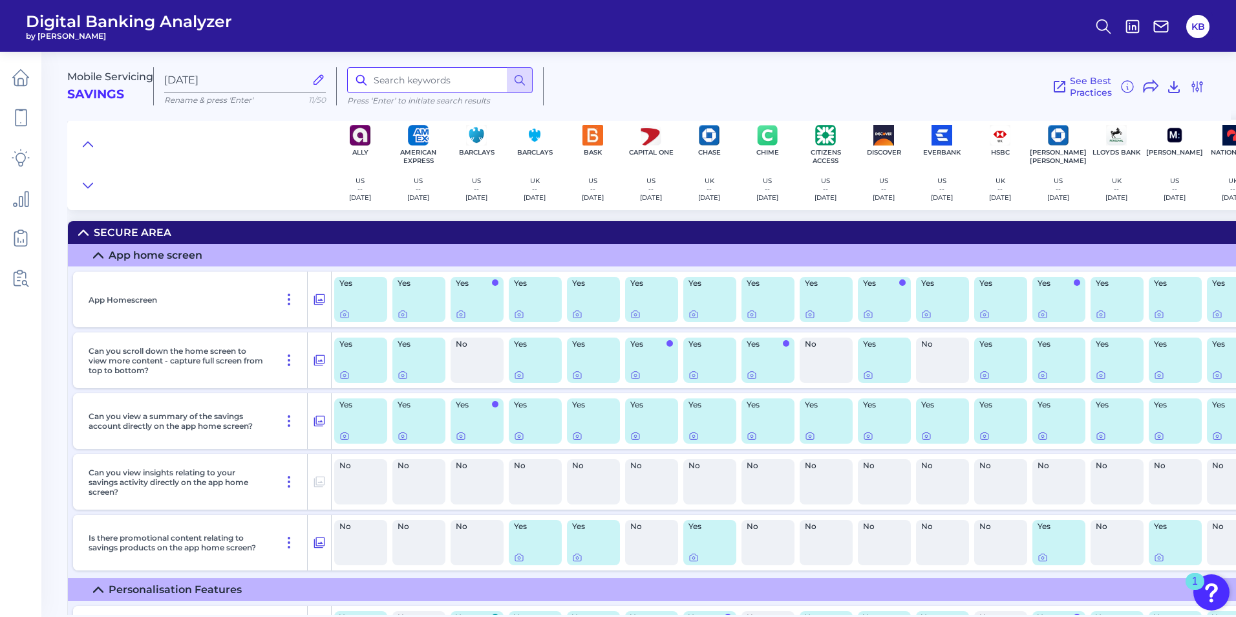
click at [475, 75] on input at bounding box center [440, 80] width 186 height 26
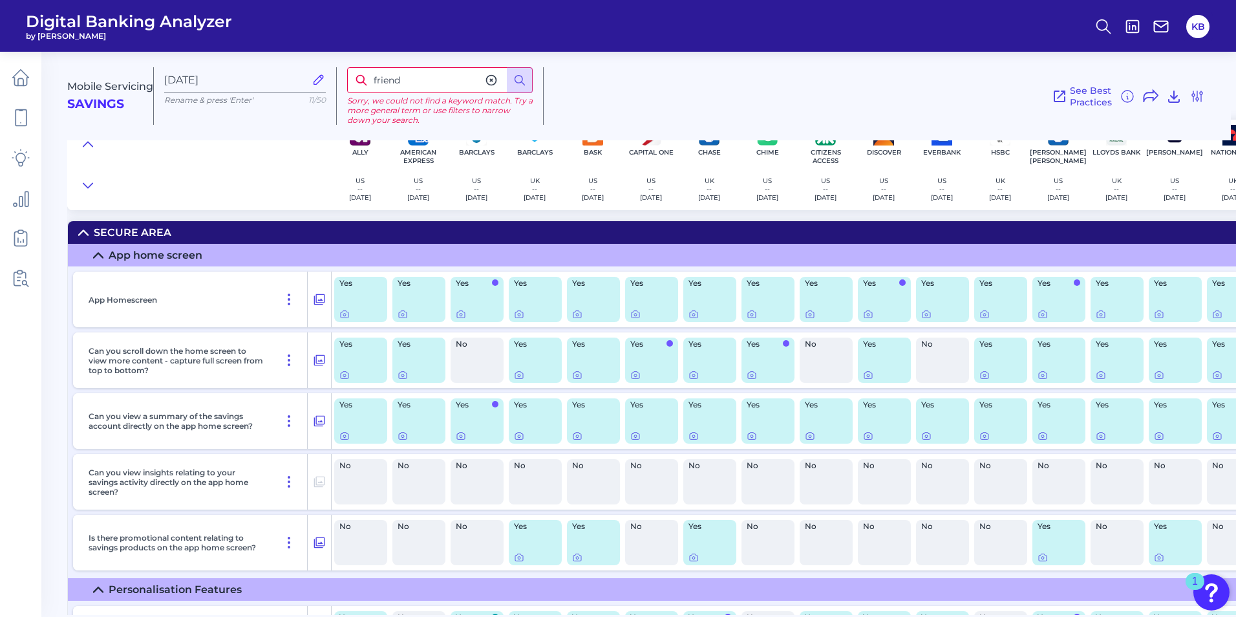
drag, startPoint x: 424, startPoint y: 81, endPoint x: 339, endPoint y: 85, distance: 84.1
click at [339, 83] on div "friend Sorry, we could not find a keyword match. Try a more general term or use…" at bounding box center [440, 96] width 207 height 58
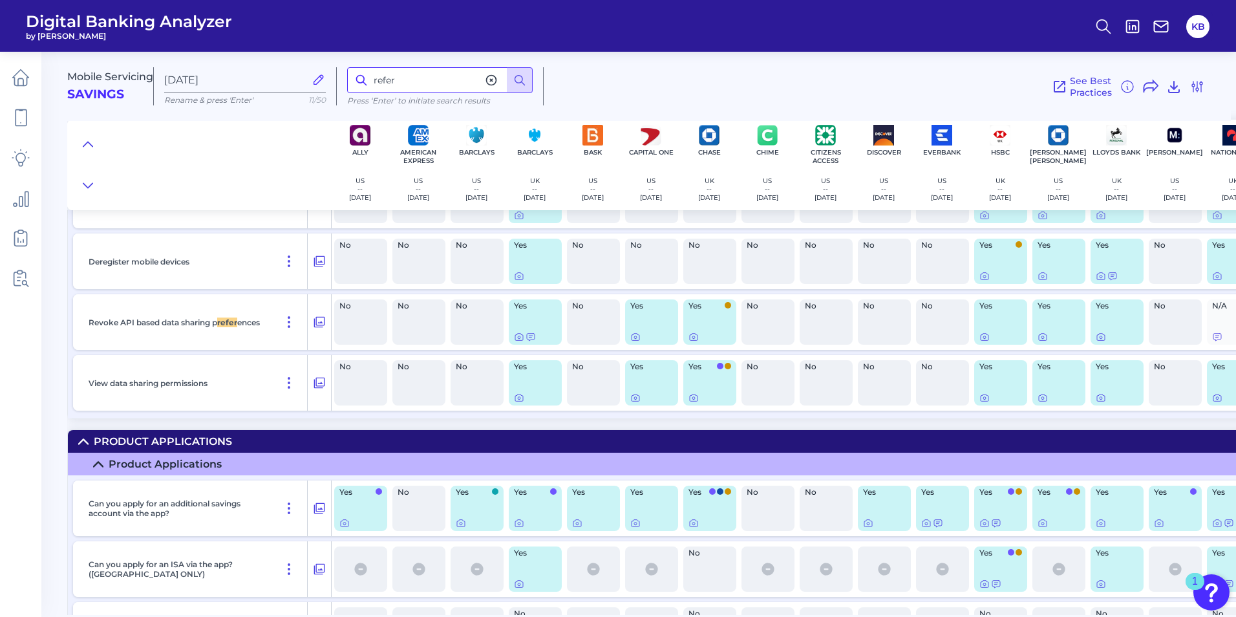
scroll to position [7228, 0]
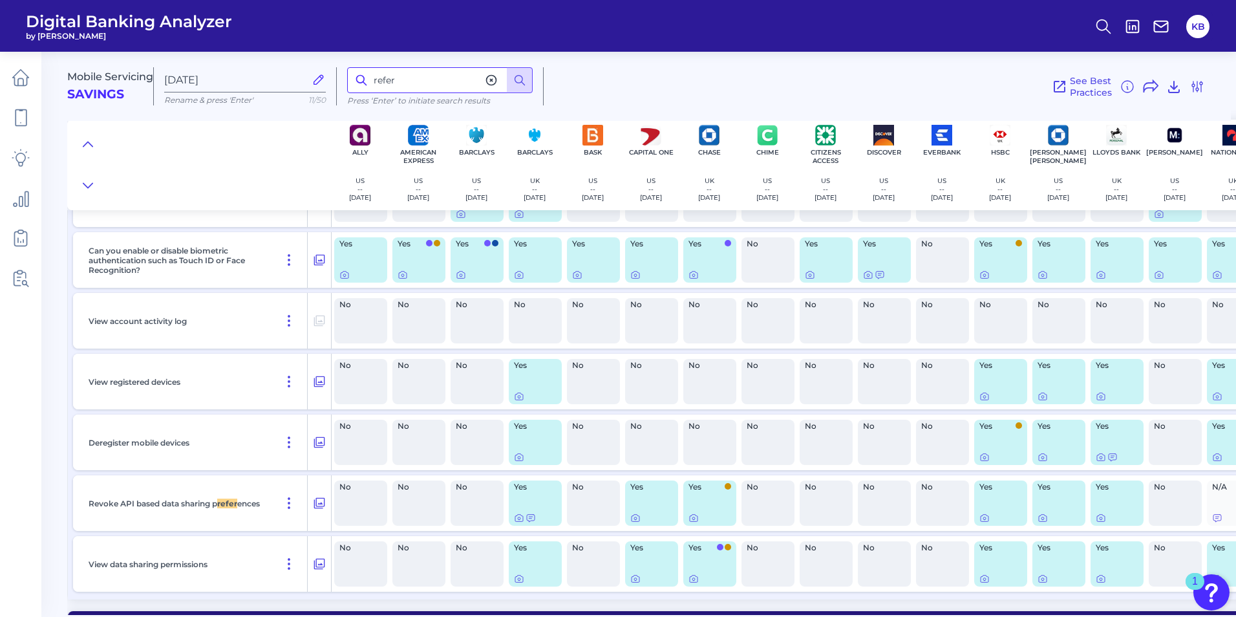
drag, startPoint x: 357, startPoint y: 84, endPoint x: 329, endPoint y: 81, distance: 28.6
click at [334, 84] on div "Mobile Servicing Savings [DATE] Rename & press 'Enter' 11/50 refer Press ‘Enter…" at bounding box center [649, 81] width 1164 height 80
type input "friend"
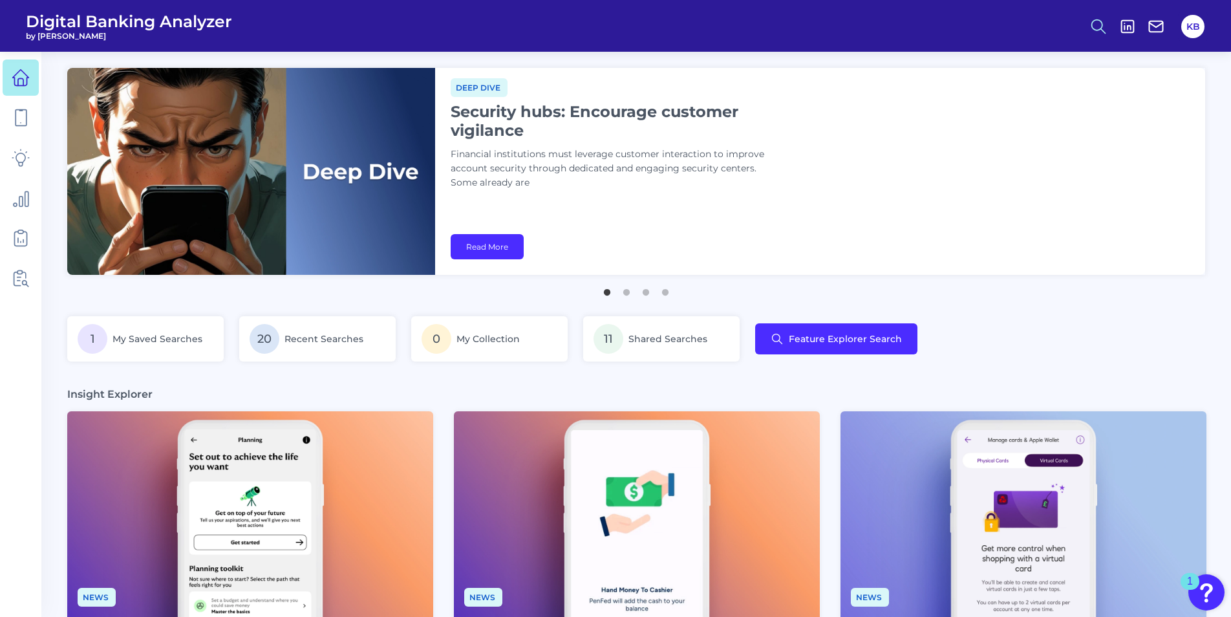
click at [1102, 26] on circle at bounding box center [1097, 24] width 10 height 10
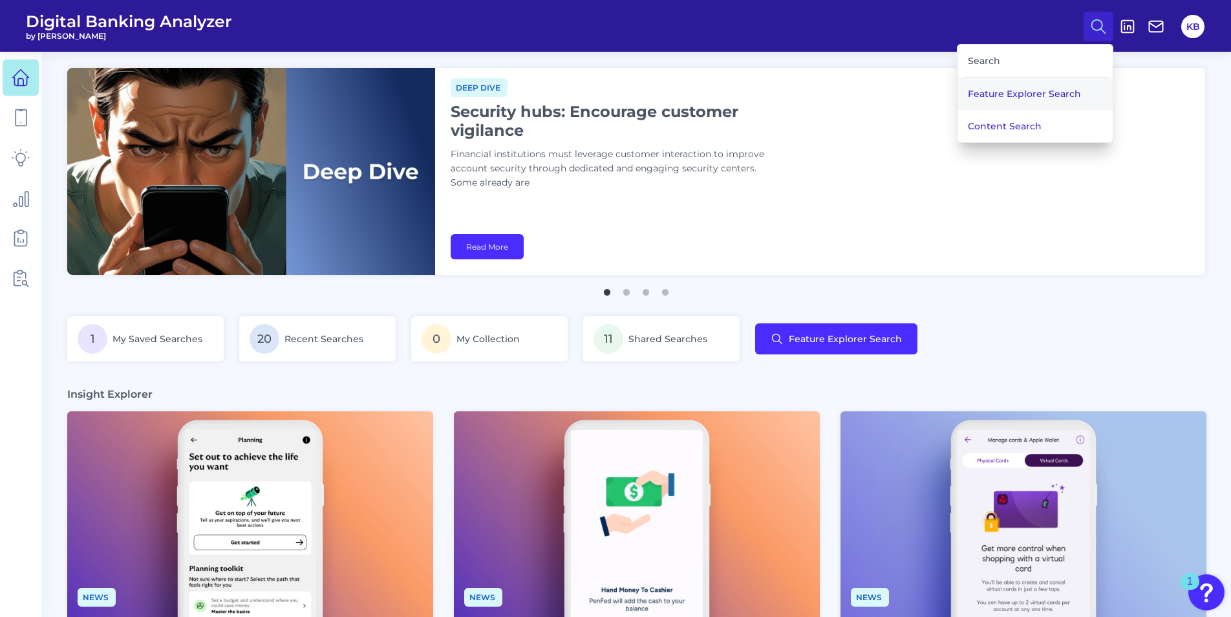
click at [1015, 96] on button "Feature Explorer Search" at bounding box center [1035, 94] width 155 height 32
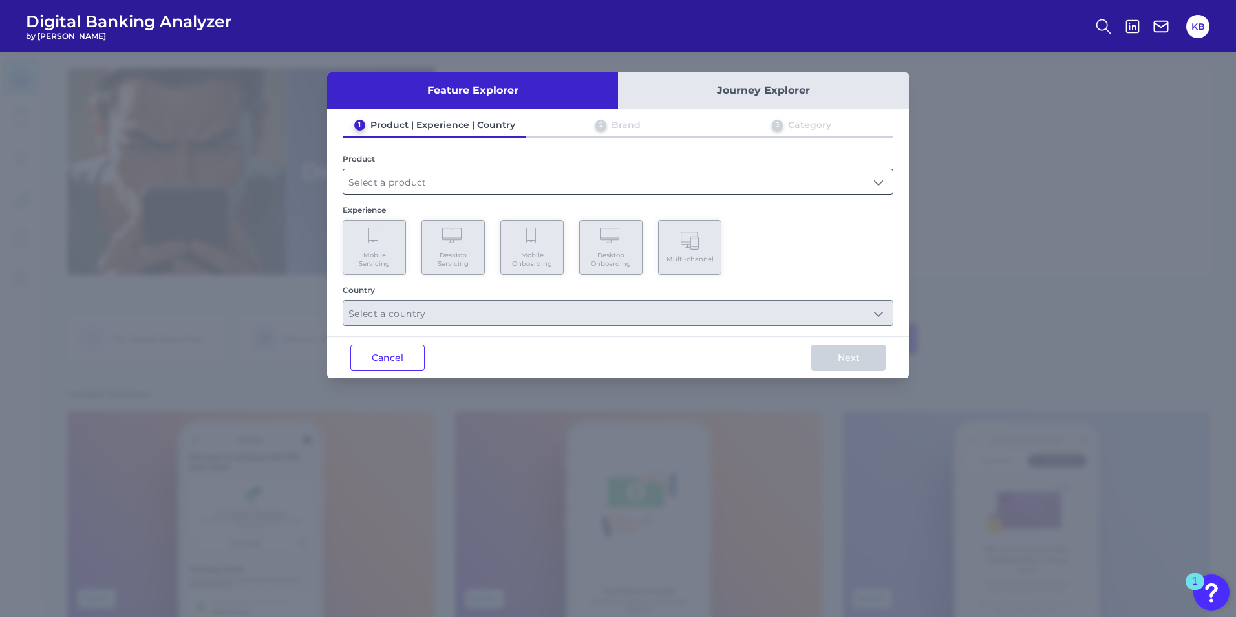
click at [412, 183] on input "text" at bounding box center [618, 181] width 550 height 25
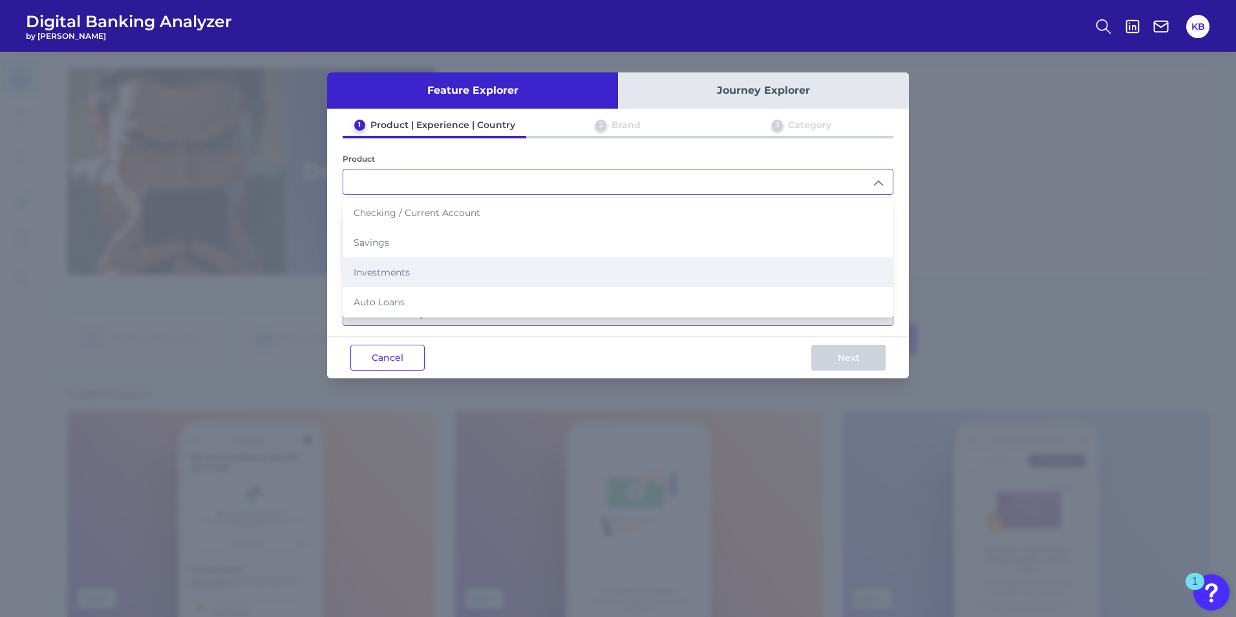
click at [385, 273] on span "Investments" at bounding box center [382, 272] width 56 height 12
type input "Investments"
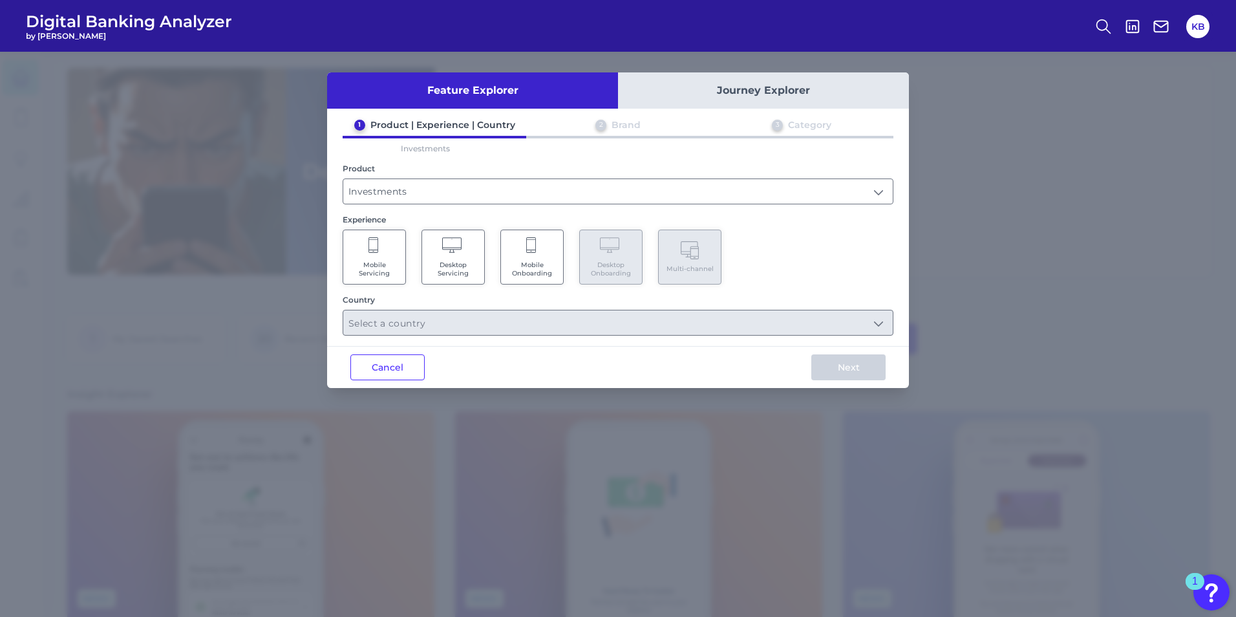
click at [394, 261] on span "Mobile Servicing" at bounding box center [374, 269] width 49 height 17
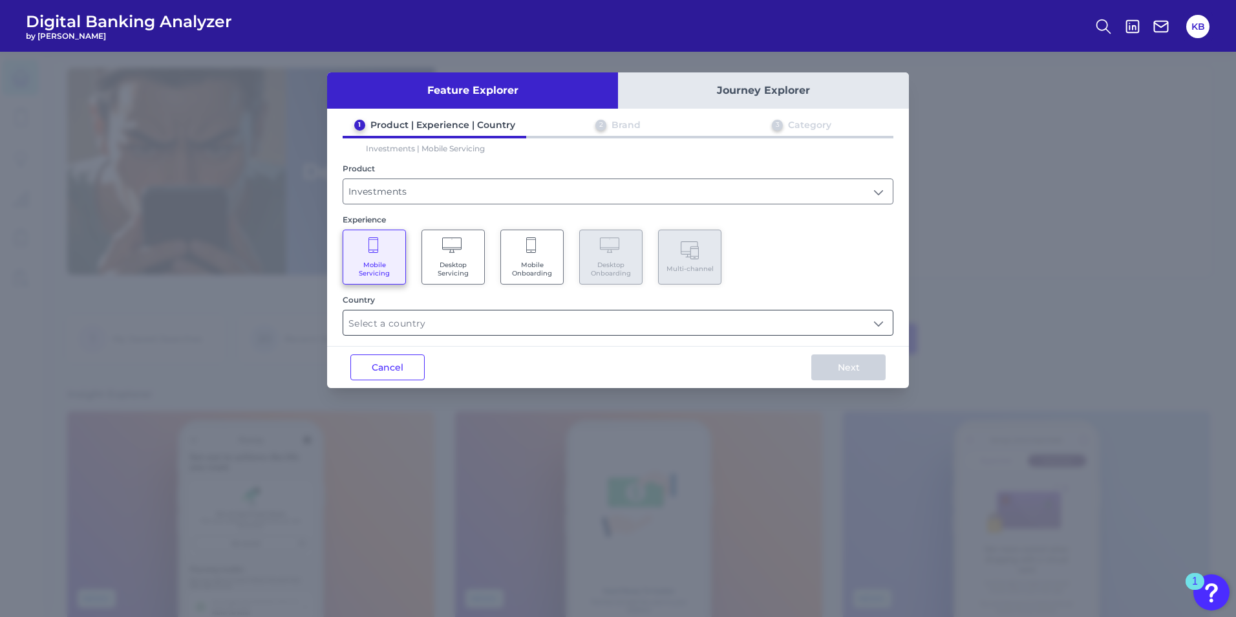
click at [415, 321] on input "text" at bounding box center [618, 322] width 550 height 25
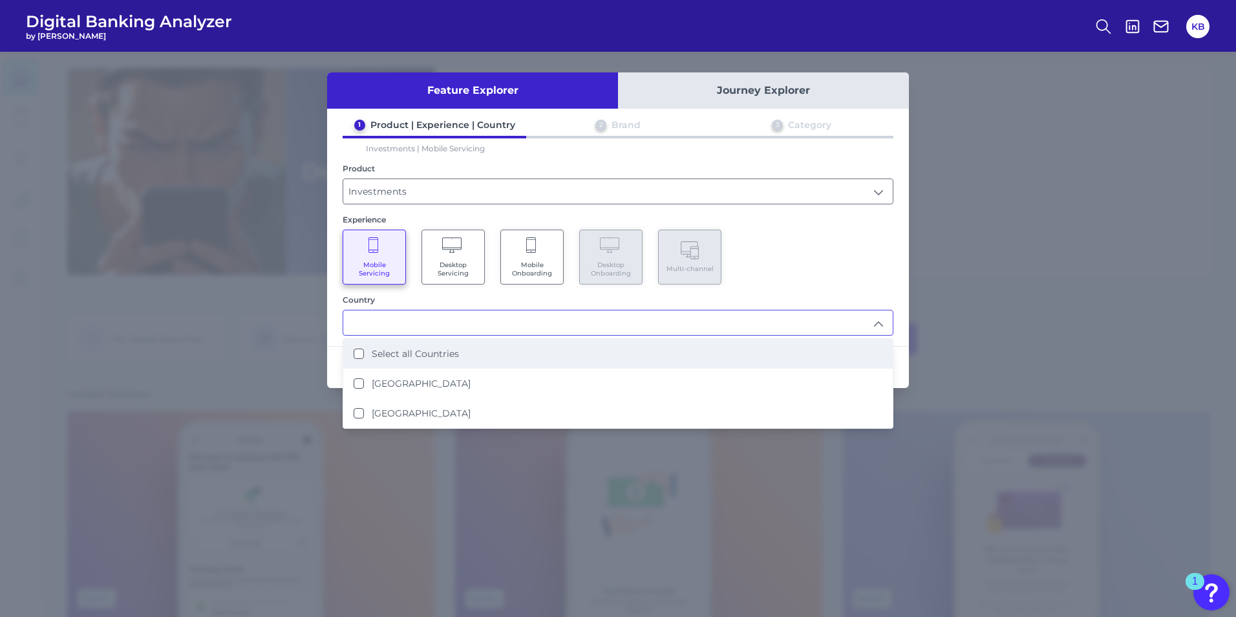
click at [377, 347] on li "Select all Countries" at bounding box center [618, 354] width 550 height 30
type input "Select all Countries"
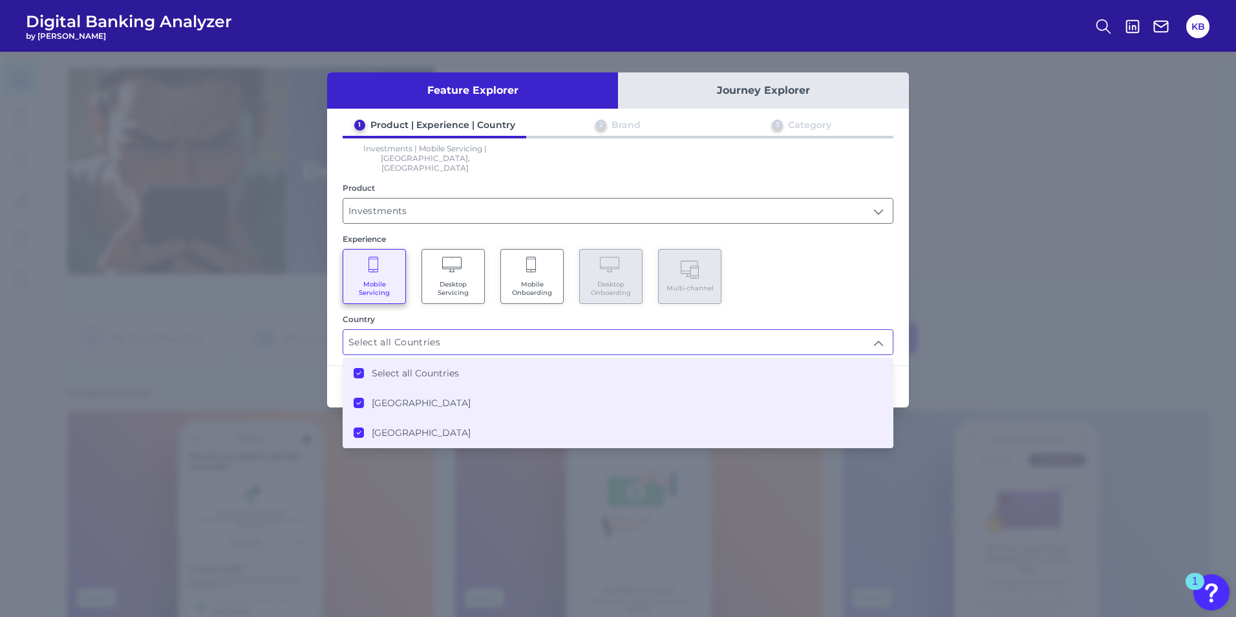
click at [868, 274] on div "Mobile Servicing Desktop Servicing Mobile Onboarding Desktop Onboarding Multi-c…" at bounding box center [618, 276] width 551 height 55
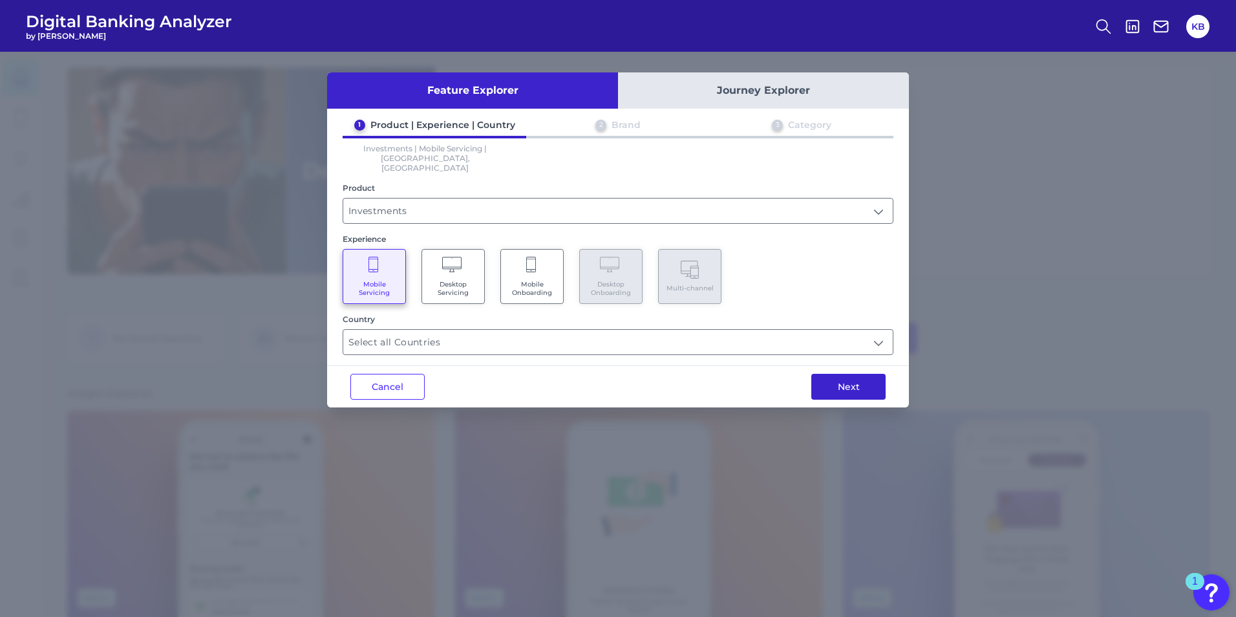
click at [865, 380] on button "Next" at bounding box center [849, 387] width 74 height 26
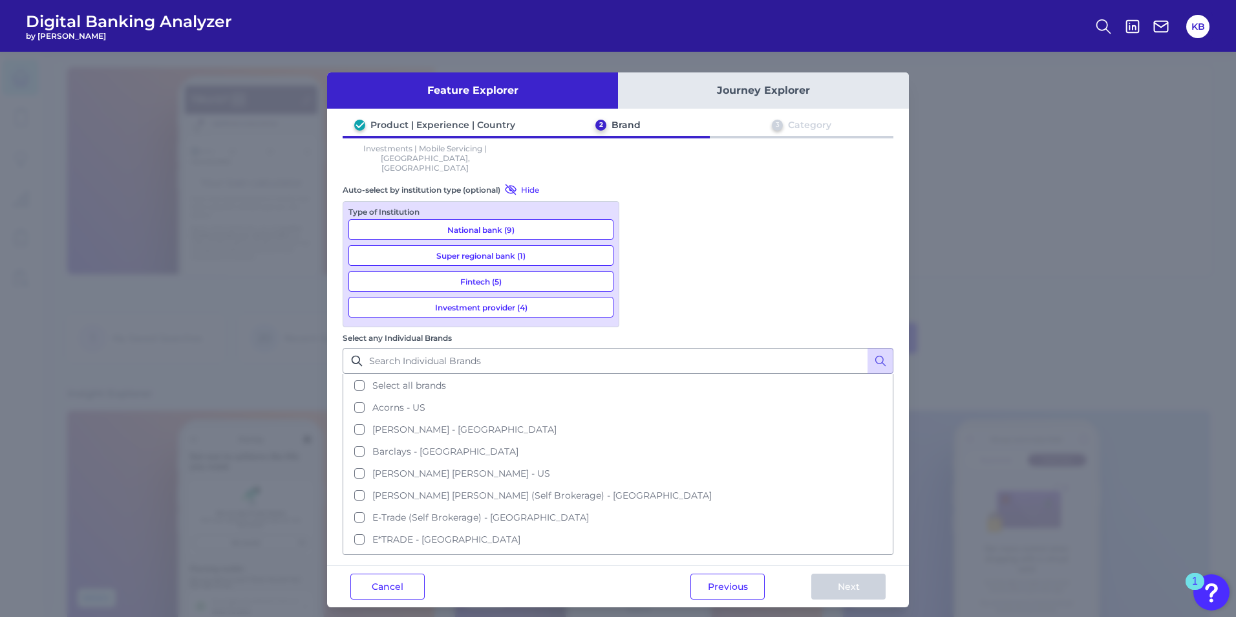
click at [473, 219] on button "National bank (9)" at bounding box center [481, 229] width 265 height 21
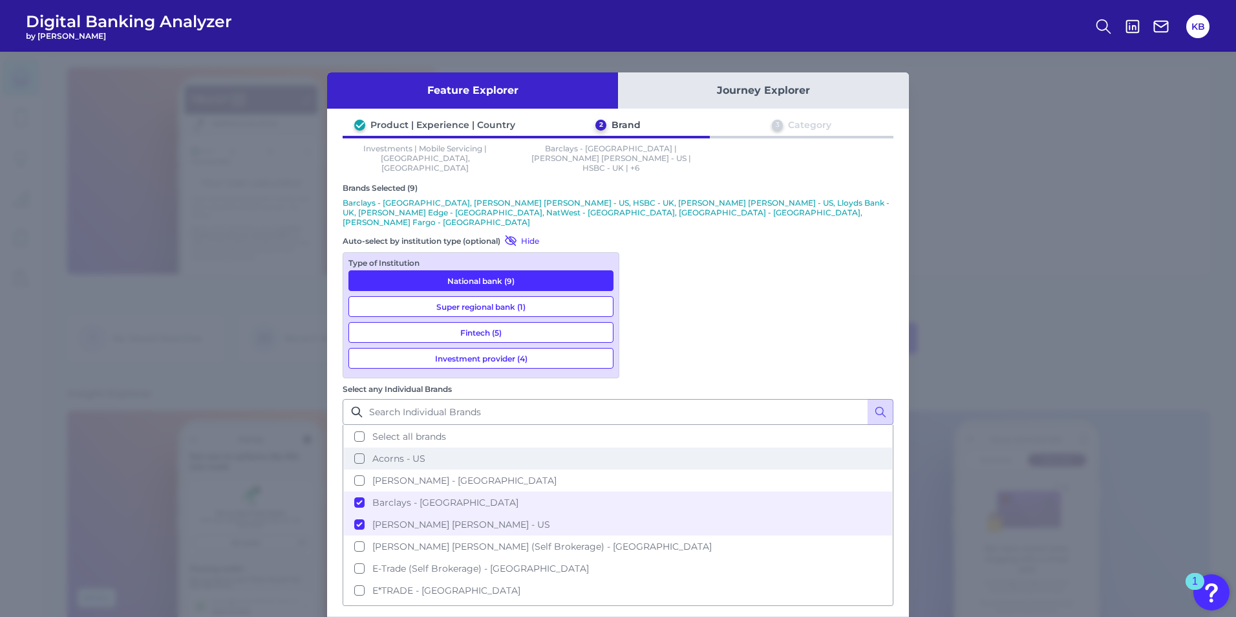
scroll to position [65, 0]
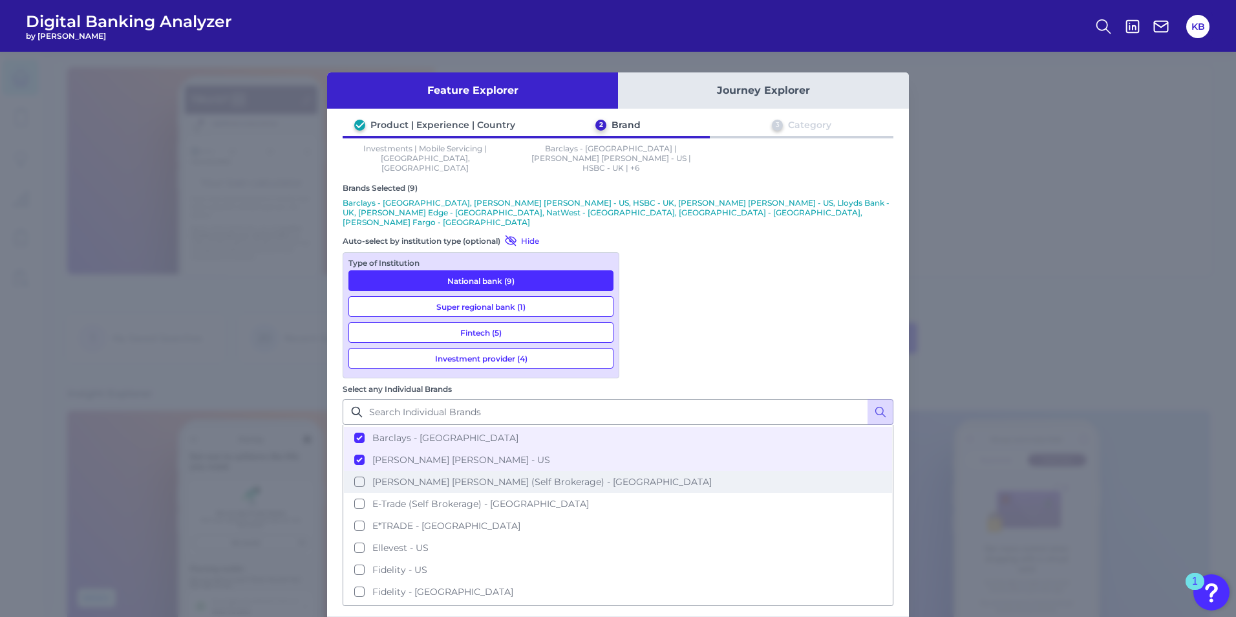
click at [712, 476] on span "[PERSON_NAME] [PERSON_NAME] (Self Brokerage) - [GEOGRAPHIC_DATA]" at bounding box center [541, 482] width 339 height 12
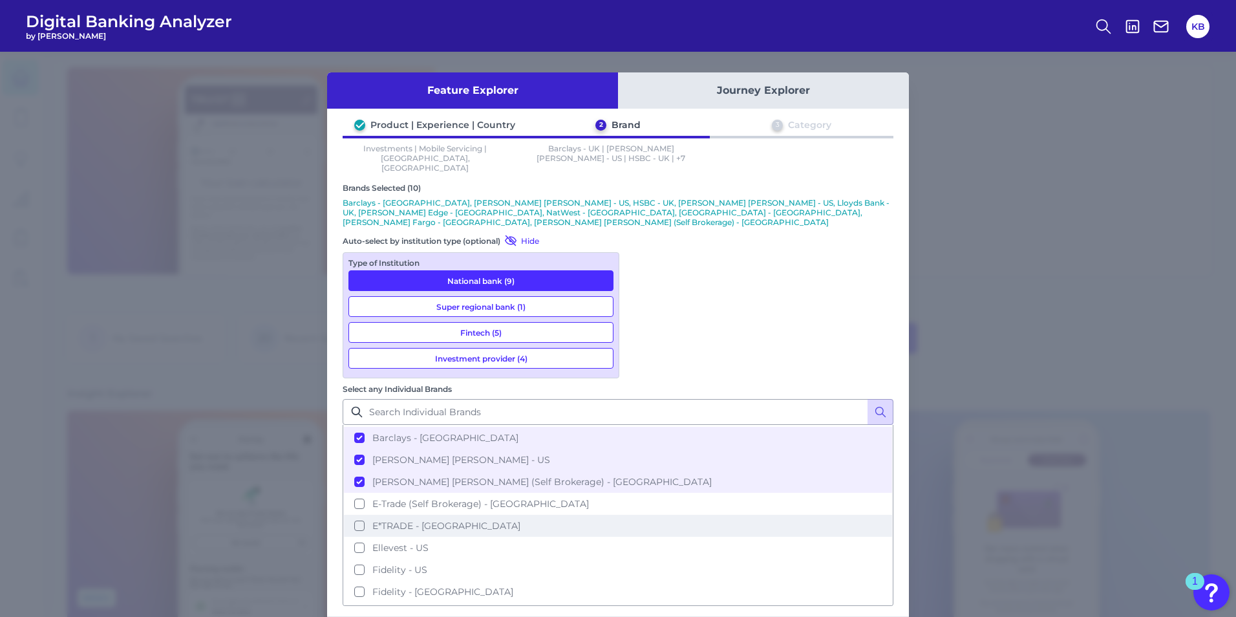
click at [521, 520] on span "E*TRADE - [GEOGRAPHIC_DATA]" at bounding box center [446, 526] width 148 height 12
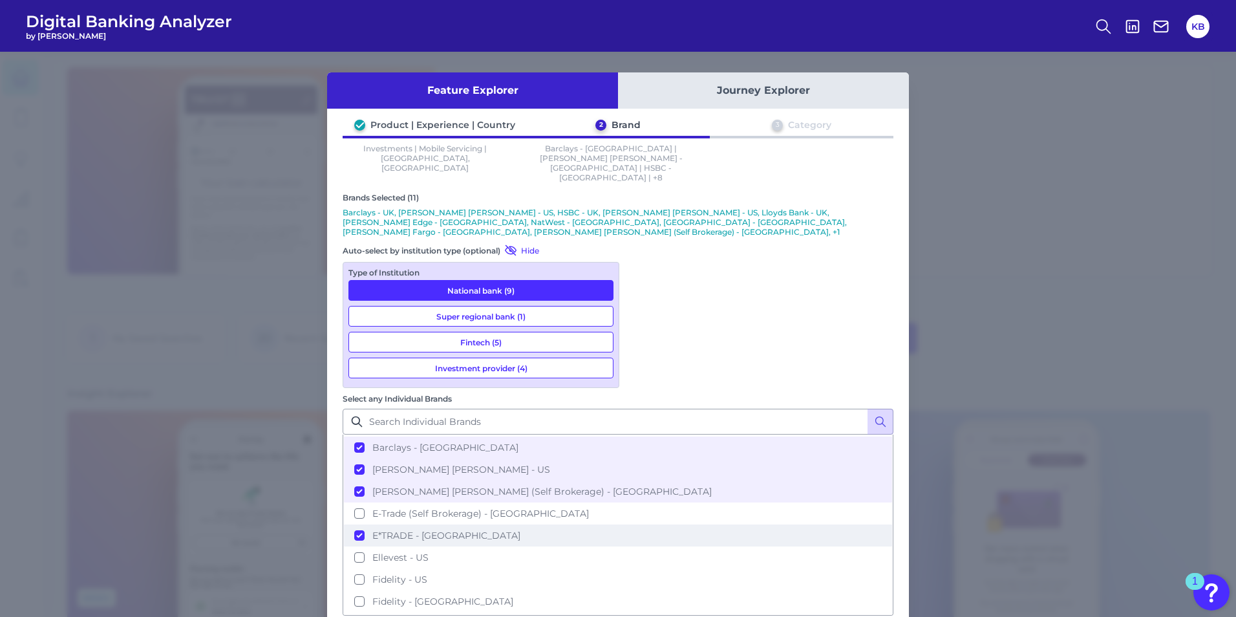
scroll to position [129, 0]
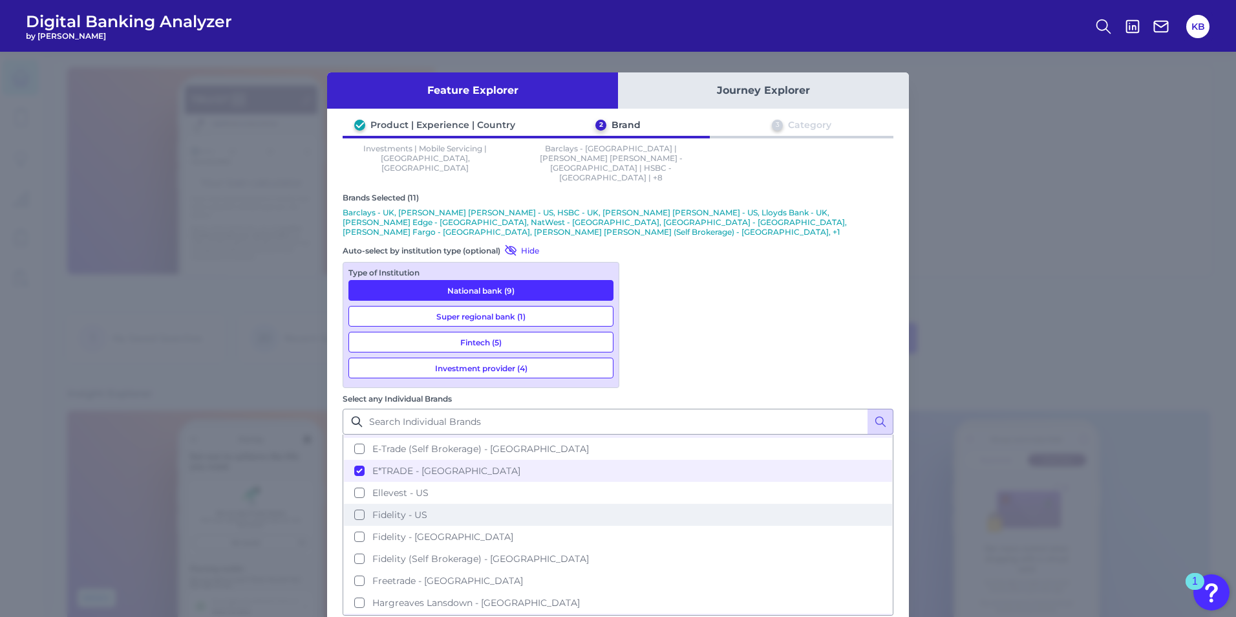
click at [711, 504] on button "Fidelity - US" at bounding box center [618, 515] width 548 height 22
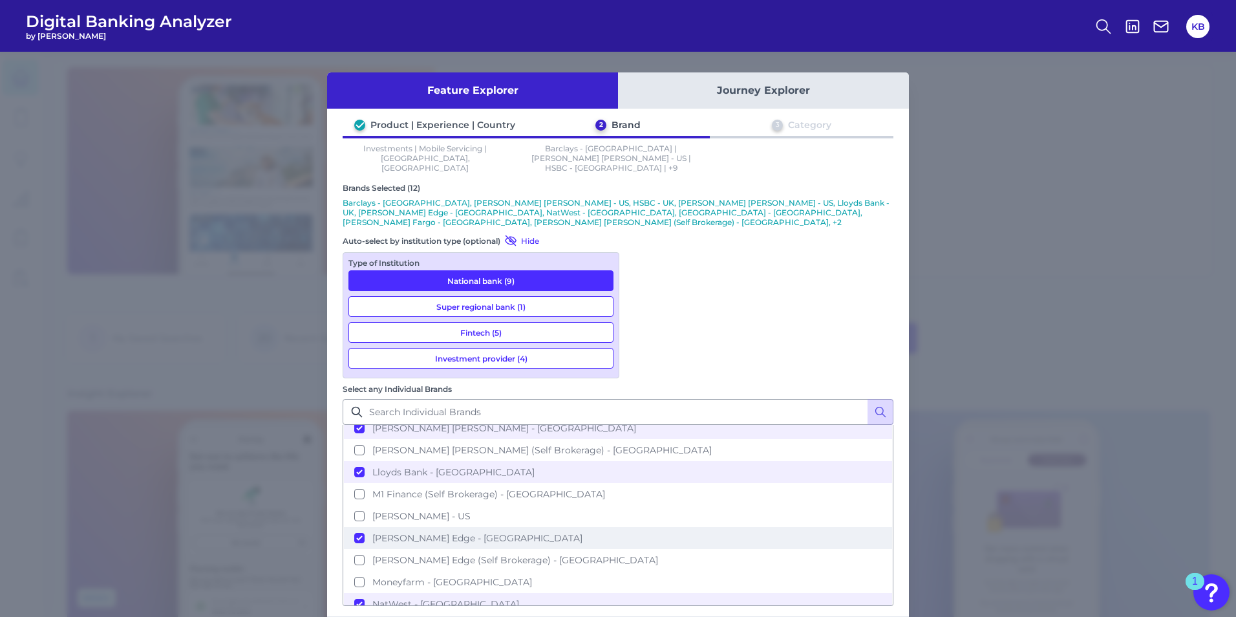
scroll to position [388, 0]
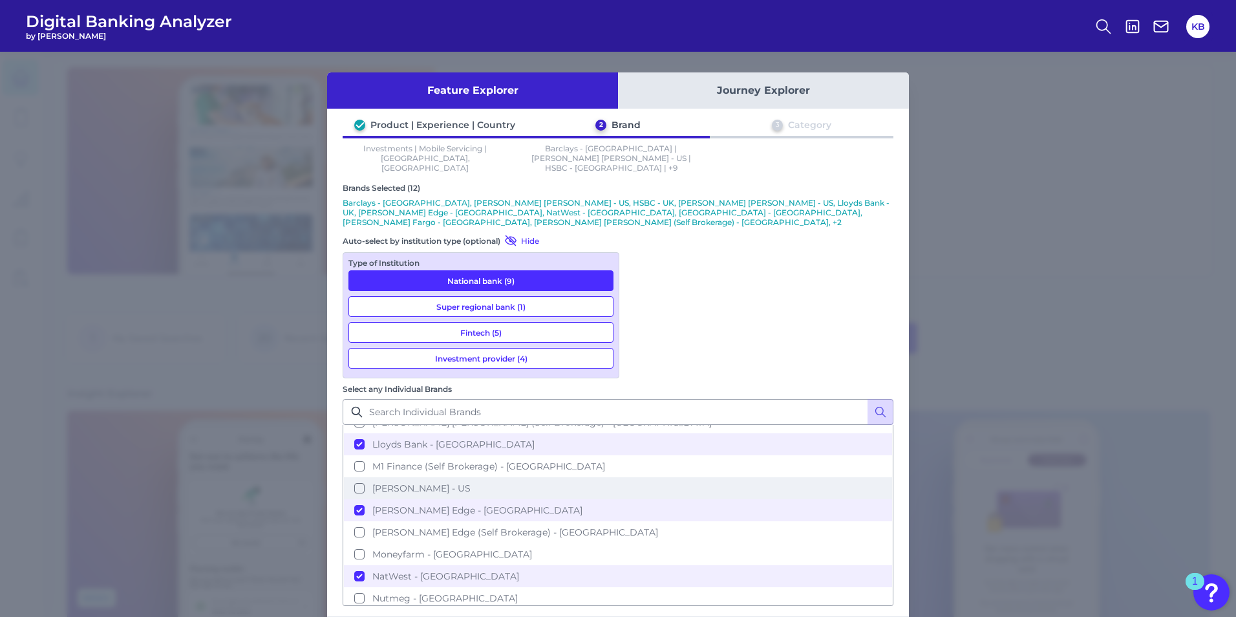
click at [703, 477] on button "[PERSON_NAME] - US" at bounding box center [618, 488] width 548 height 22
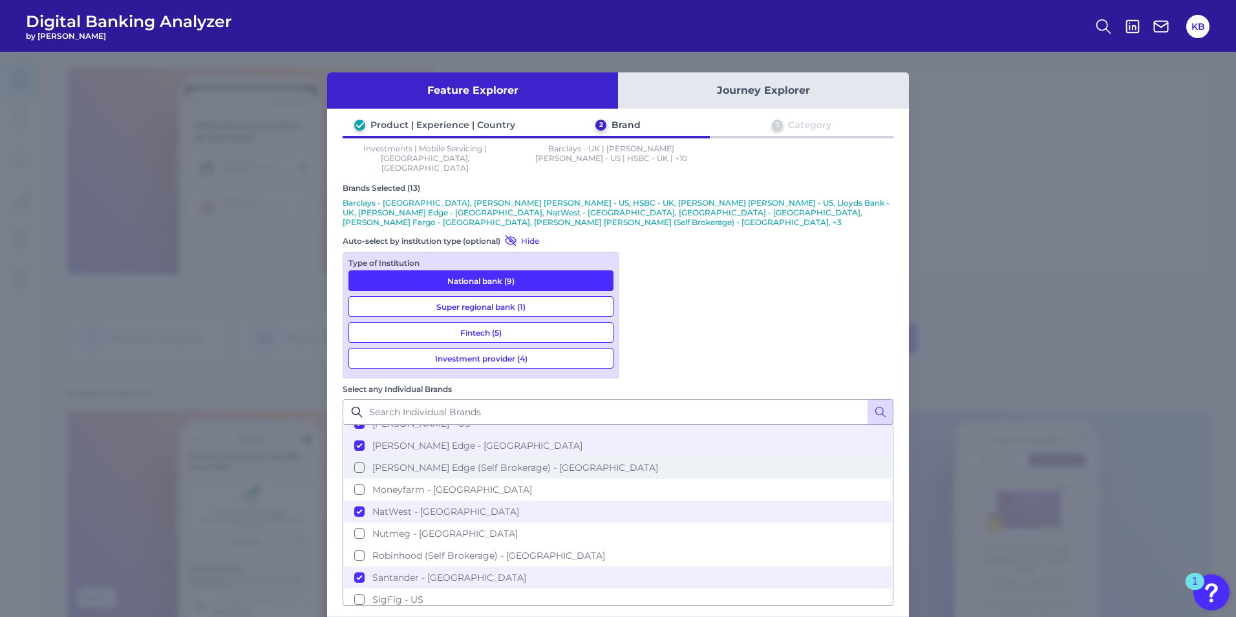
scroll to position [517, 0]
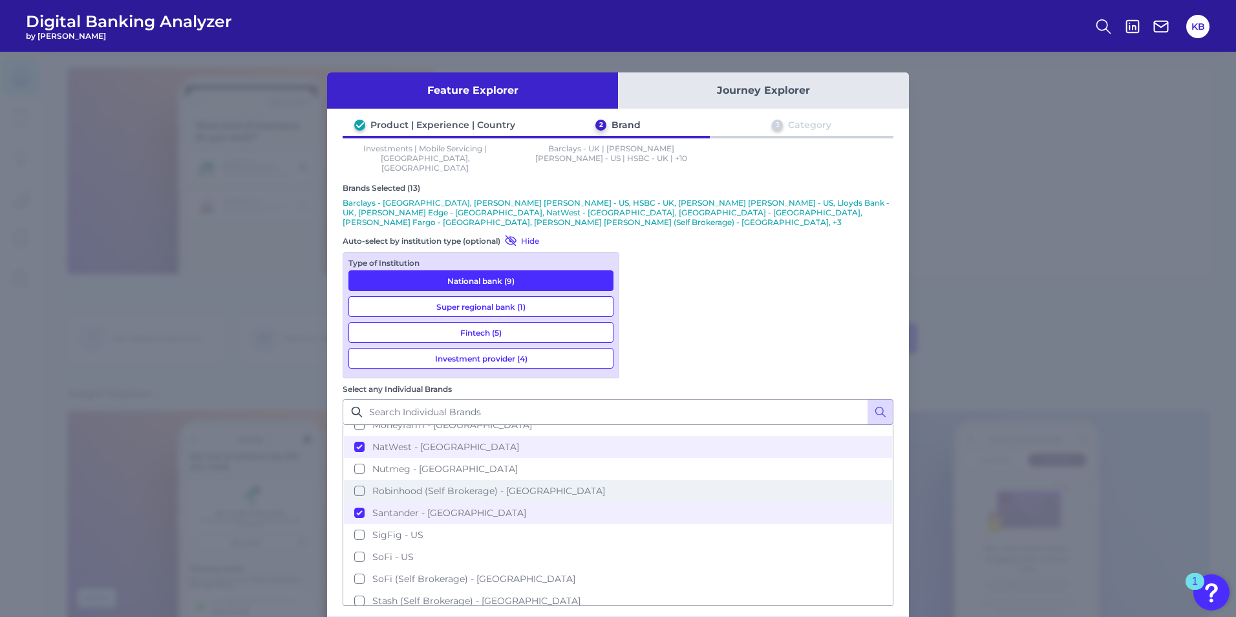
click at [605, 485] on span "Robinhood (Self Brokerage) - [GEOGRAPHIC_DATA]" at bounding box center [488, 491] width 233 height 12
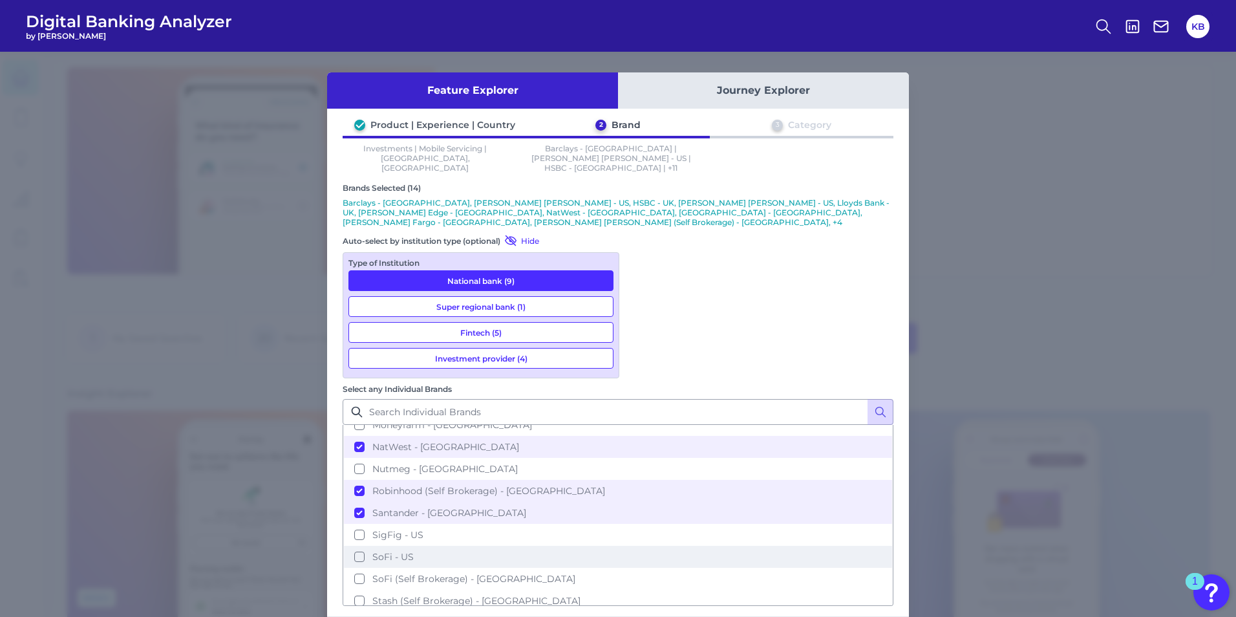
click at [856, 546] on button "SoFi - US" at bounding box center [618, 557] width 548 height 22
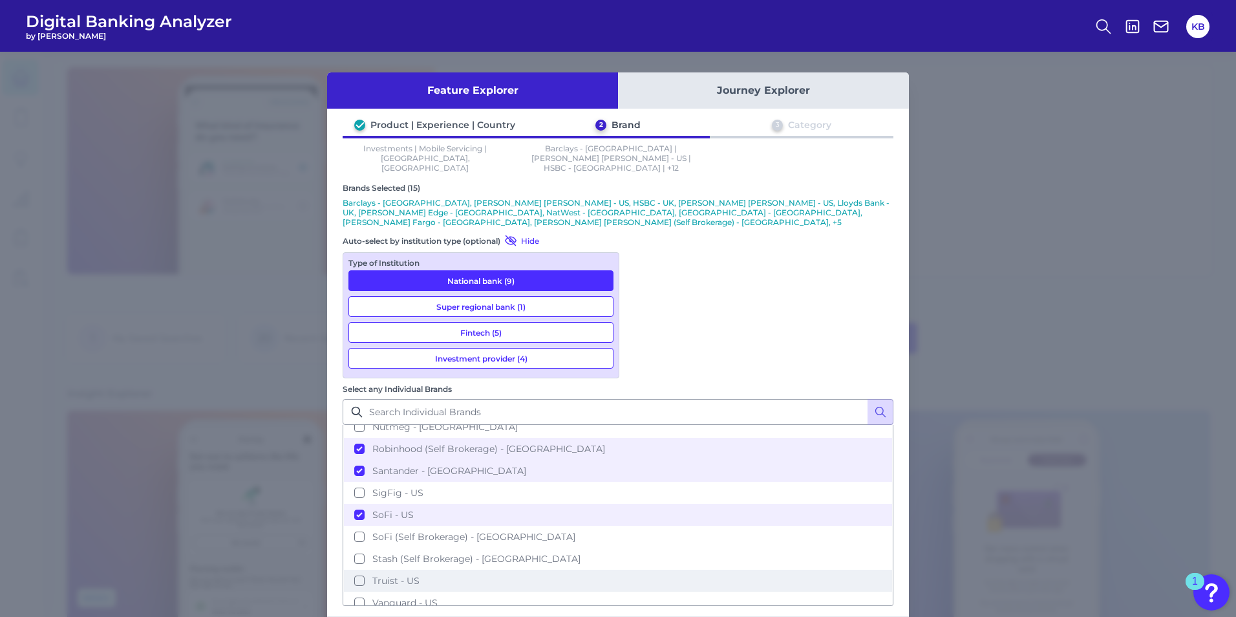
scroll to position [582, 0]
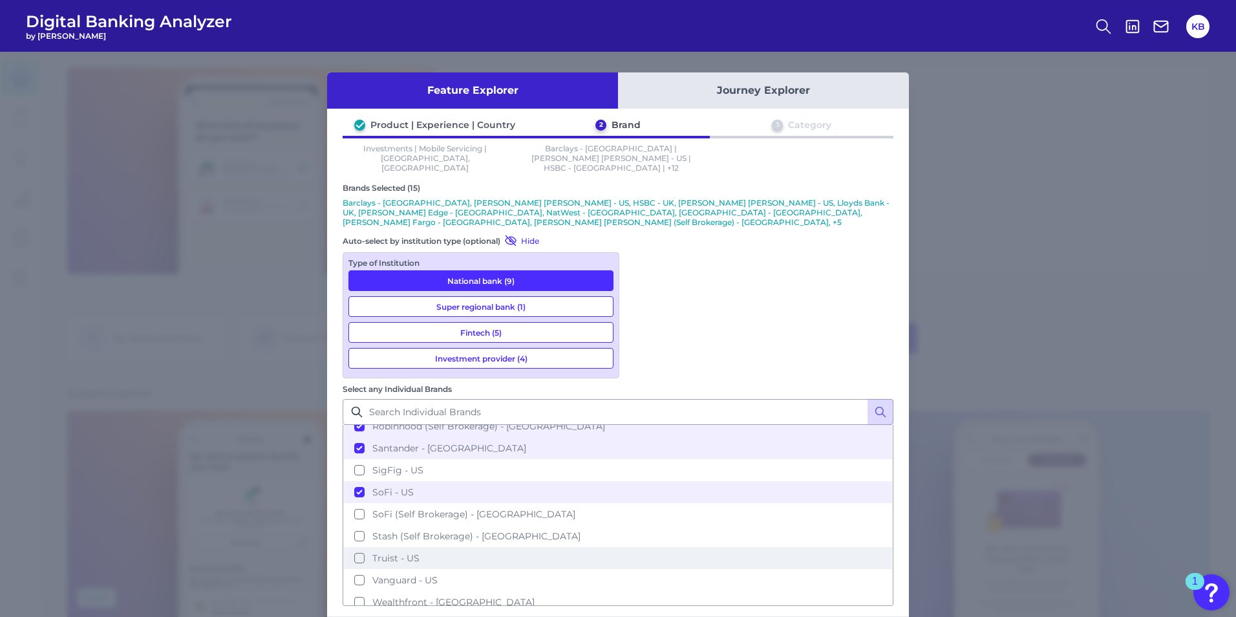
click at [721, 547] on button "Truist - US" at bounding box center [618, 558] width 548 height 22
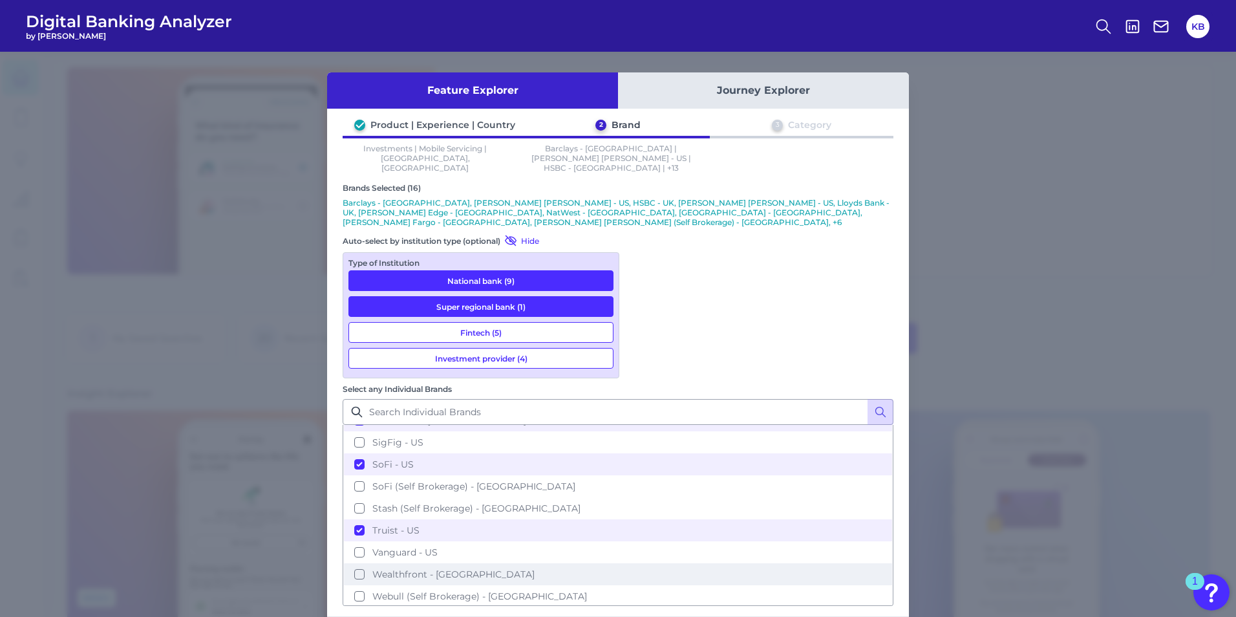
scroll to position [634, 0]
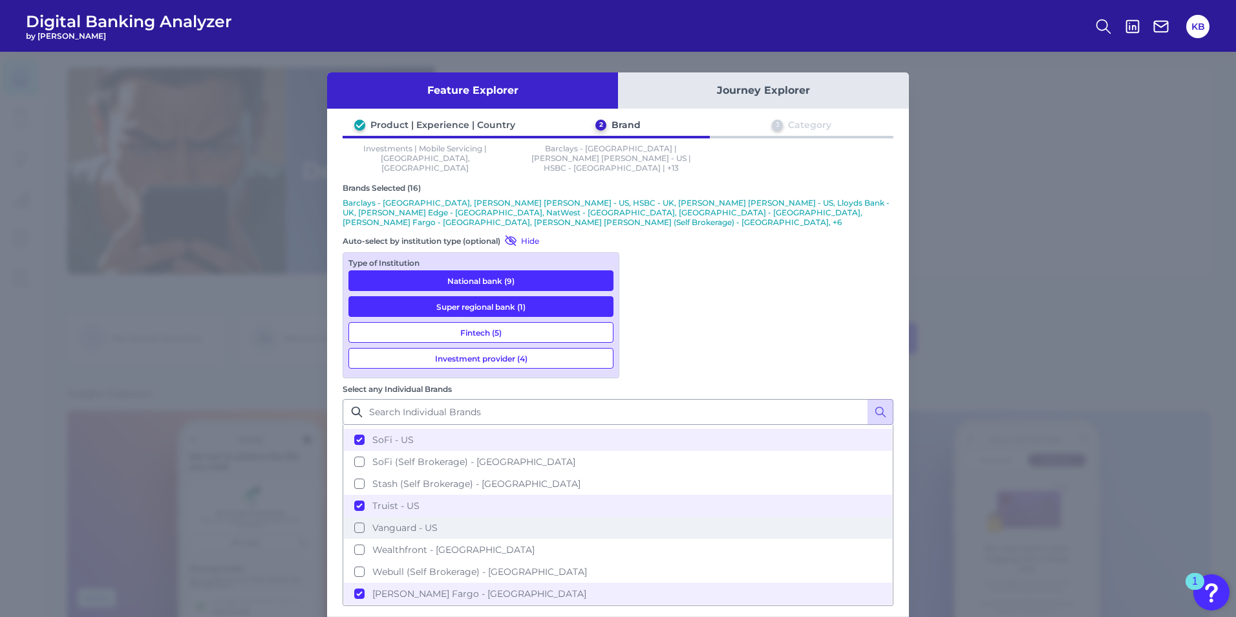
click at [438, 522] on span "Vanguard - US" at bounding box center [404, 528] width 65 height 12
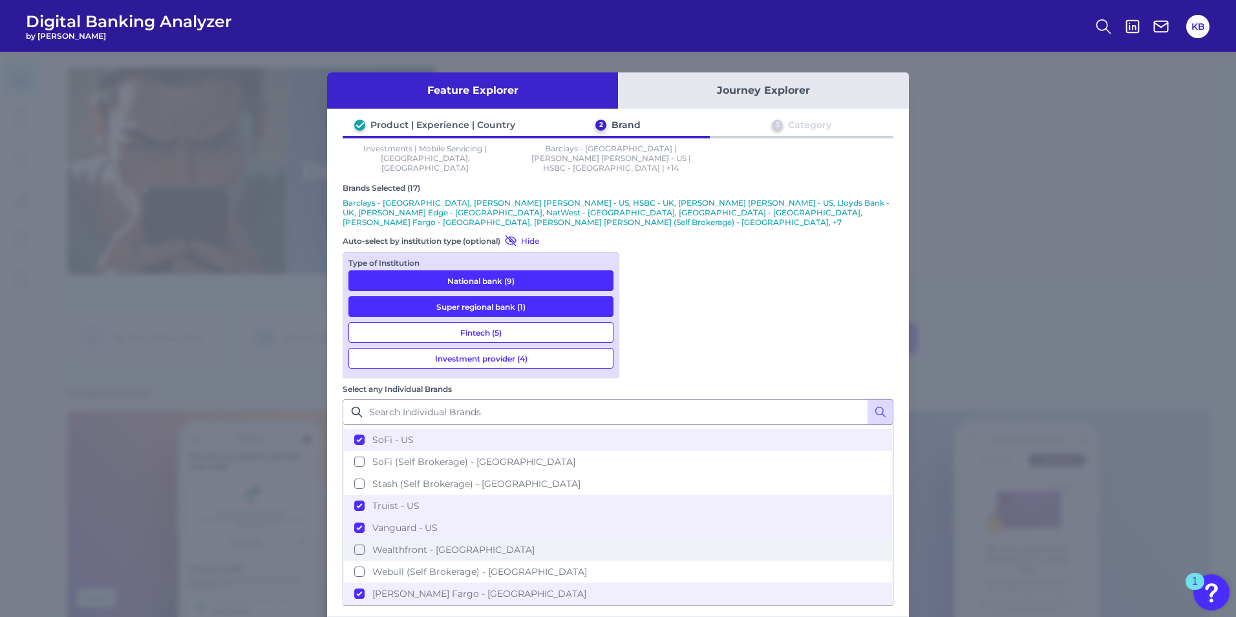
click at [535, 544] on span "Wealthfront - [GEOGRAPHIC_DATA]" at bounding box center [453, 550] width 162 height 12
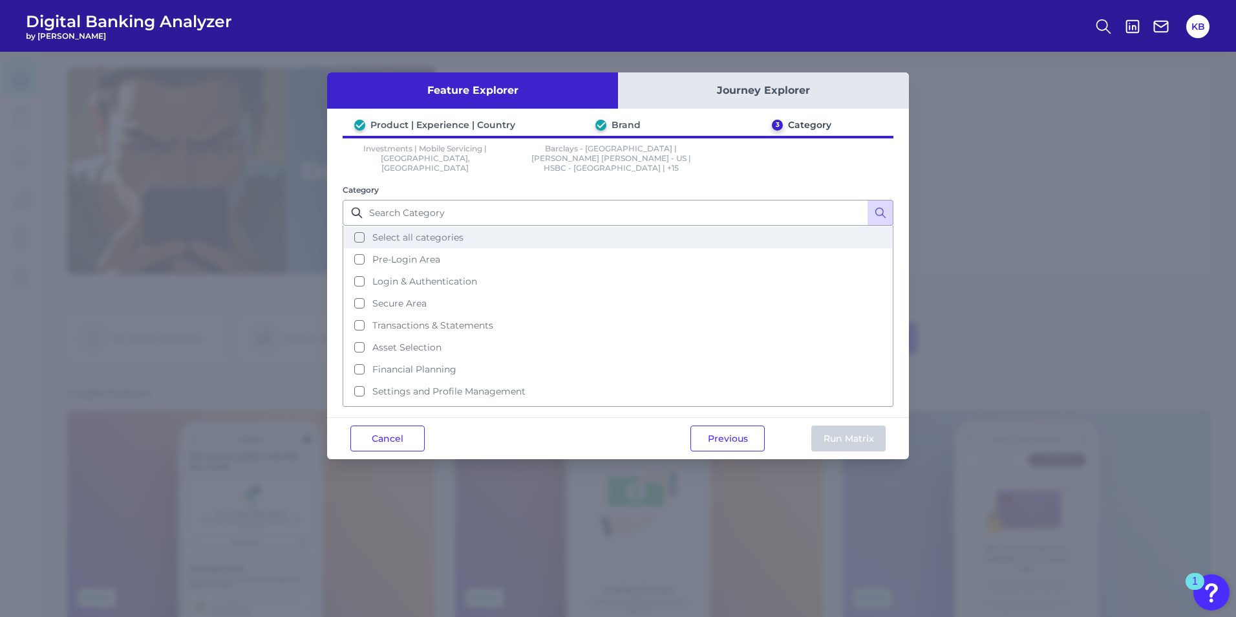
click at [437, 226] on button "Select all categories" at bounding box center [618, 237] width 548 height 22
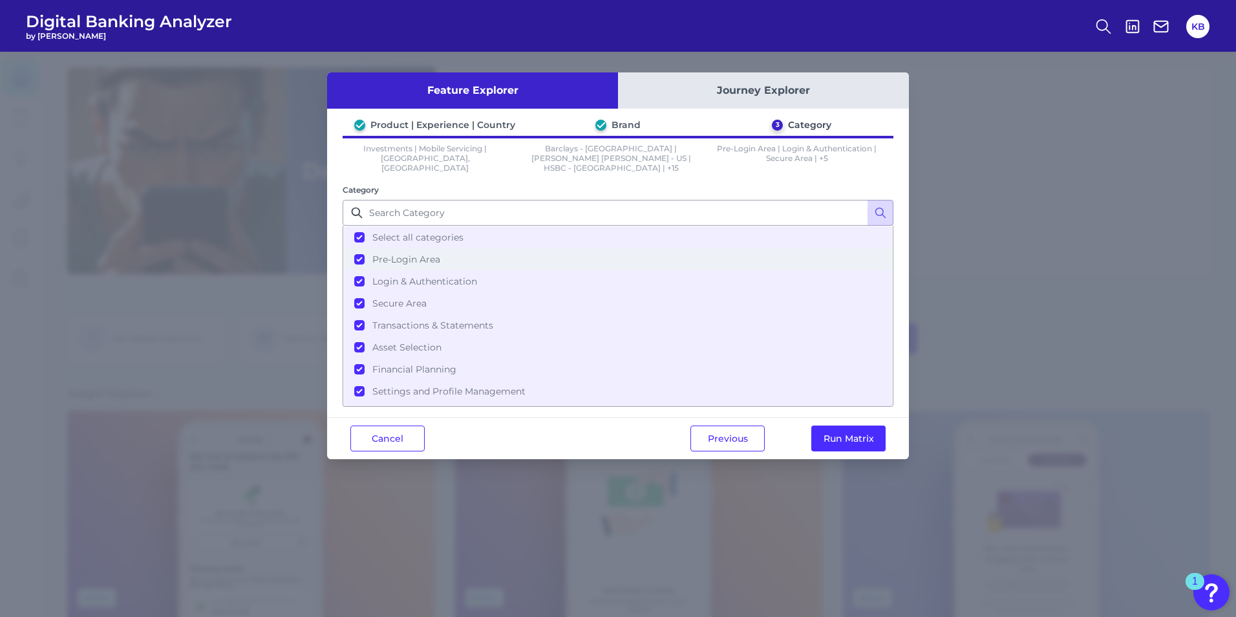
click at [425, 253] on span "Pre-Login Area" at bounding box center [406, 259] width 68 height 12
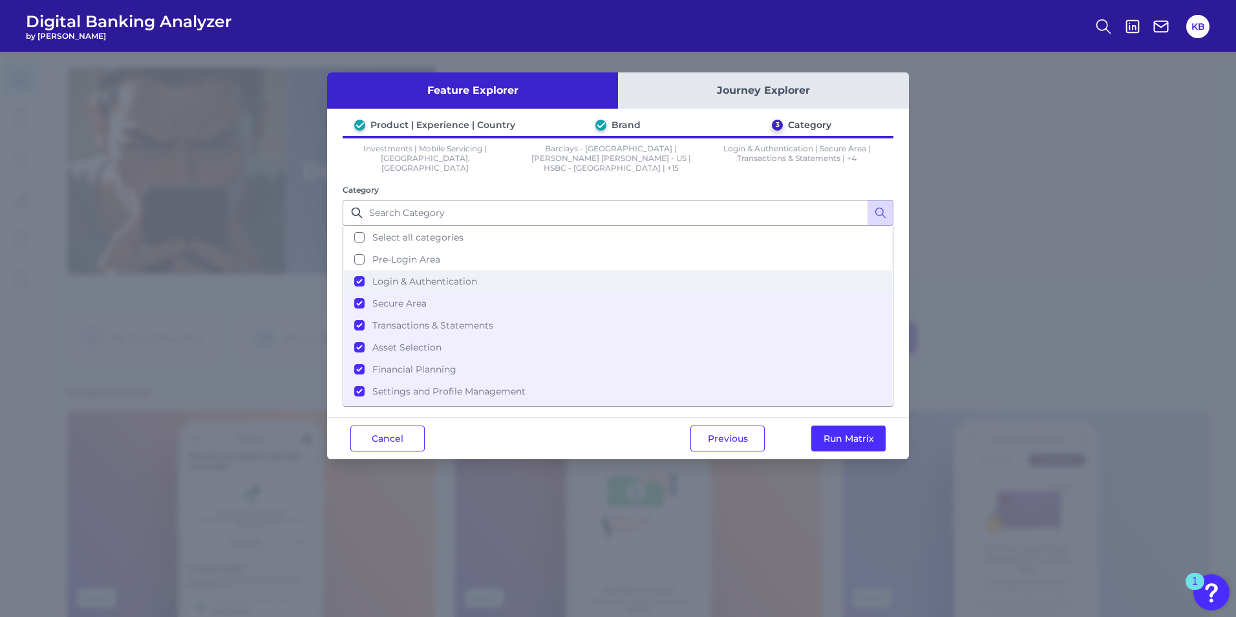
click at [442, 275] on span "Login & Authentication" at bounding box center [424, 281] width 105 height 12
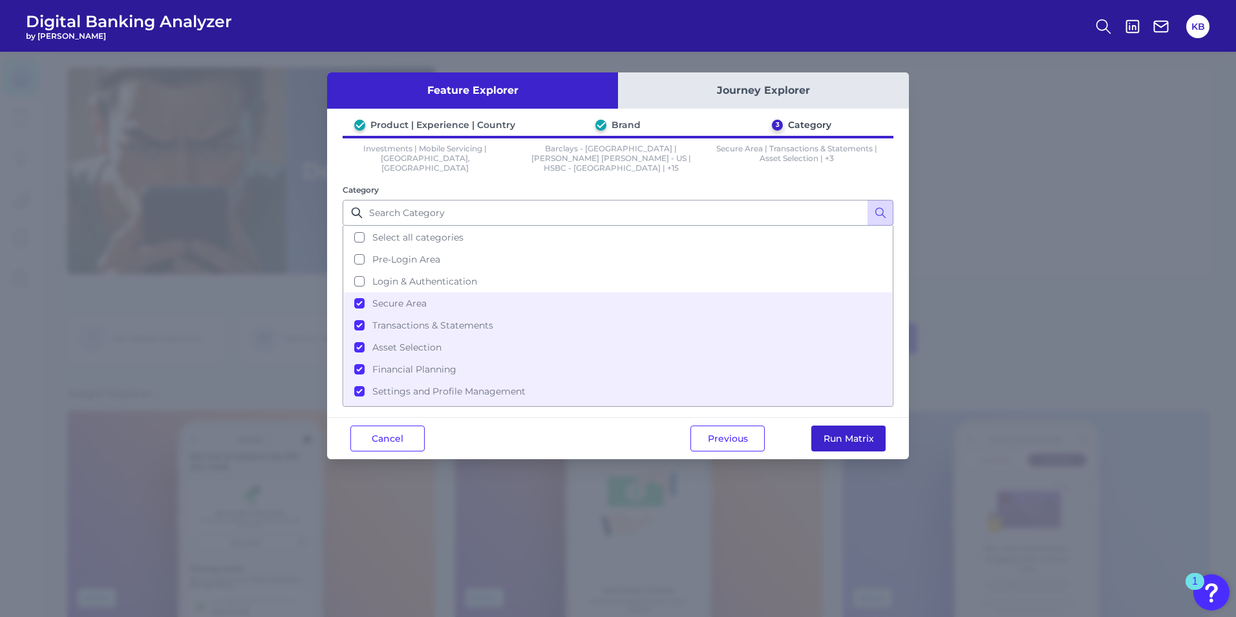
click at [841, 427] on button "Run Matrix" at bounding box center [849, 438] width 74 height 26
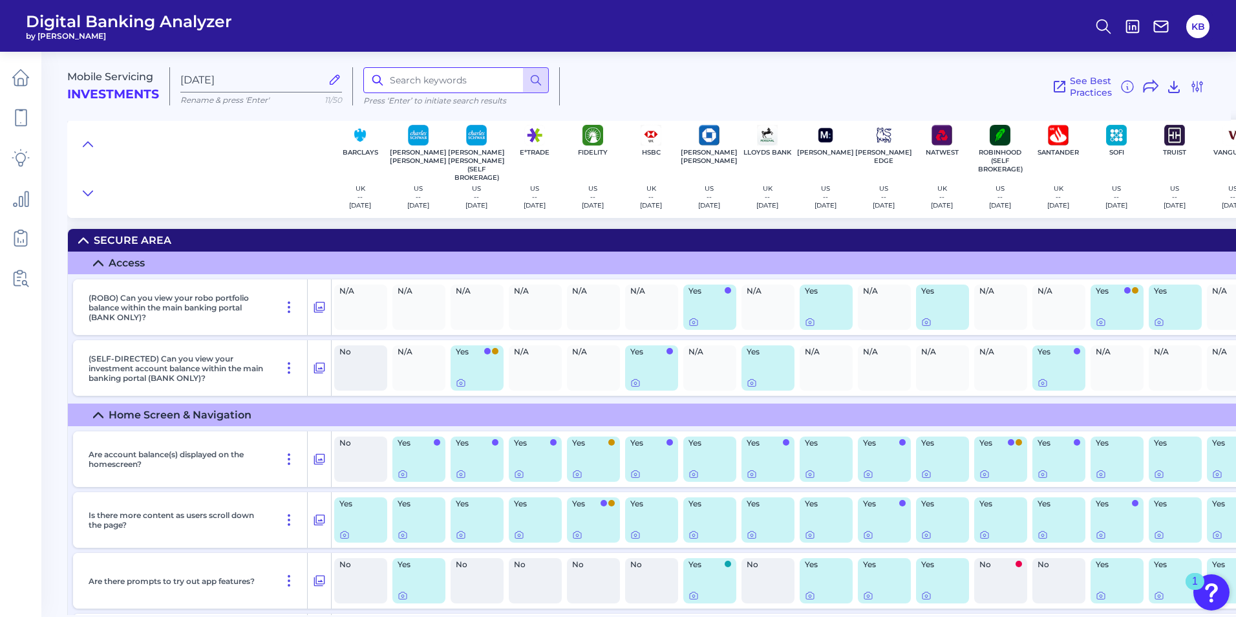
click at [429, 78] on input at bounding box center [456, 80] width 186 height 26
type input "friend"
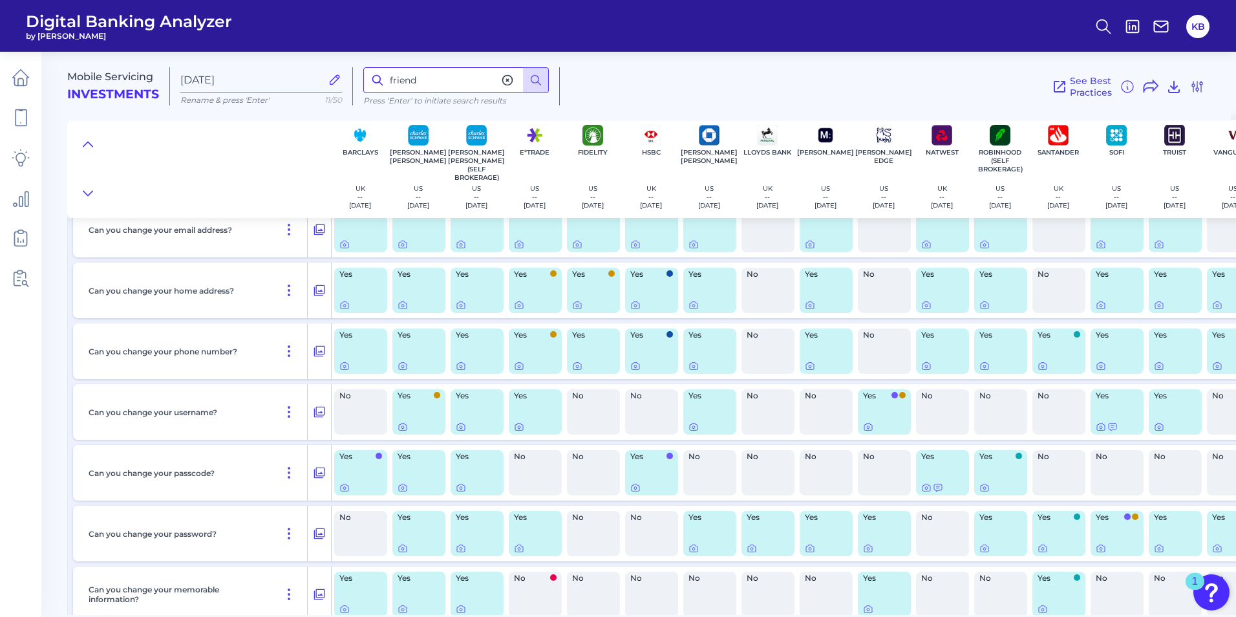
scroll to position [8020, 0]
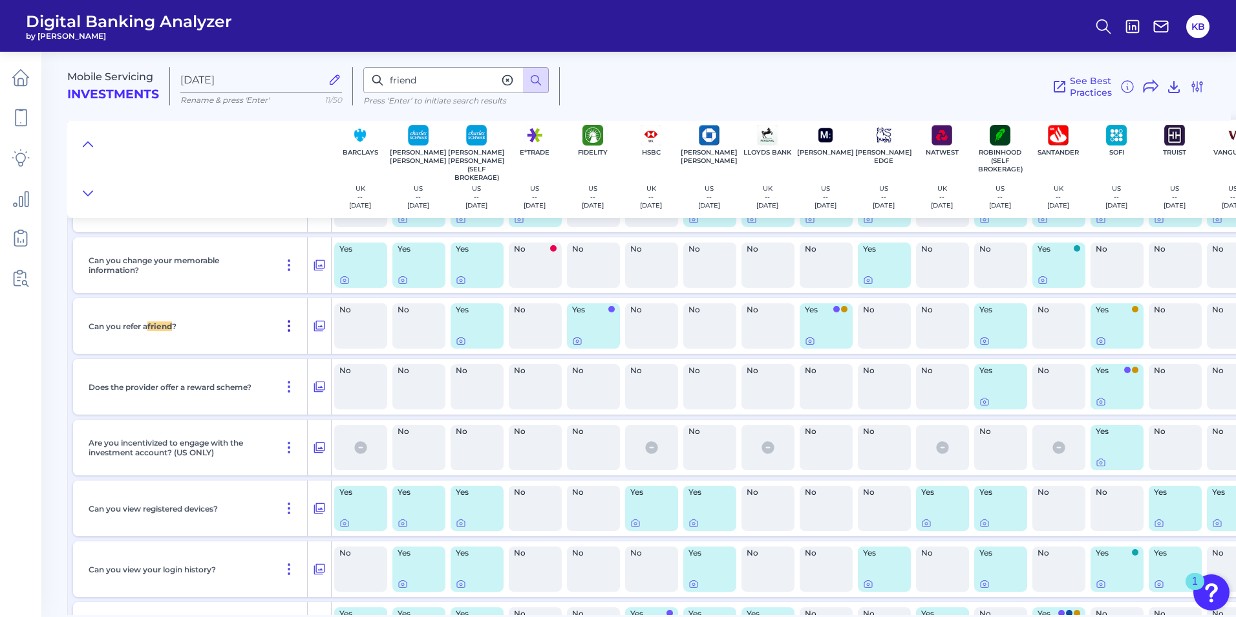
click at [288, 331] on icon at bounding box center [289, 326] width 16 height 16
click at [318, 327] on icon at bounding box center [319, 326] width 13 height 16
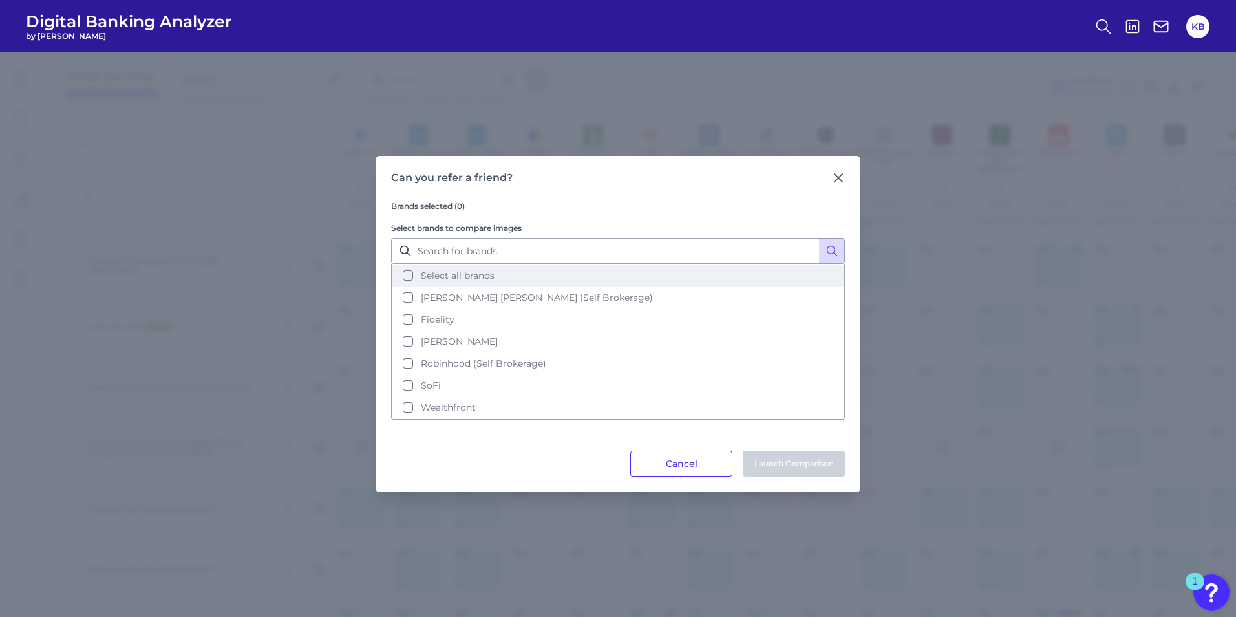
click at [411, 279] on button "Select all brands" at bounding box center [618, 275] width 451 height 22
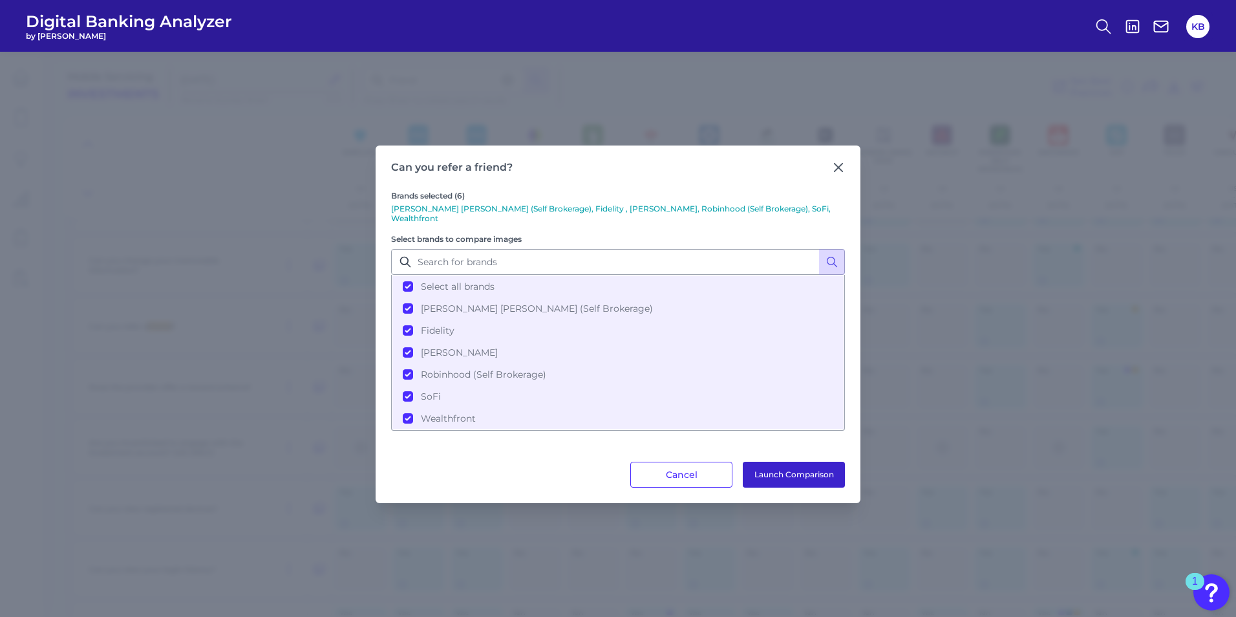
click at [803, 469] on button "Launch Comparison" at bounding box center [794, 475] width 102 height 26
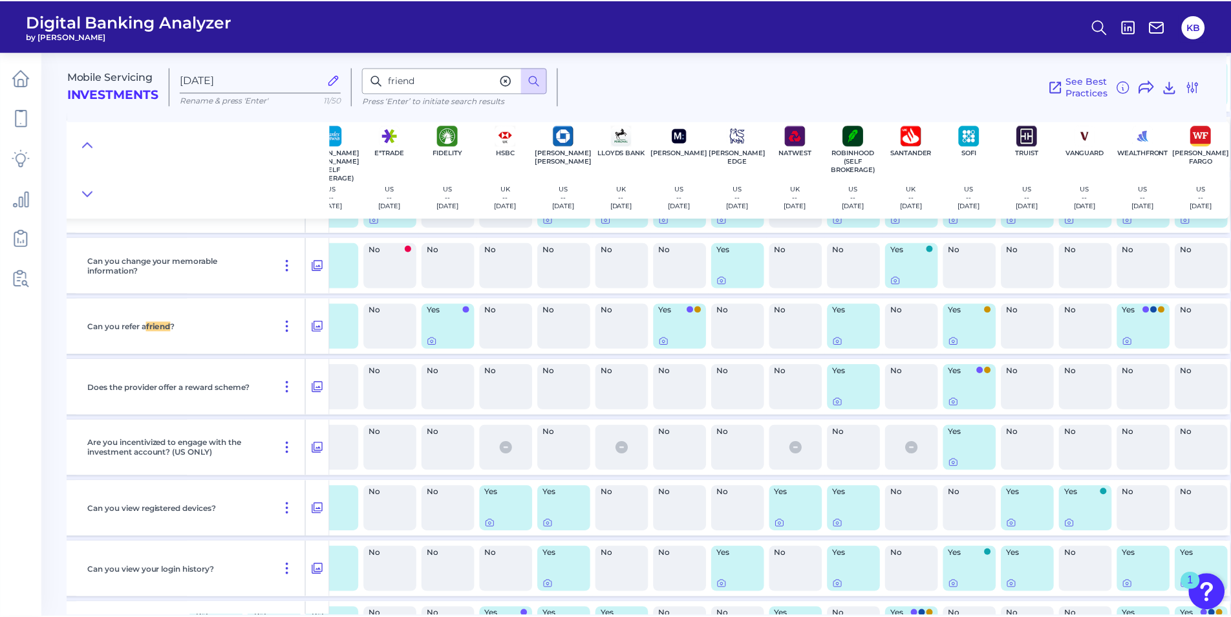
scroll to position [8020, 154]
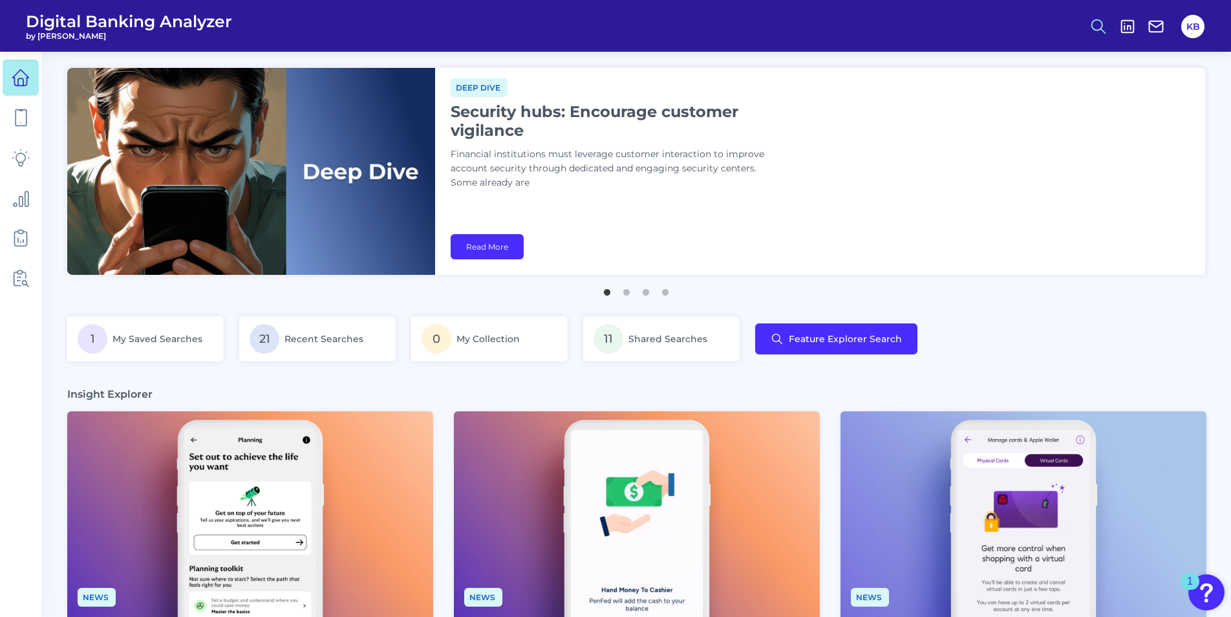
click at [1086, 27] on button at bounding box center [1099, 27] width 30 height 30
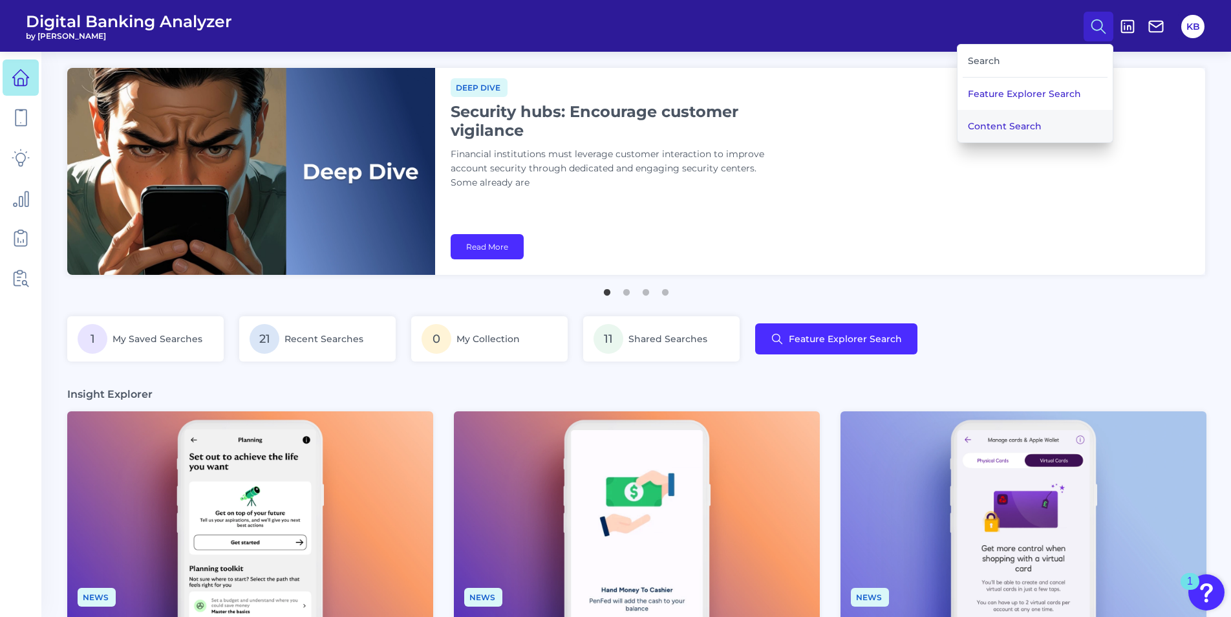
click at [1042, 127] on button "Content Search" at bounding box center [1035, 126] width 155 height 32
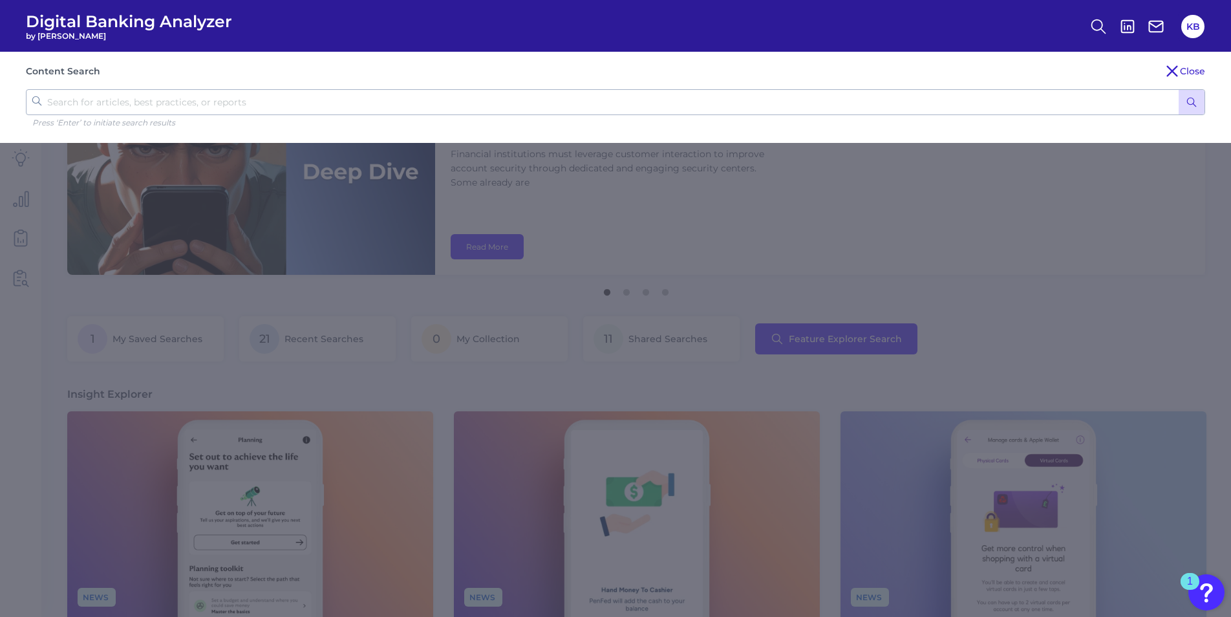
click at [1179, 71] on icon at bounding box center [1173, 71] width 16 height 16
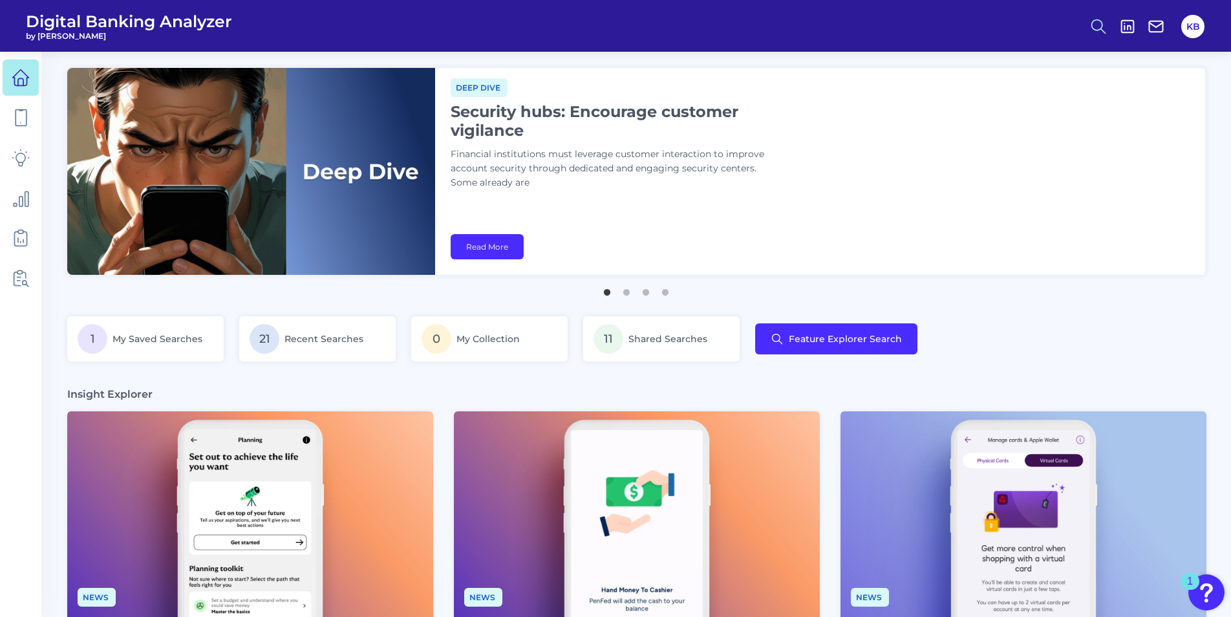
click at [1101, 39] on button at bounding box center [1099, 27] width 30 height 30
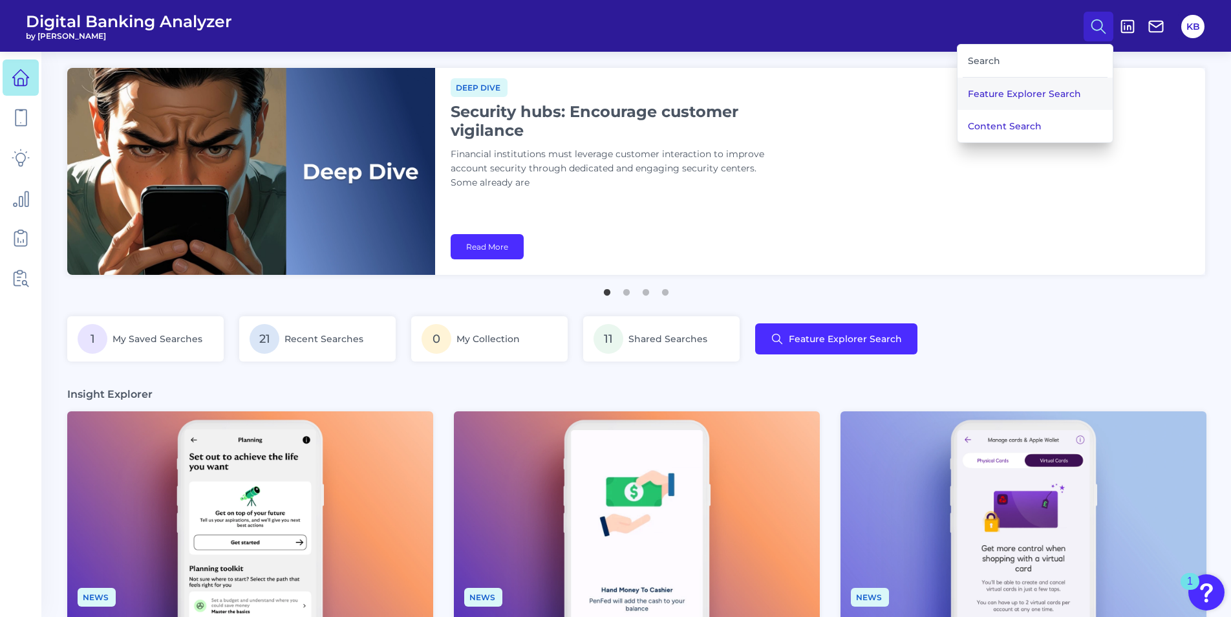
click at [1084, 86] on button "Feature Explorer Search" at bounding box center [1035, 94] width 155 height 32
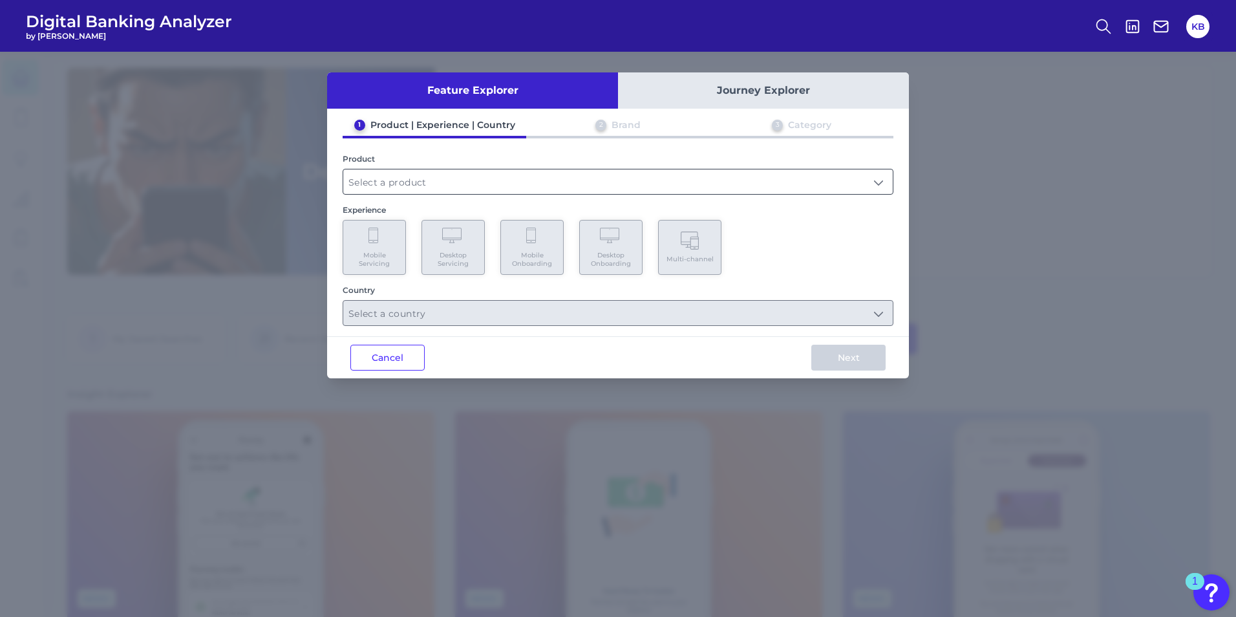
click at [502, 183] on input "text" at bounding box center [618, 181] width 550 height 25
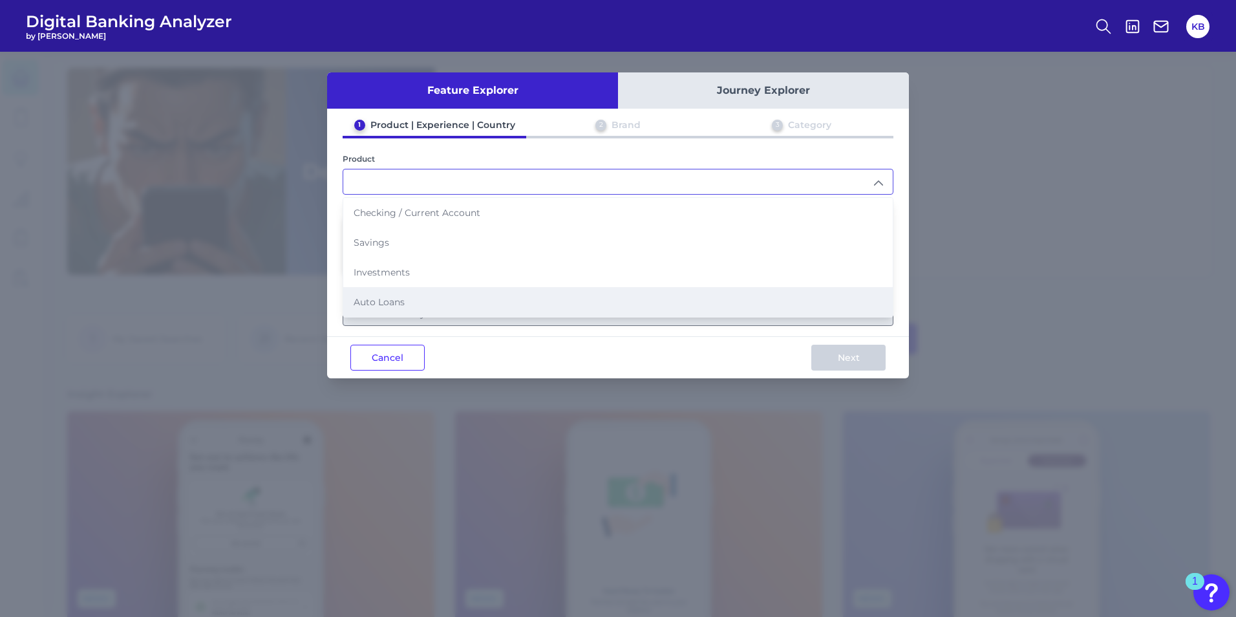
click at [394, 310] on li "Auto Loans" at bounding box center [618, 302] width 550 height 30
type input "Auto Loans"
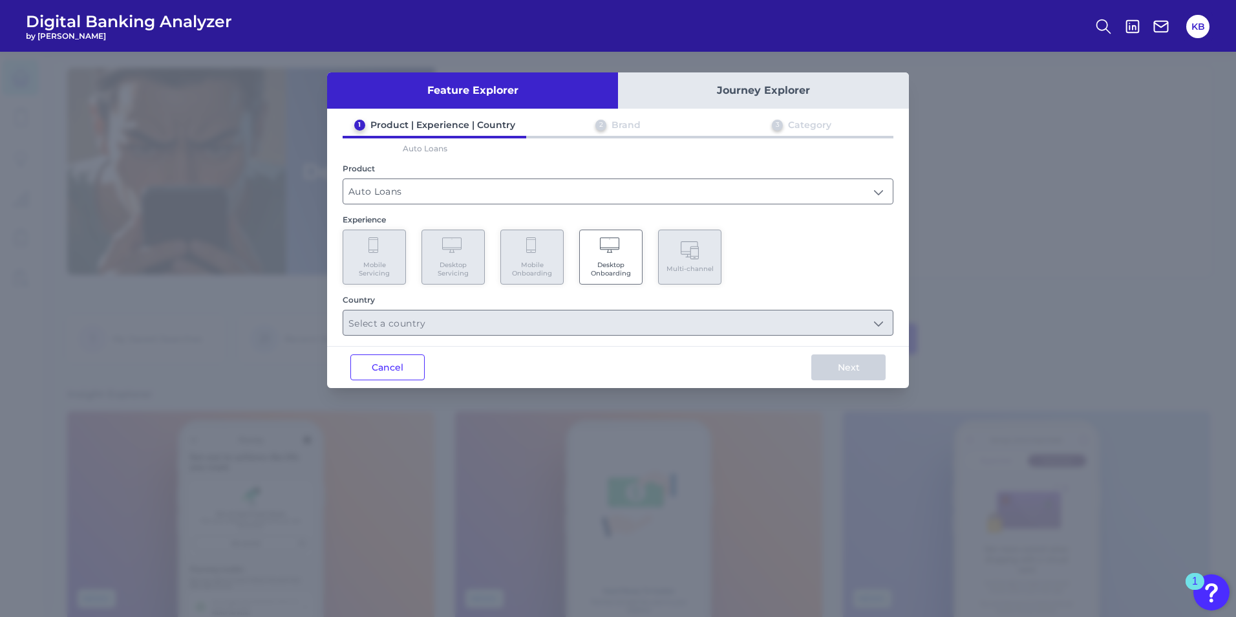
click at [589, 250] on Onboarding "Desktop Onboarding" at bounding box center [610, 257] width 63 height 55
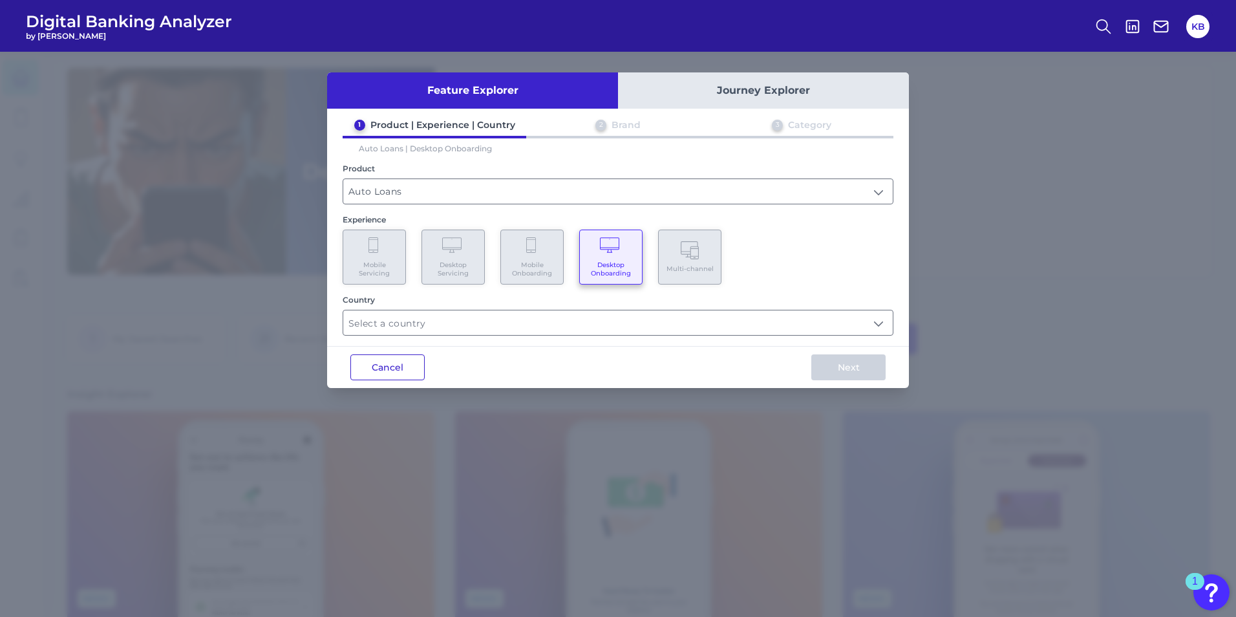
click at [417, 371] on button "Cancel" at bounding box center [387, 367] width 74 height 26
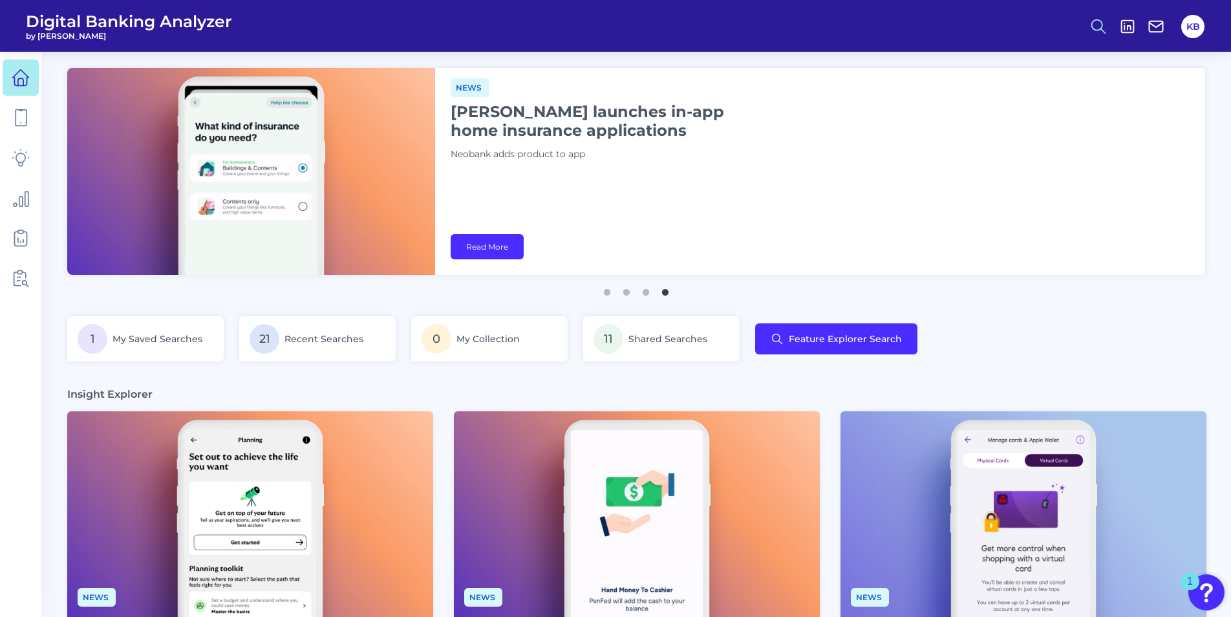
drag, startPoint x: 1110, startPoint y: 30, endPoint x: 1102, endPoint y: 33, distance: 8.4
click at [1110, 30] on button at bounding box center [1099, 27] width 30 height 30
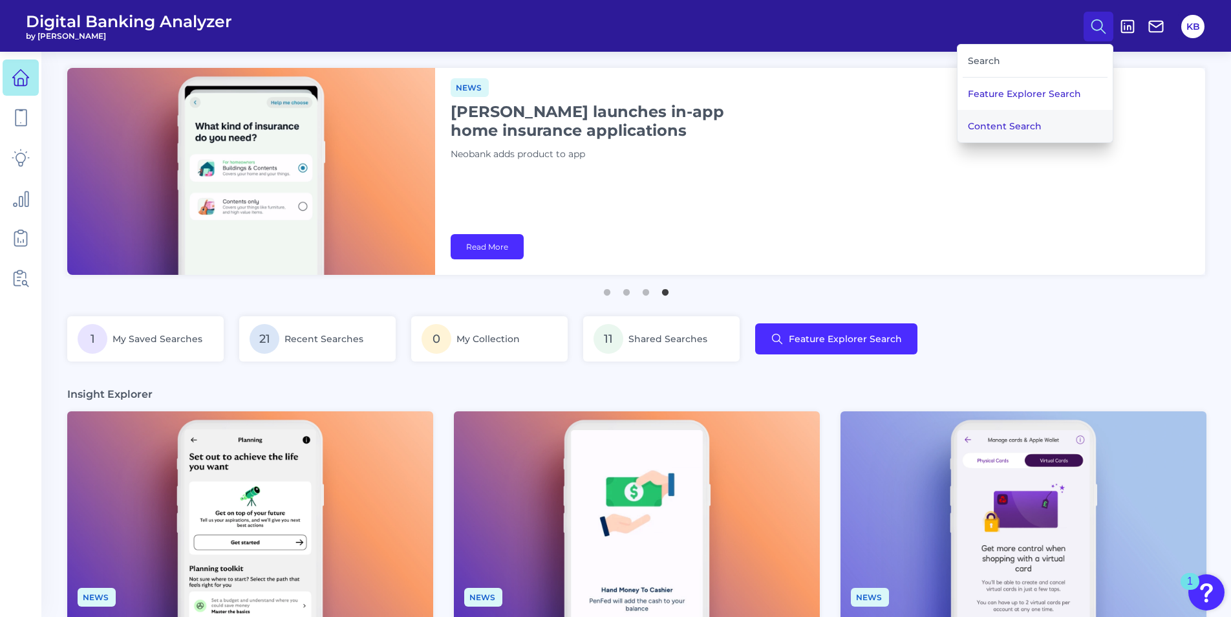
click at [1002, 122] on button "Content Search" at bounding box center [1035, 126] width 155 height 32
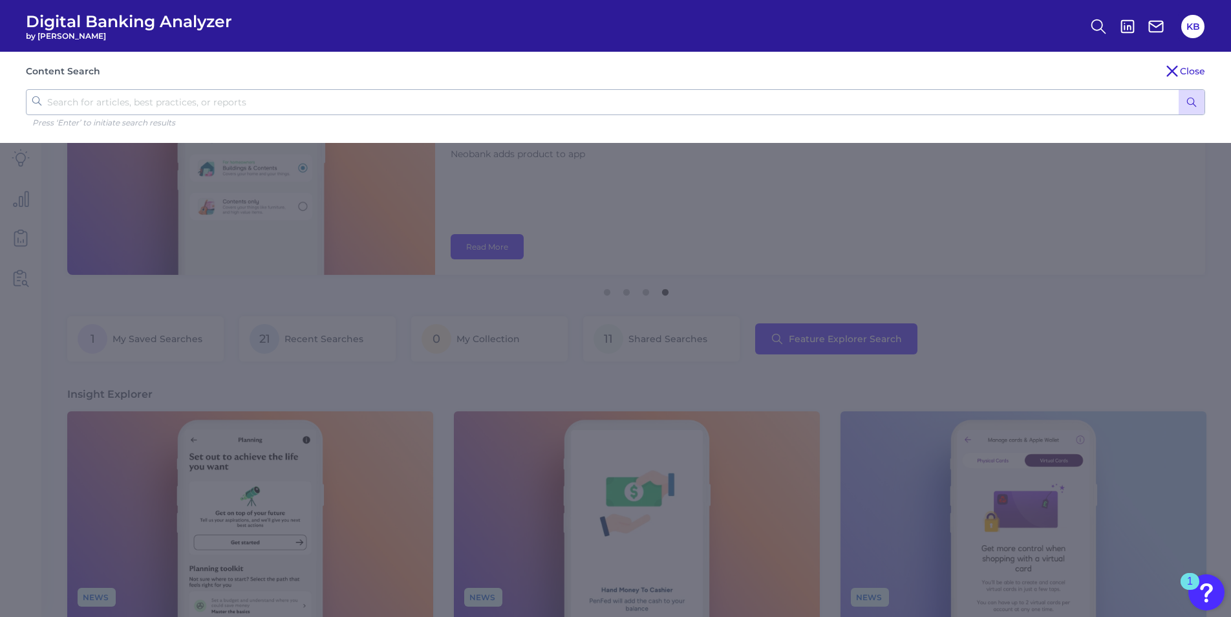
click at [783, 107] on input "text" at bounding box center [615, 102] width 1179 height 26
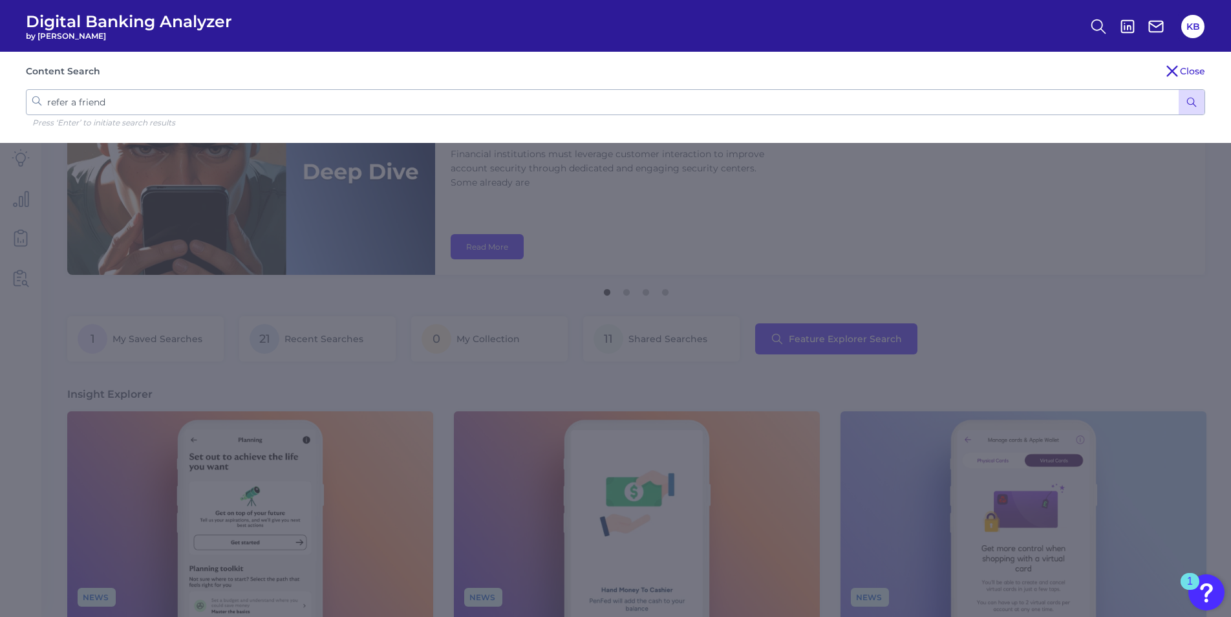
type input "refer a friend"
click at [1179, 90] on button "submit" at bounding box center [1192, 102] width 26 height 25
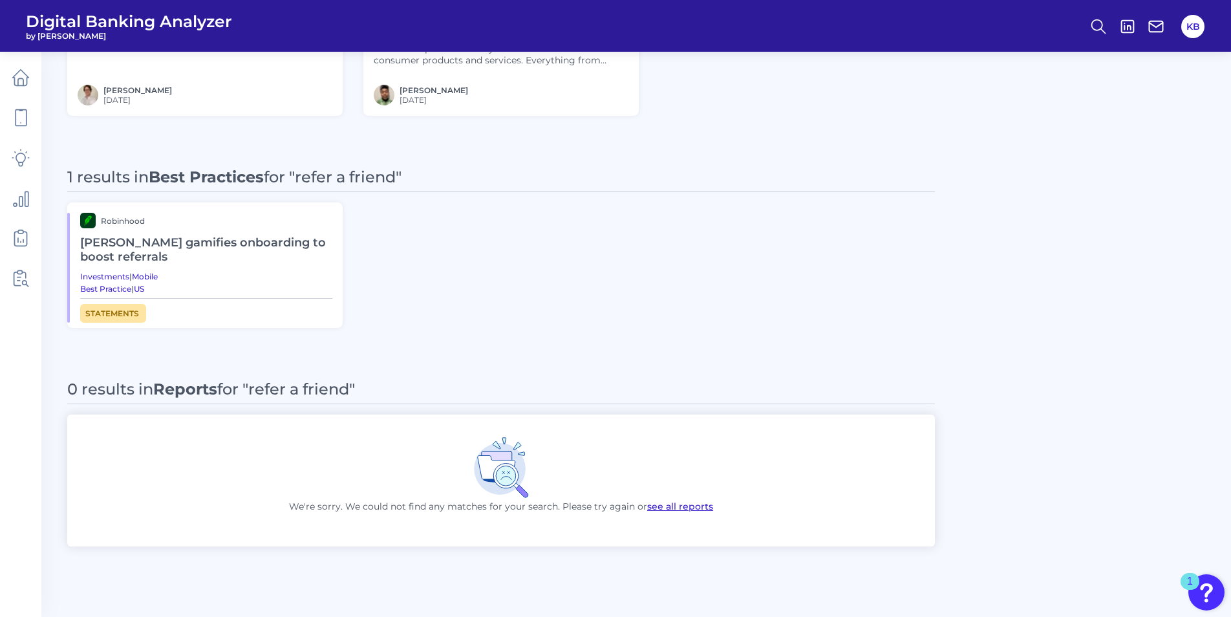
scroll to position [577, 0]
click at [238, 250] on h2 "[PERSON_NAME] gamifies onboarding to boost referrals" at bounding box center [206, 249] width 252 height 43
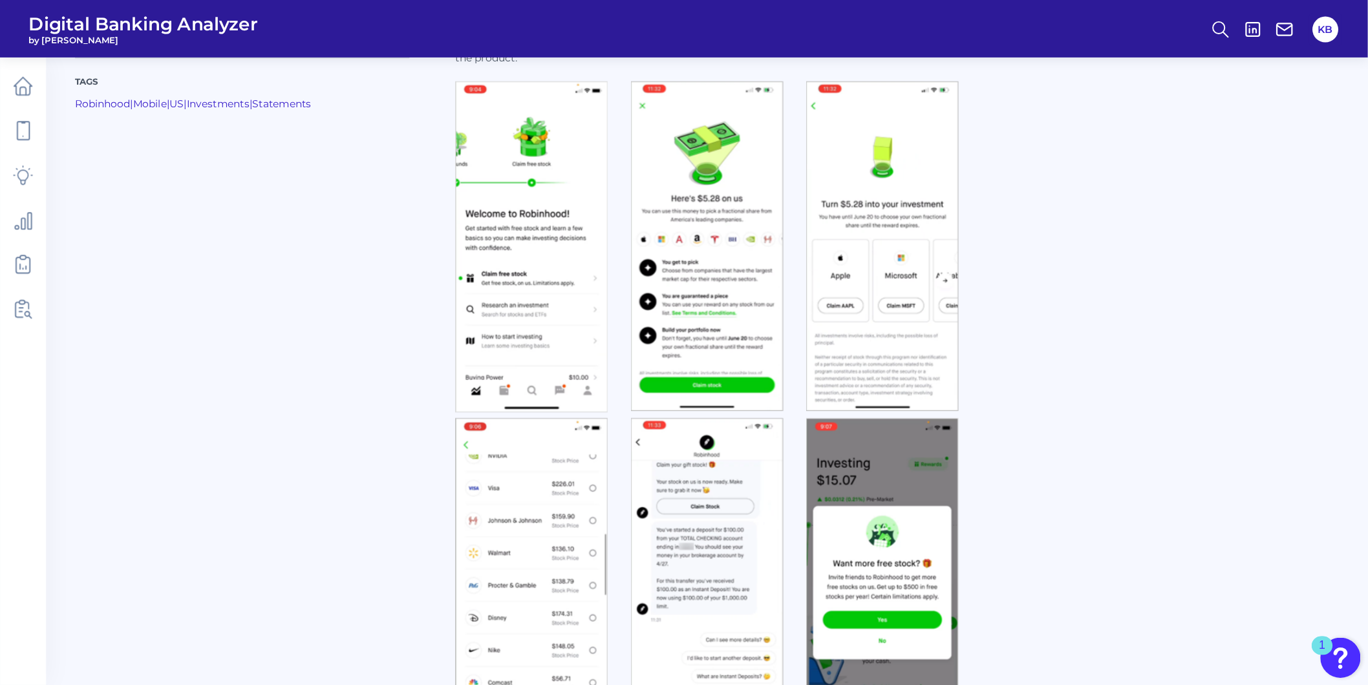
scroll to position [265, 0]
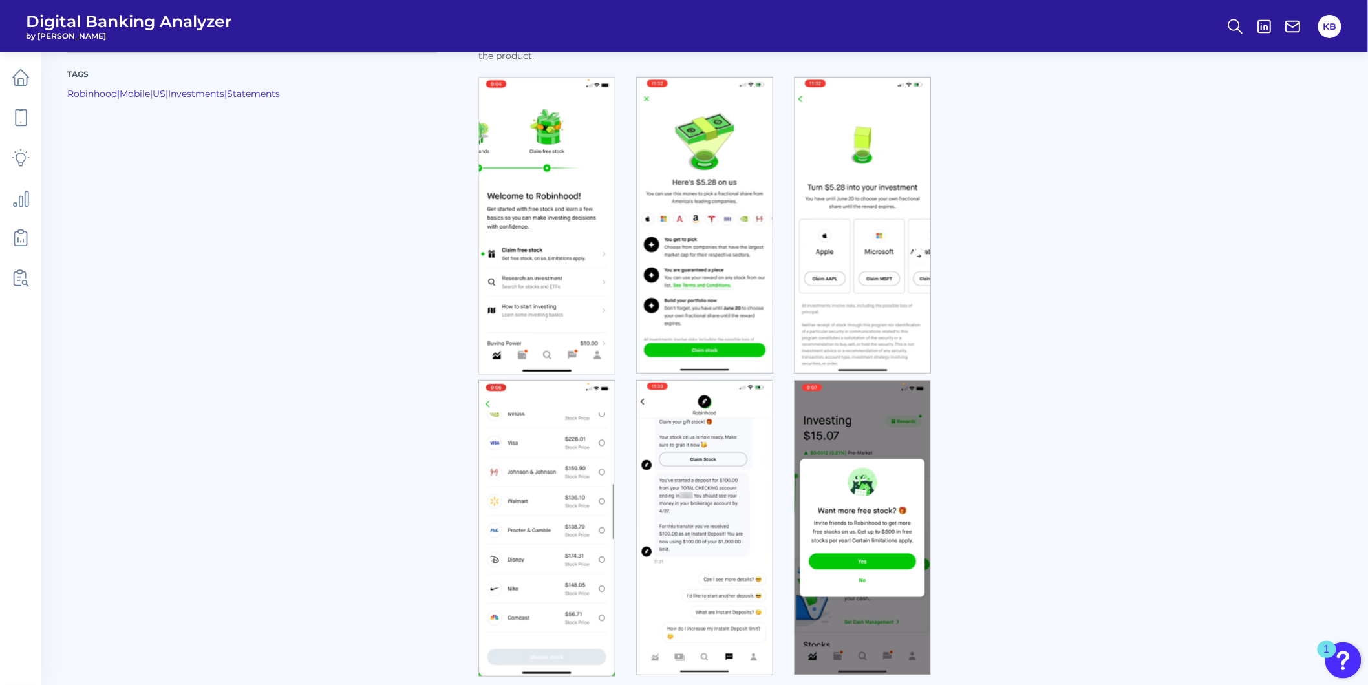
drag, startPoint x: 1198, startPoint y: 0, endPoint x: 1070, endPoint y: 196, distance: 233.7
click at [1070, 196] on div "Tags Robinhood | Mobile | US | Investments | Statements [PERSON_NAME] incentivi…" at bounding box center [704, 294] width 1275 height 777
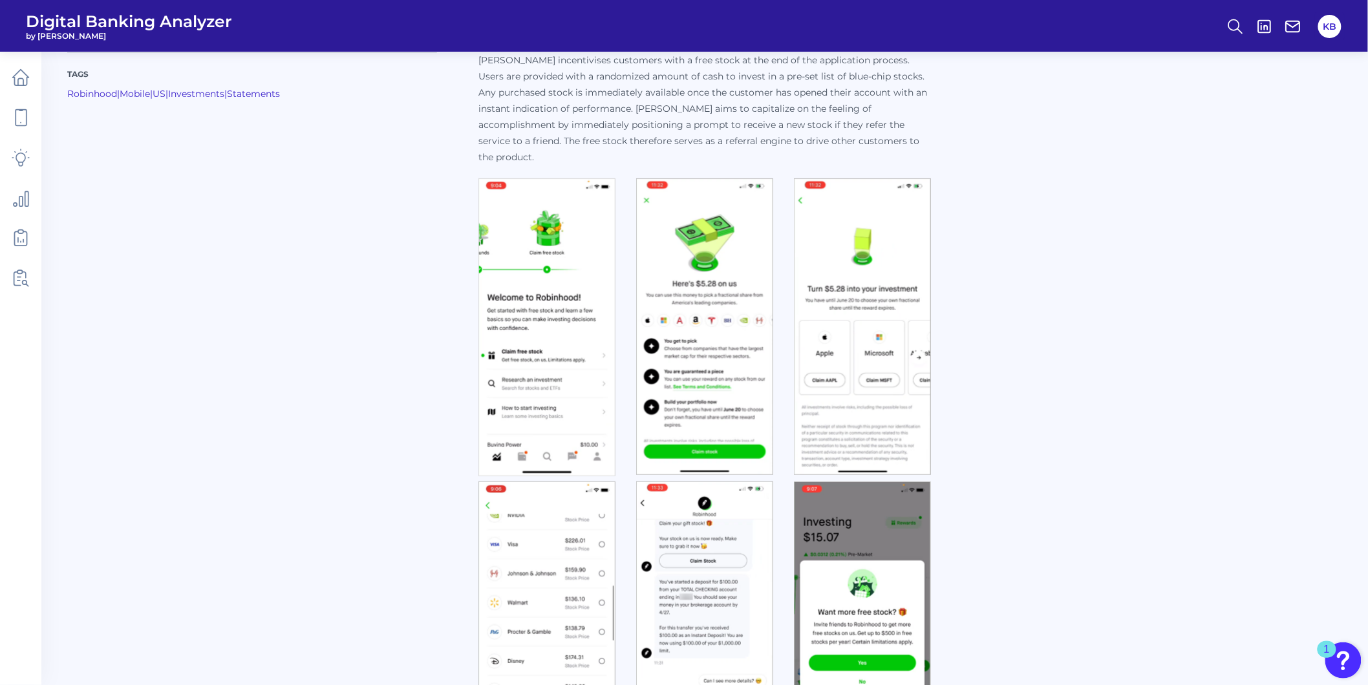
scroll to position [0, 0]
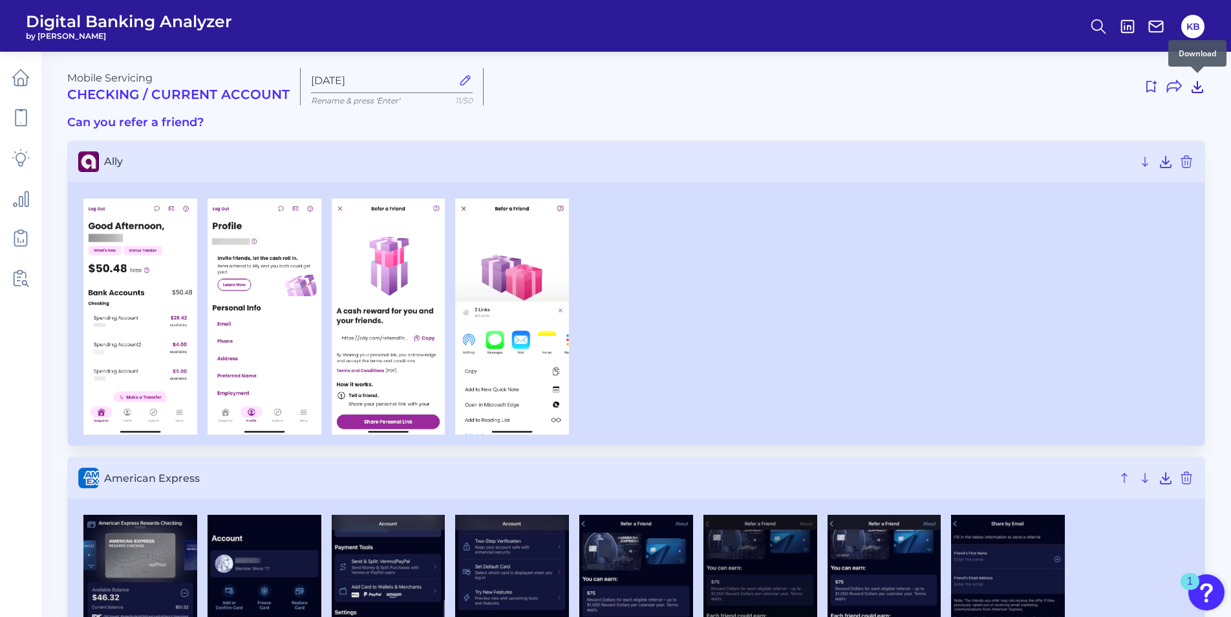
click at [1195, 88] on icon at bounding box center [1198, 87] width 16 height 16
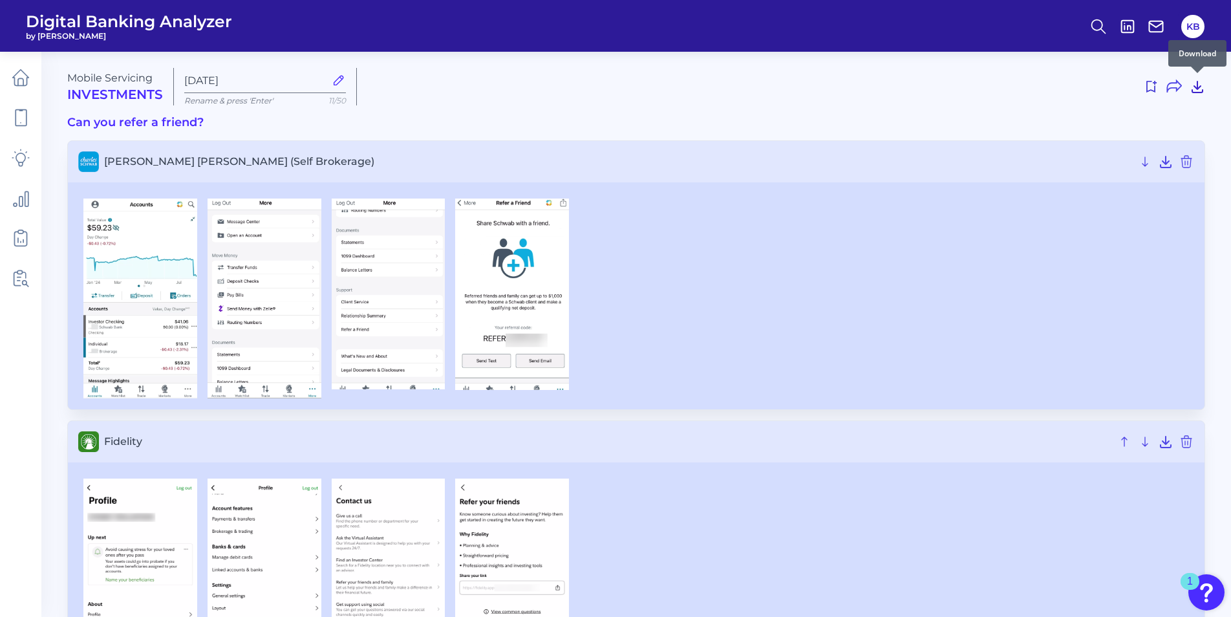
click at [1202, 79] on div at bounding box center [1197, 73] width 13 height 13
click at [1201, 91] on icon at bounding box center [1198, 87] width 16 height 16
click at [1201, 89] on icon at bounding box center [1198, 87] width 16 height 16
